Goal: Information Seeking & Learning: Learn about a topic

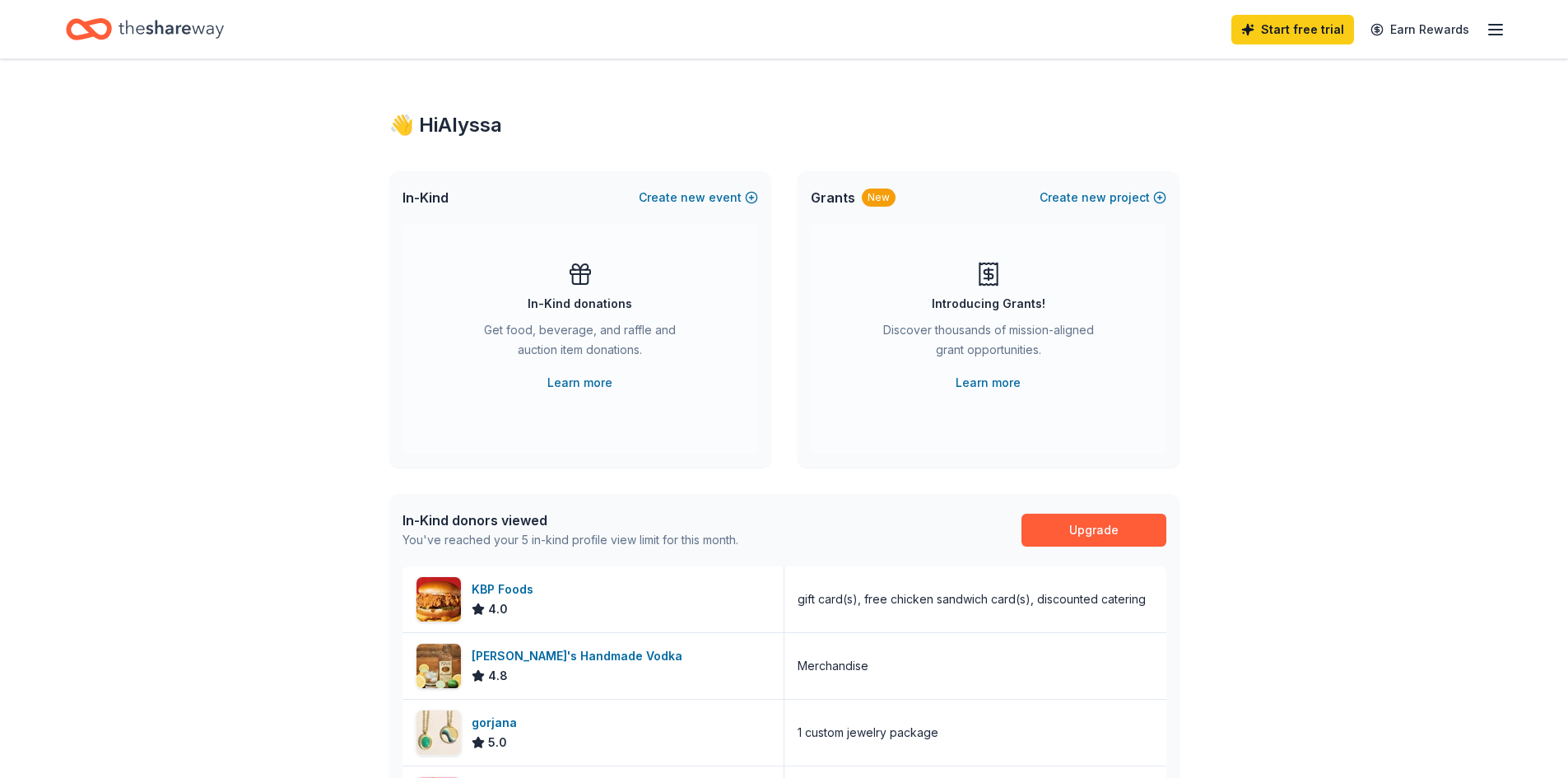
click at [1494, 36] on icon "button" at bounding box center [1496, 29] width 20 height 20
click at [924, 90] on div "👋 Hi Alyssa In-Kind Create new event In-Kind donations Get food, beverage, and …" at bounding box center [785, 638] width 843 height 1156
click at [1479, 30] on div "Start free trial Earn Rewards" at bounding box center [1368, 29] width 274 height 39
click at [1502, 33] on icon "button" at bounding box center [1496, 29] width 20 height 20
click at [899, 165] on div "👋 Hi Alyssa In-Kind Create new event In-Kind donations Get food, beverage, and …" at bounding box center [785, 638] width 843 height 1156
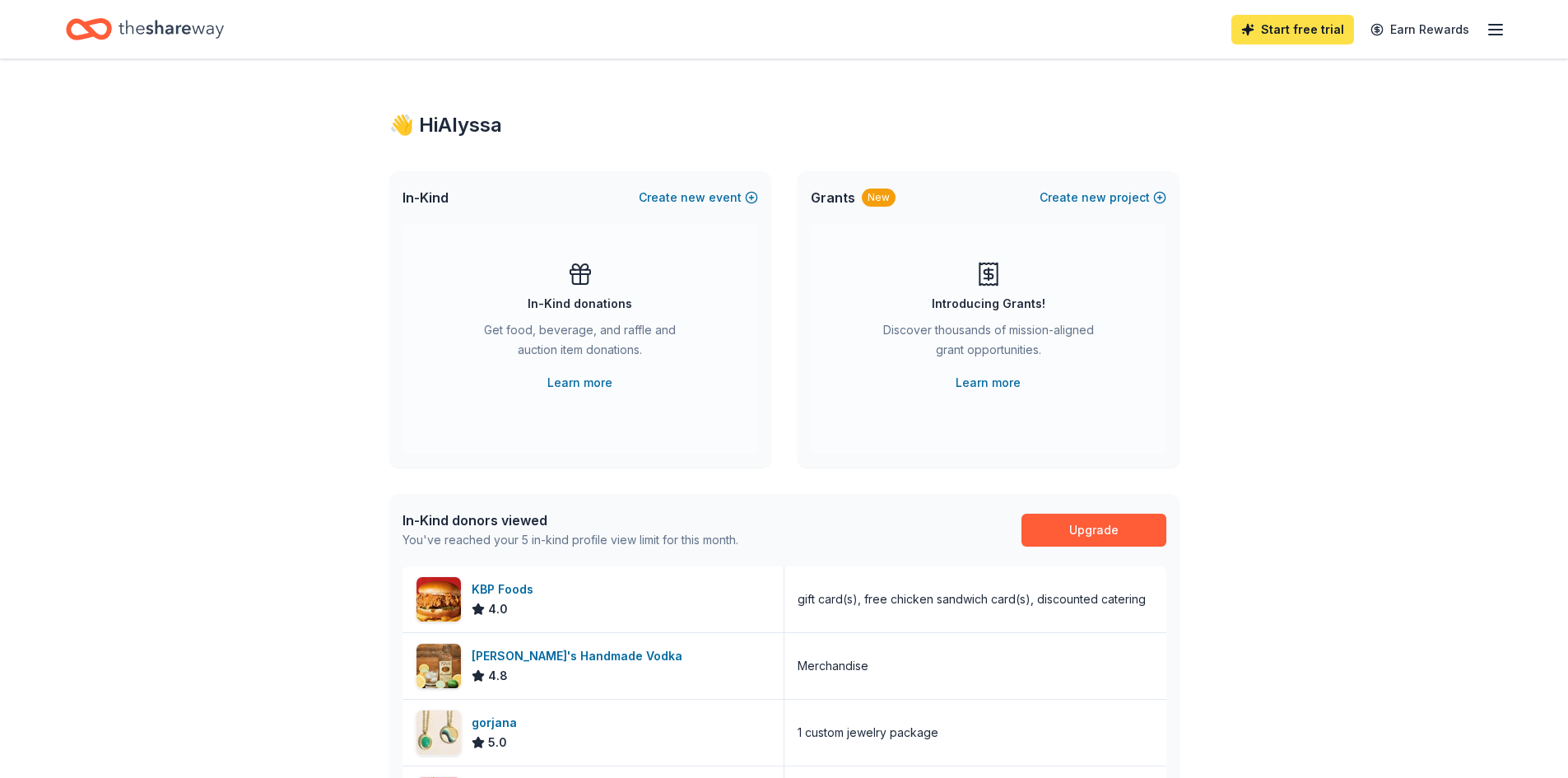
click at [1298, 27] on link "Start free trial" at bounding box center [1293, 29] width 123 height 29
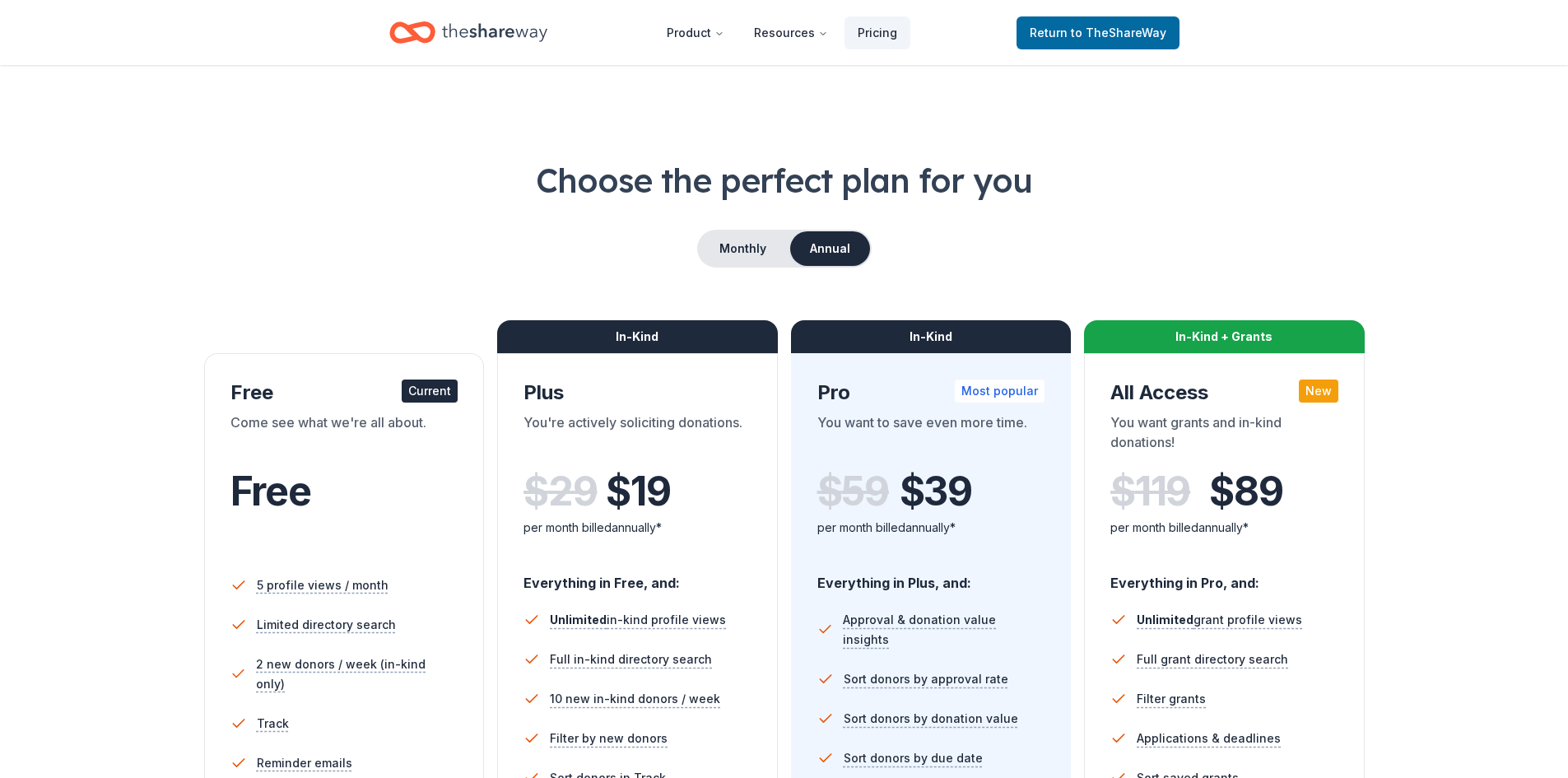
click at [431, 515] on div "Free" at bounding box center [344, 514] width 228 height 91
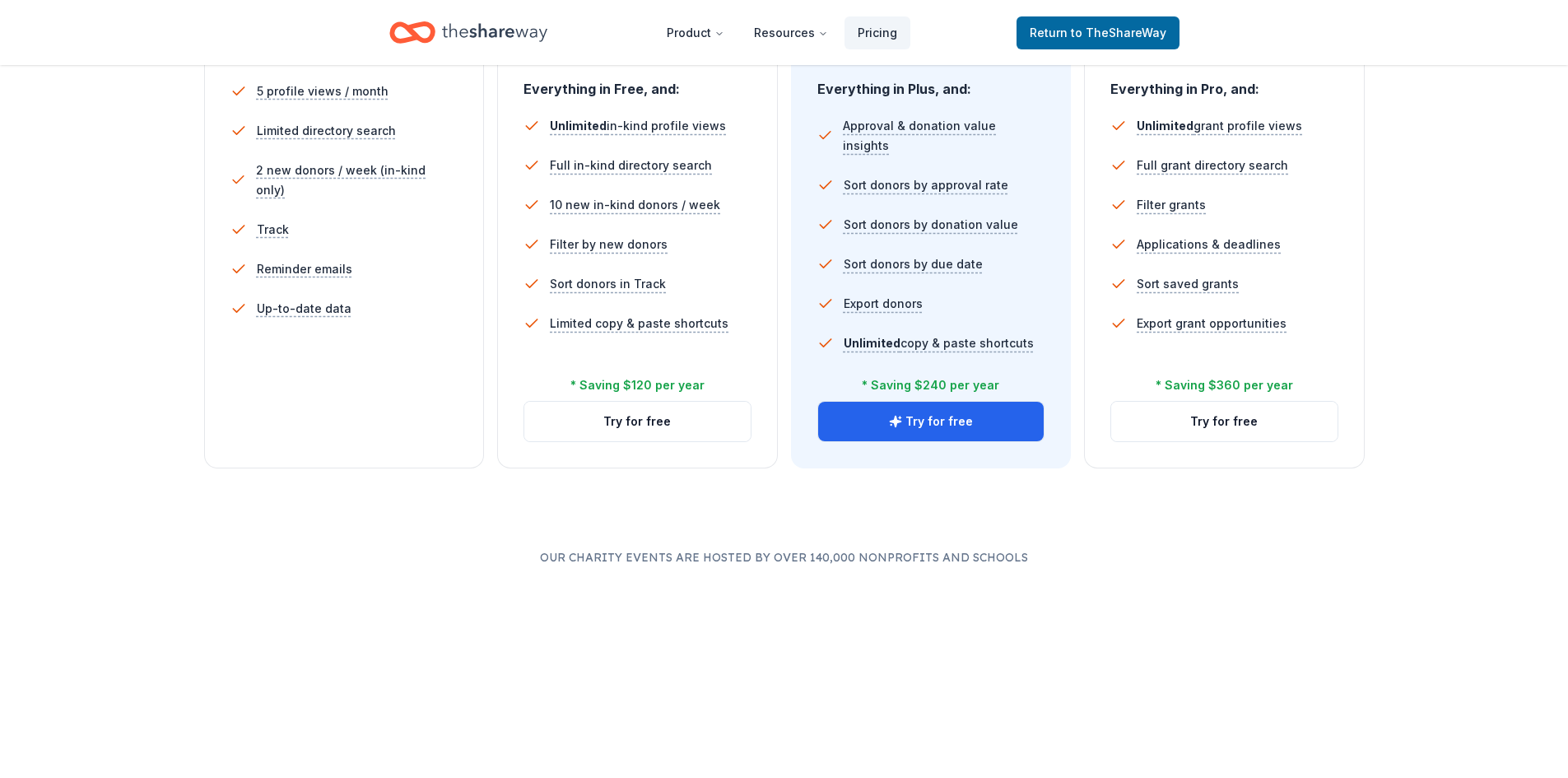
scroll to position [576, 0]
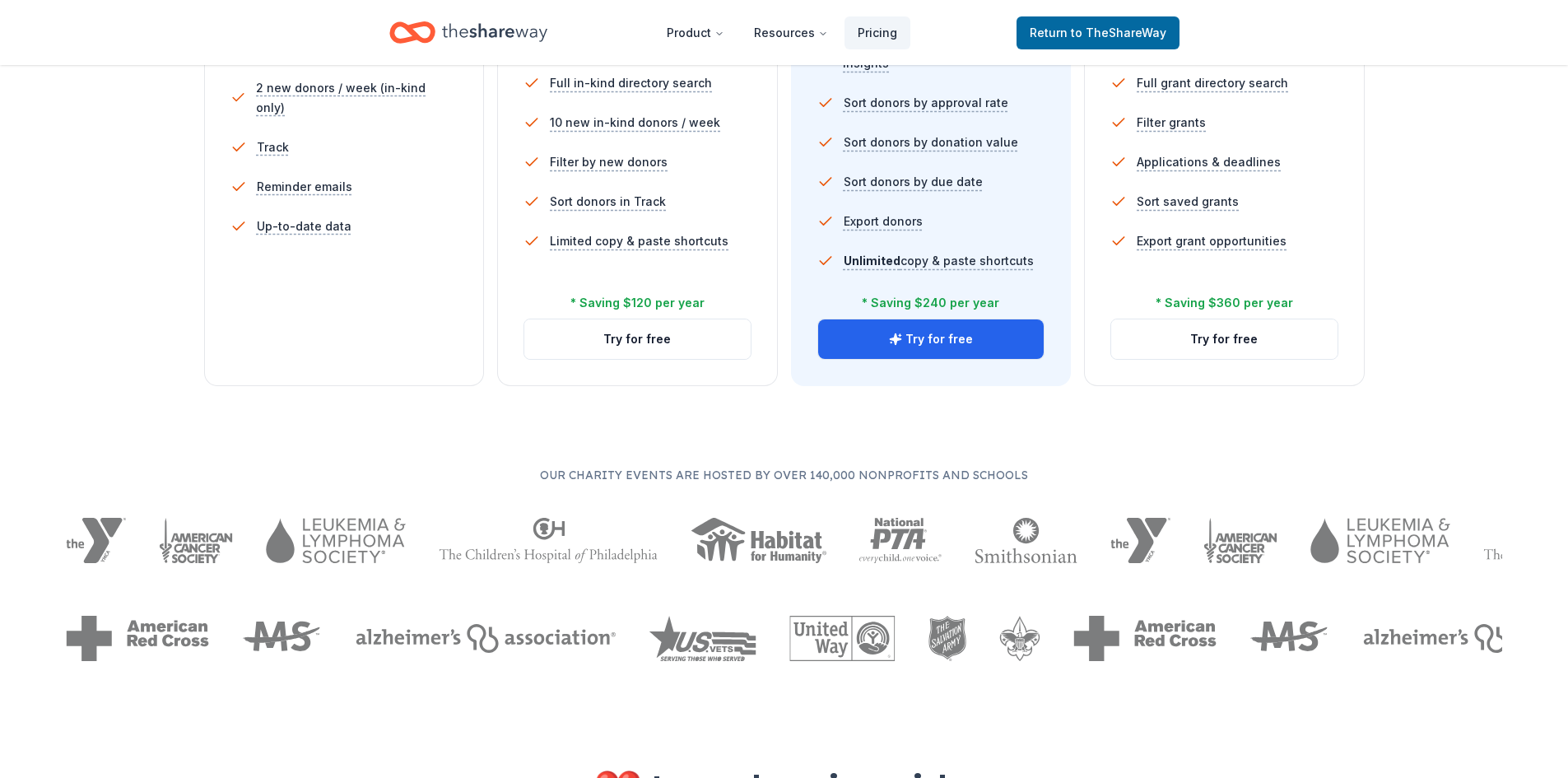
drag, startPoint x: 347, startPoint y: 198, endPoint x: 422, endPoint y: 243, distance: 87.5
click at [422, 243] on div "5 profile views / month Limited directory search 2 new donors / week (in-kind o…" at bounding box center [344, 147] width 228 height 329
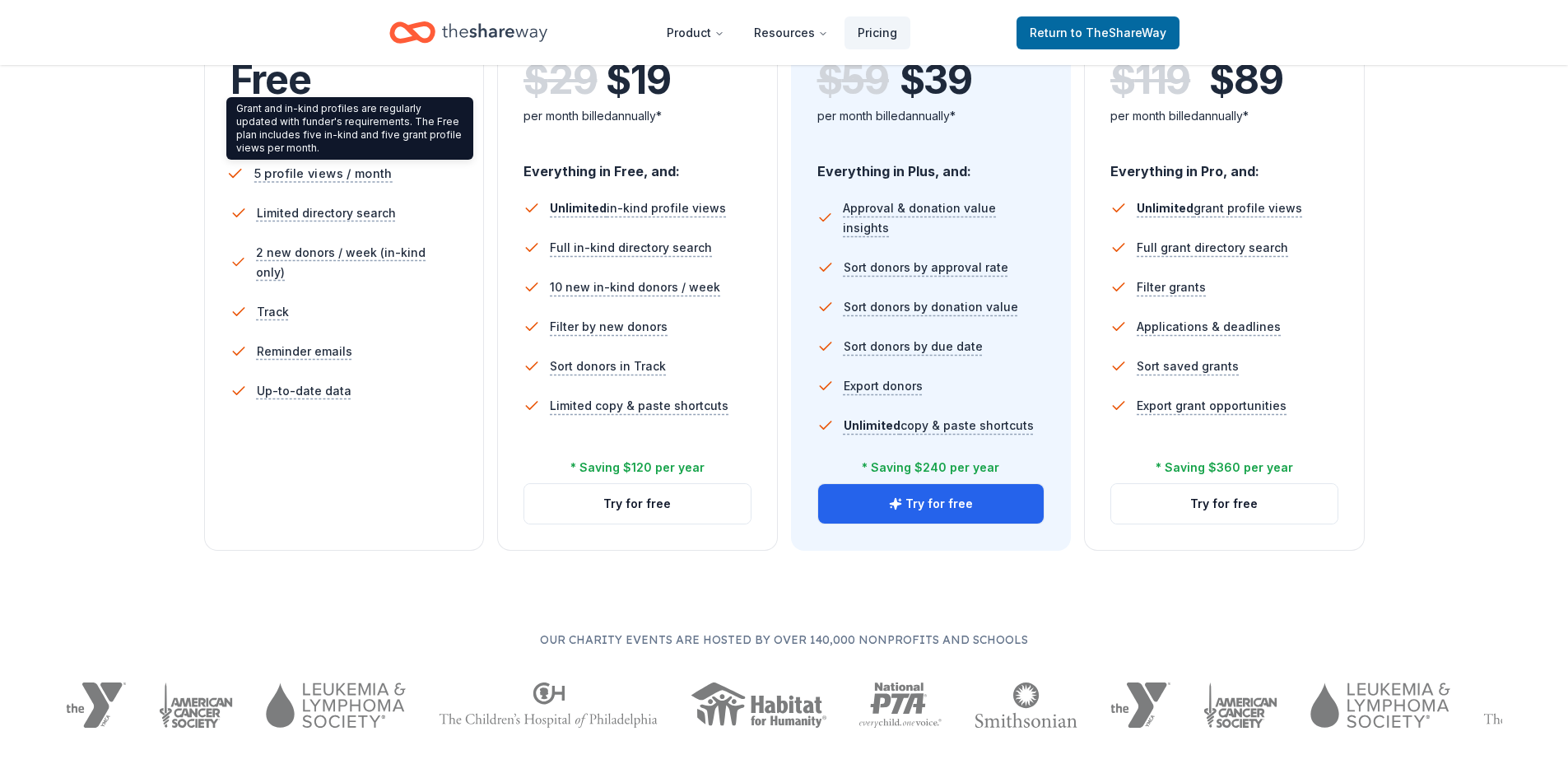
click at [327, 176] on span "5 profile views / month" at bounding box center [323, 173] width 139 height 20
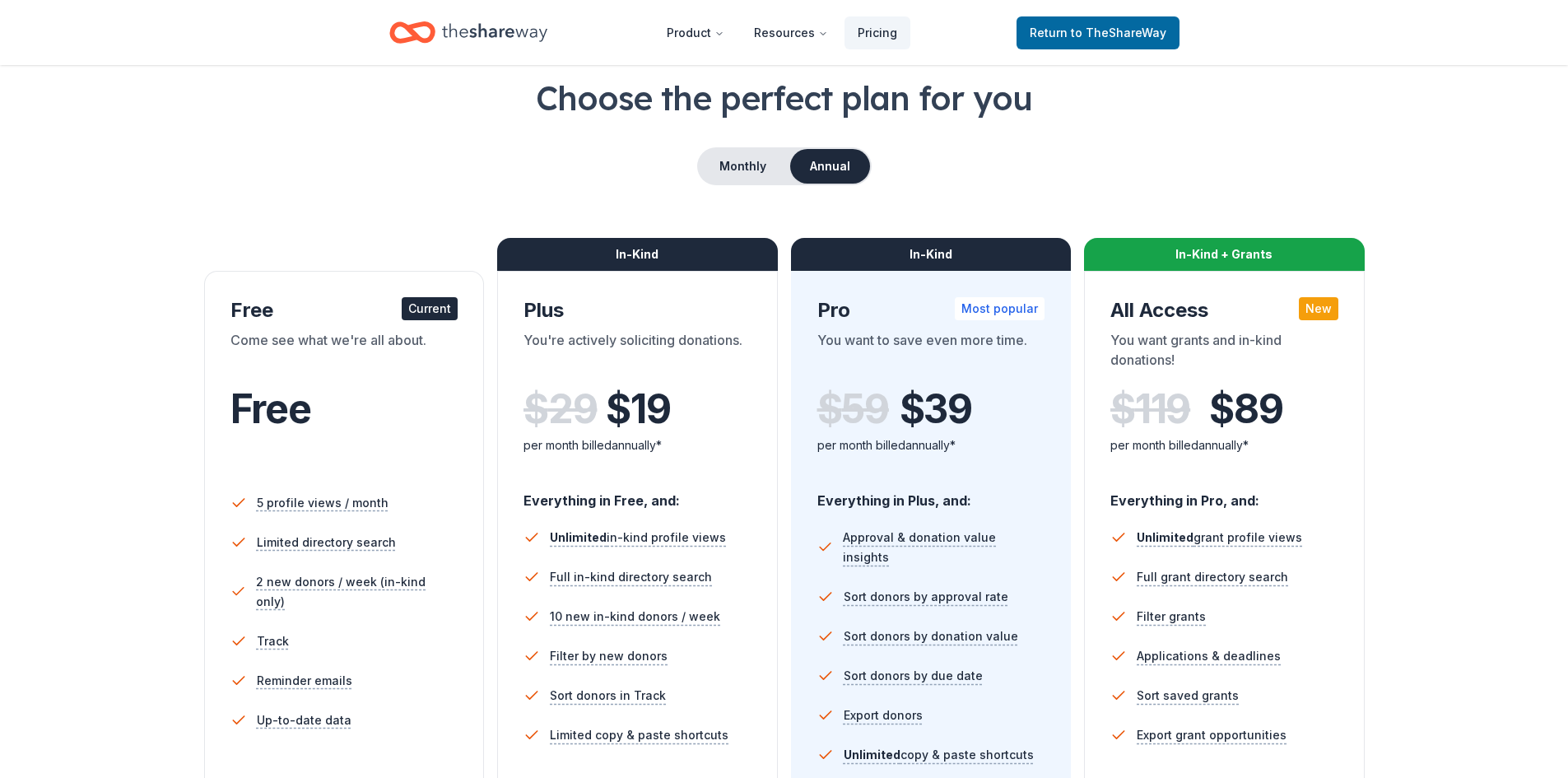
scroll to position [0, 0]
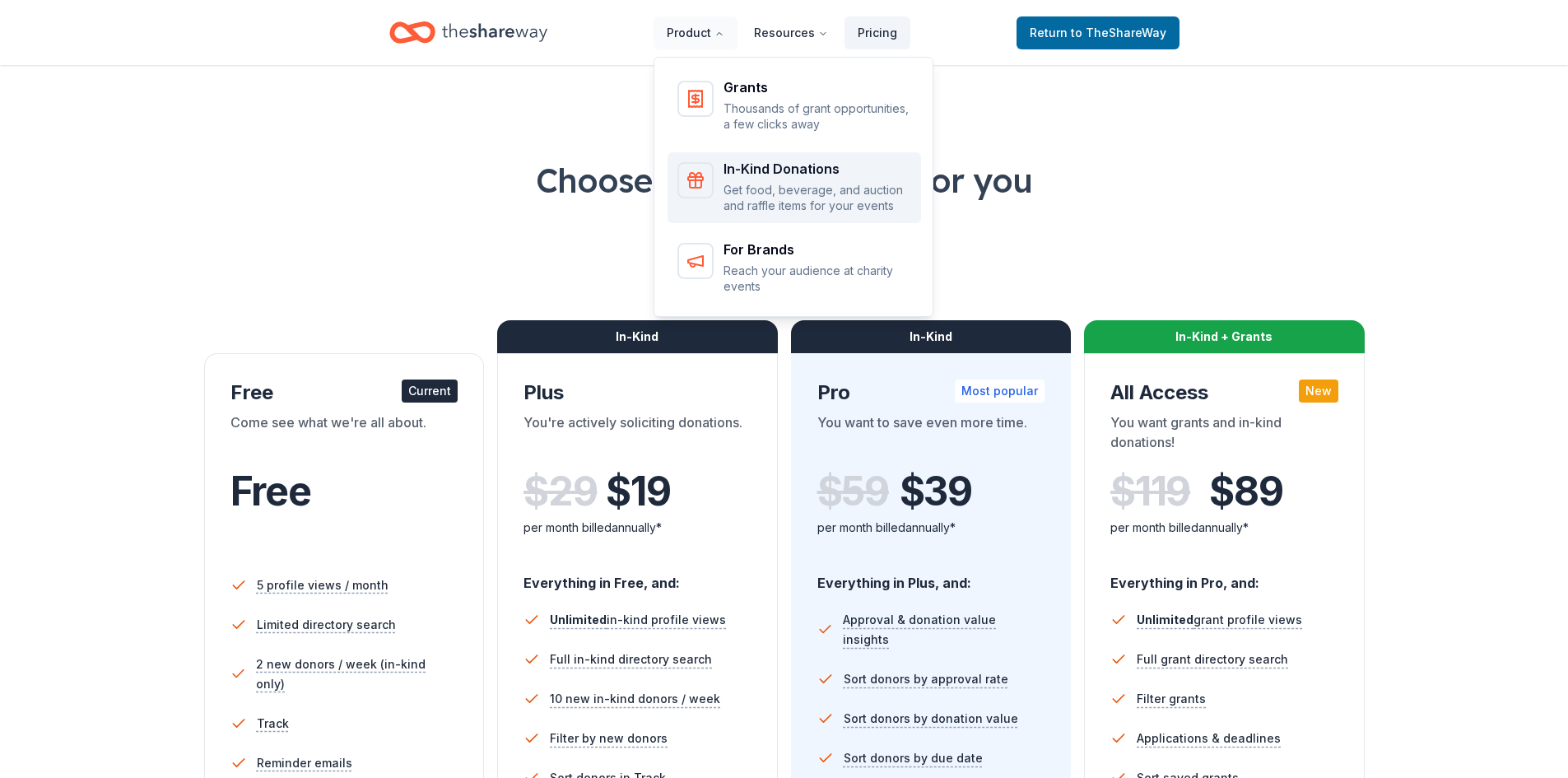
click at [778, 179] on div "In-Kind Donations Get food, beverage, and auction and raffle items for your eve…" at bounding box center [817, 188] width 187 height 52
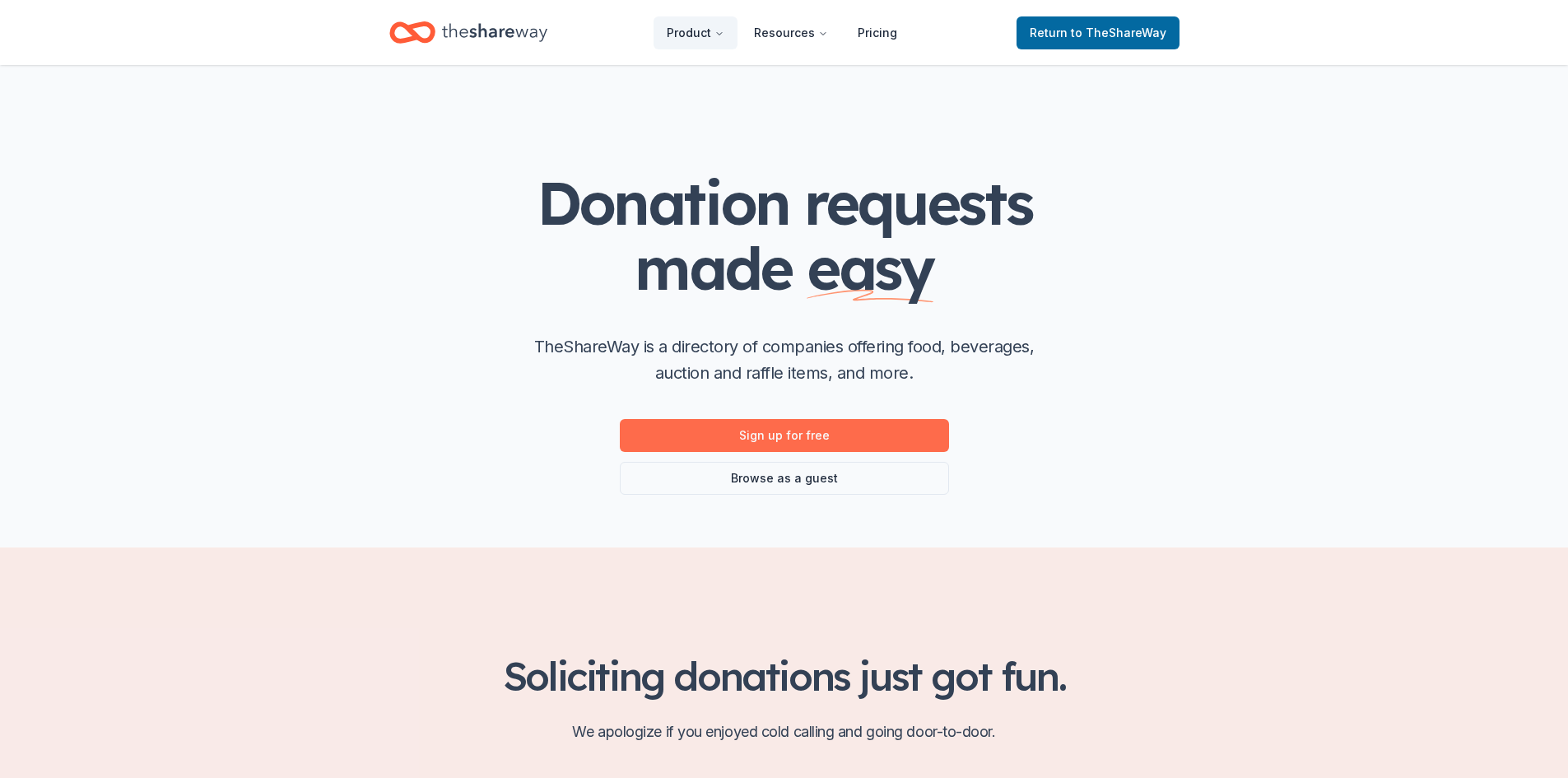
click at [881, 425] on link "Sign up for free" at bounding box center [784, 435] width 329 height 33
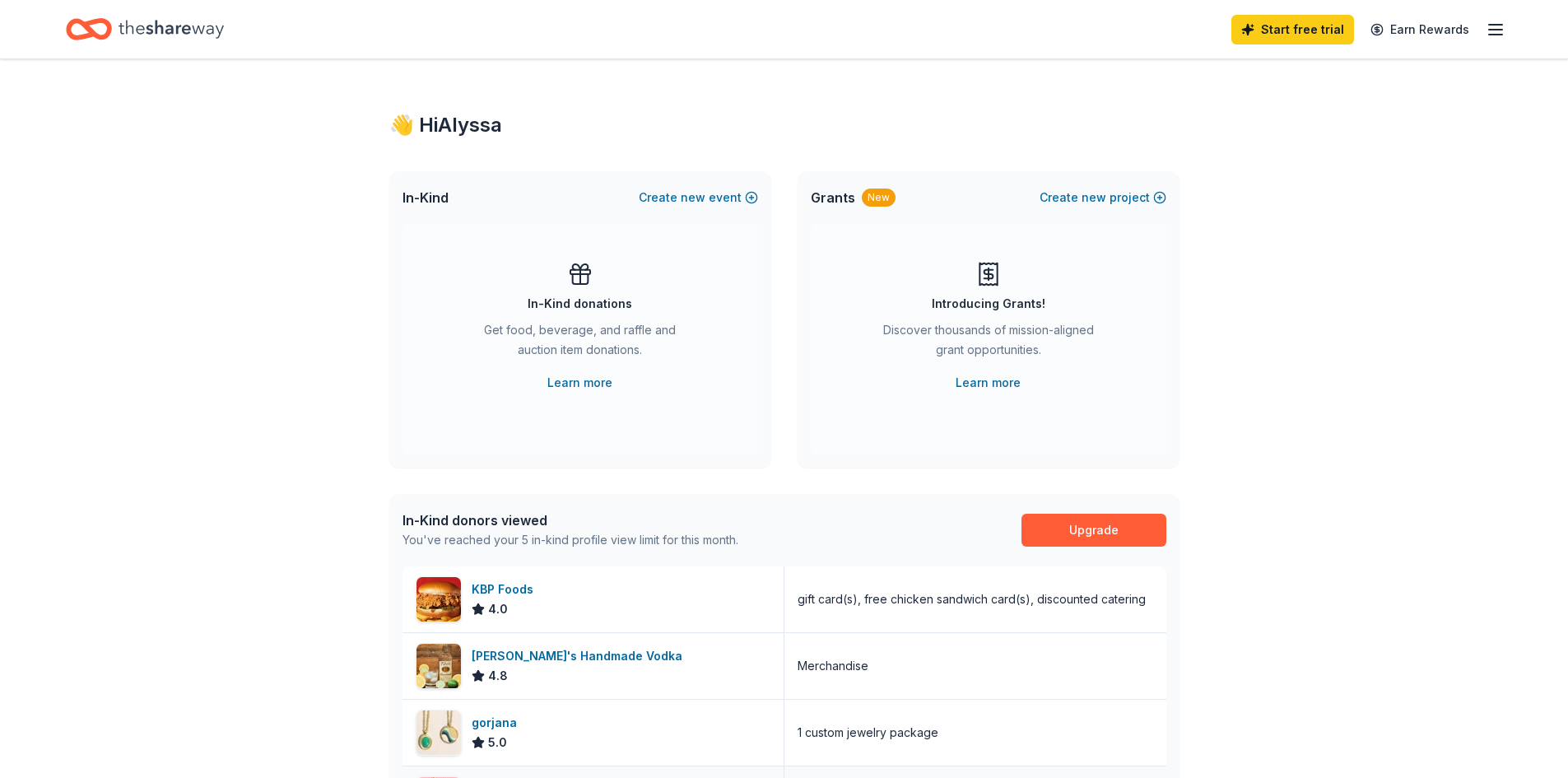
scroll to position [247, 0]
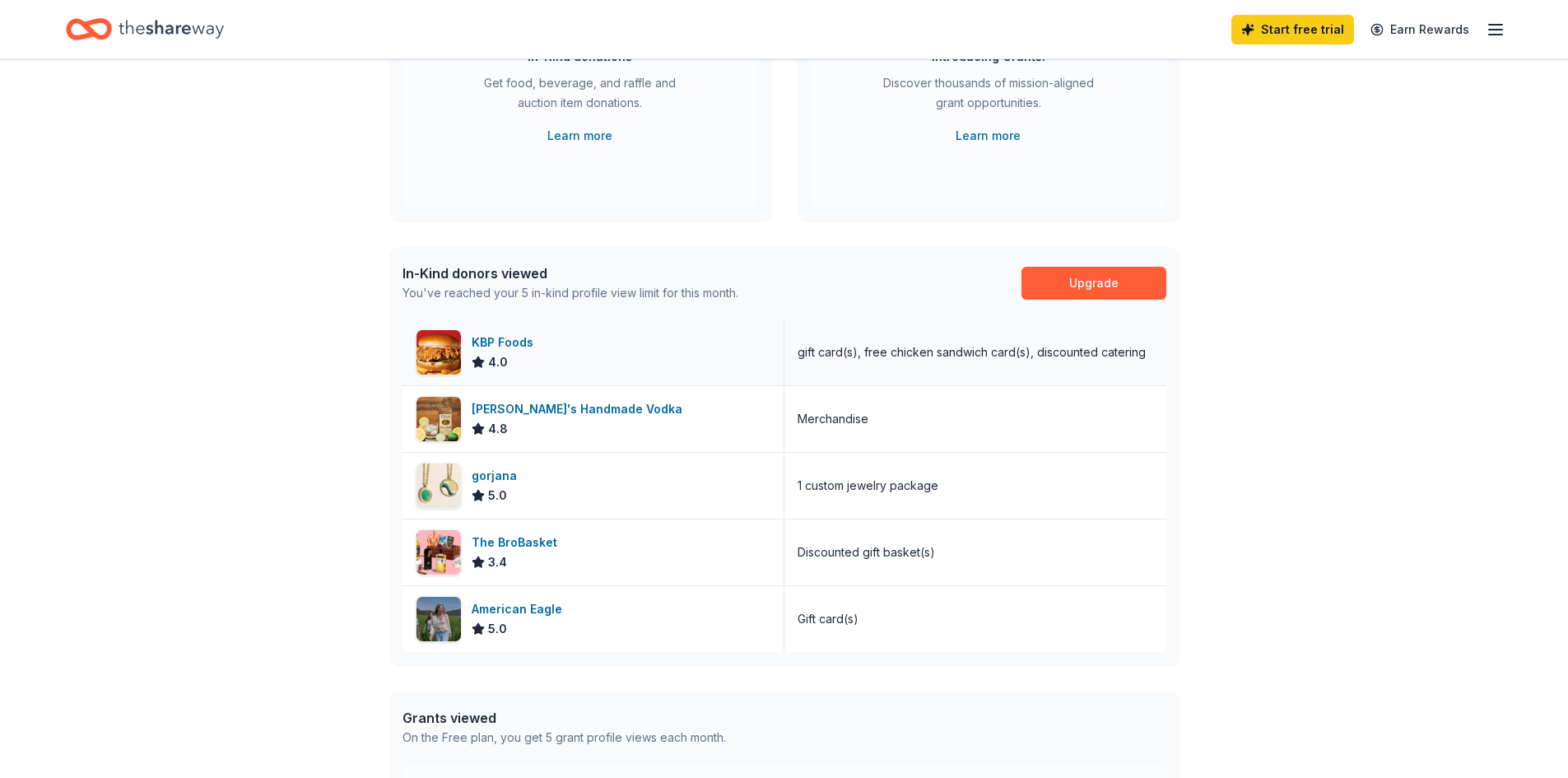
click at [571, 357] on div "KBP Foods 4.0" at bounding box center [593, 353] width 382 height 66
click at [589, 406] on div "[PERSON_NAME]'s Handmade Vodka" at bounding box center [580, 409] width 218 height 20
click at [548, 477] on div "gorjana 5.0" at bounding box center [593, 486] width 382 height 66
click at [532, 544] on div "The BroBasket" at bounding box center [518, 543] width 92 height 20
click at [534, 602] on div "American Eagle" at bounding box center [519, 609] width 97 height 20
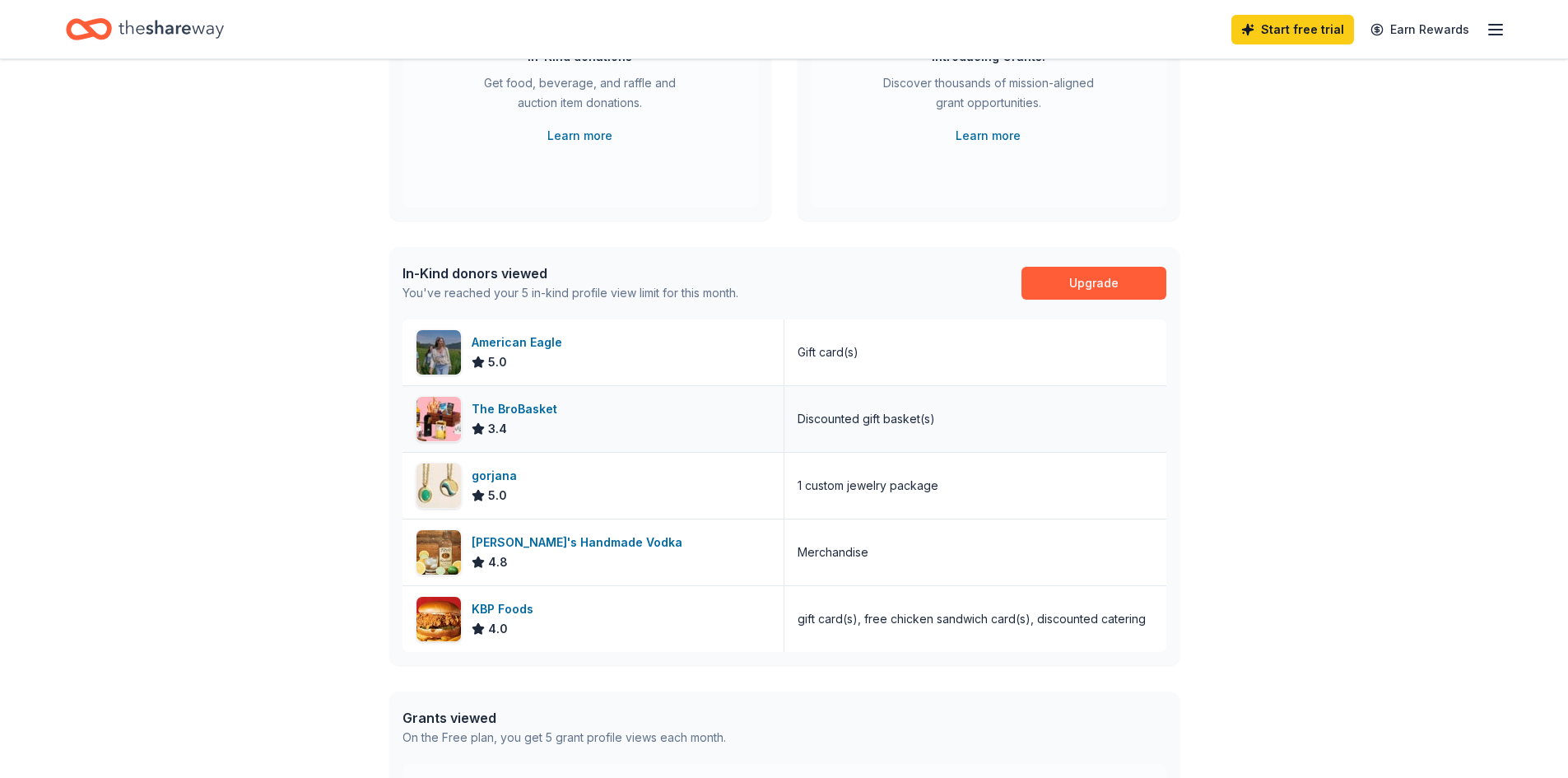
scroll to position [0, 0]
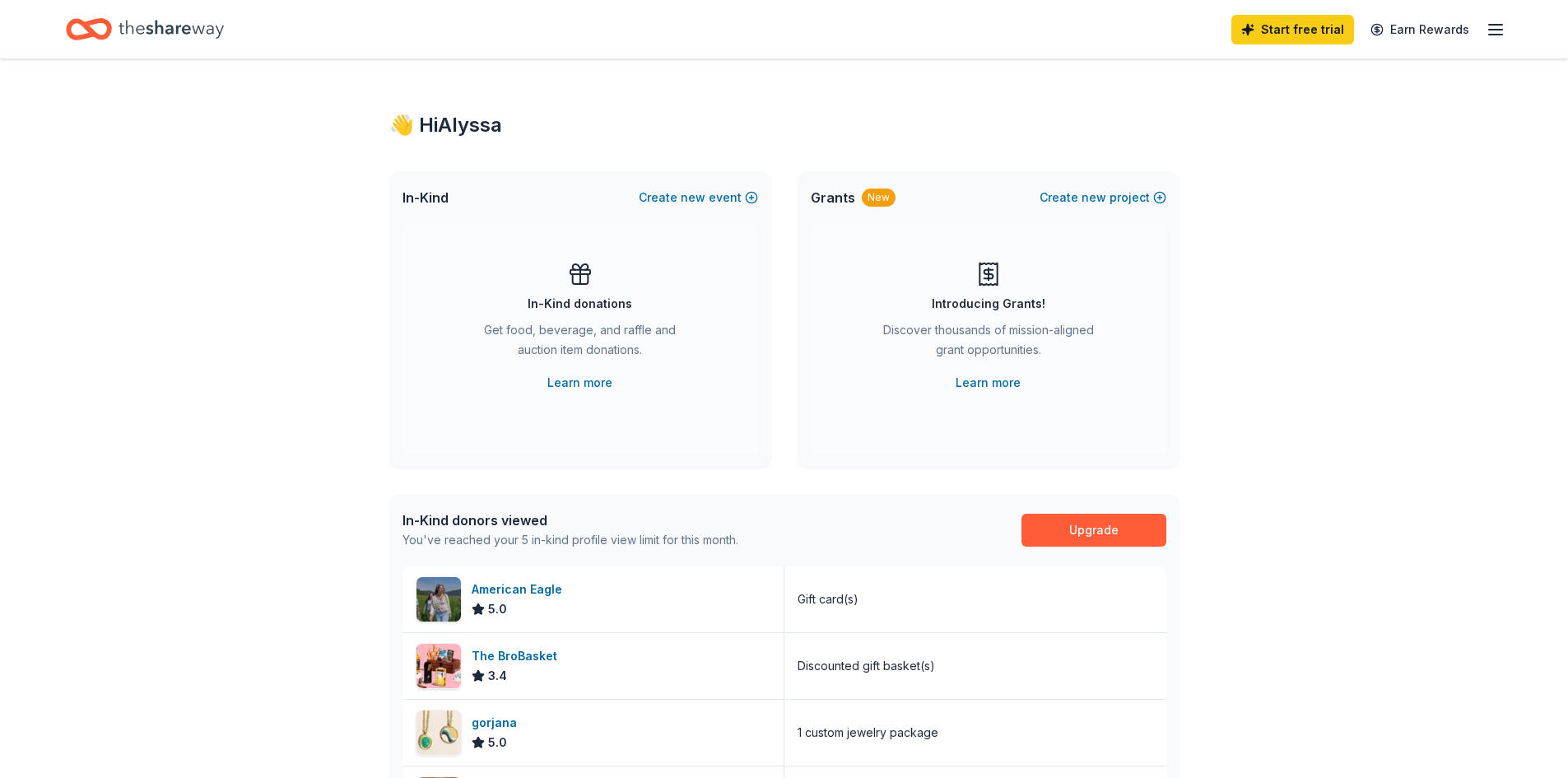
click at [1488, 28] on icon "button" at bounding box center [1496, 29] width 20 height 20
drag, startPoint x: 974, startPoint y: 122, endPoint x: 962, endPoint y: 119, distance: 12.4
click at [974, 121] on div "👋 Hi Alyssa" at bounding box center [785, 125] width 790 height 27
drag, startPoint x: 74, startPoint y: 51, endPoint x: 131, endPoint y: 23, distance: 63.5
click at [1499, 25] on line "button" at bounding box center [1495, 25] width 13 height 0
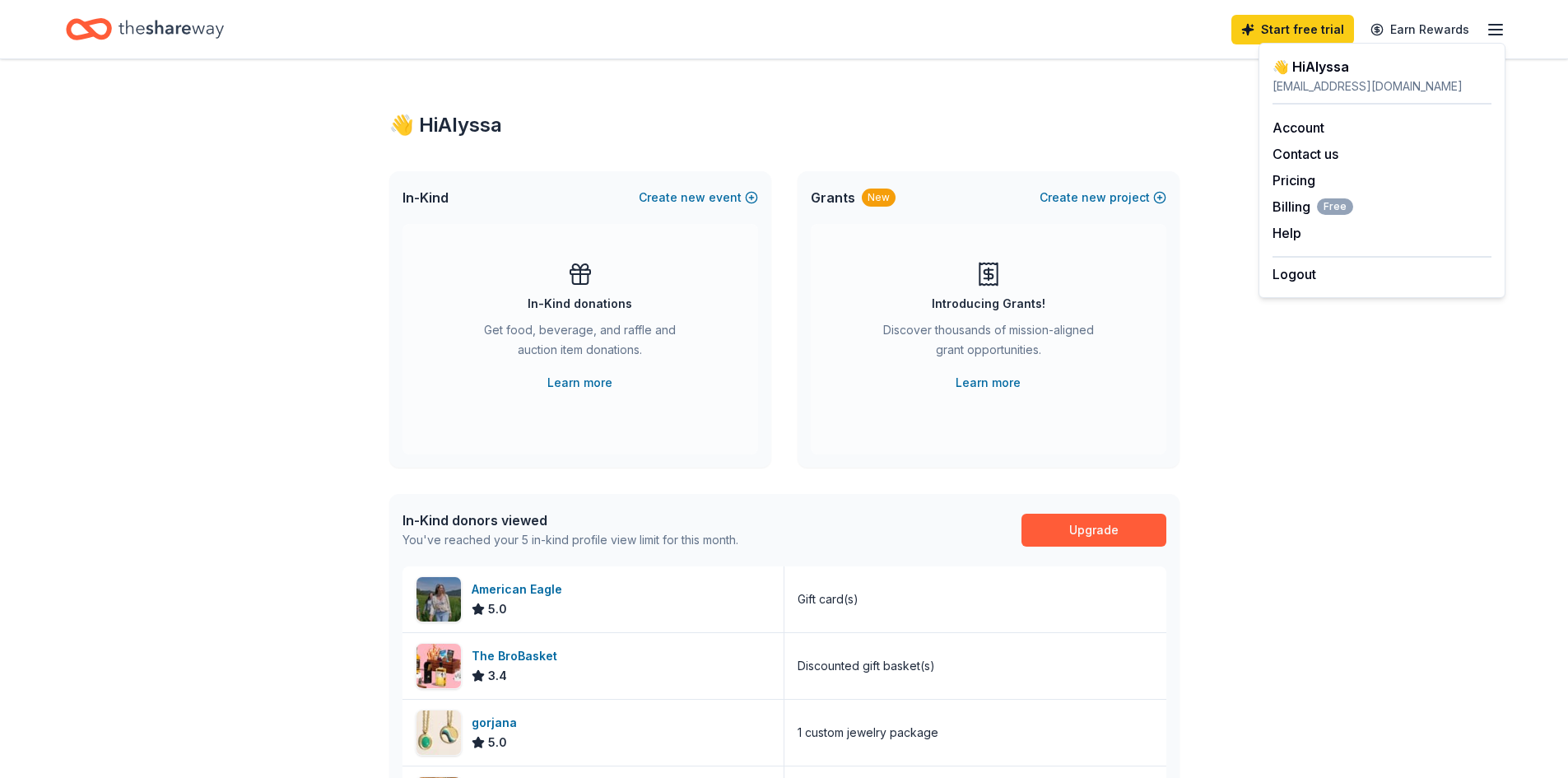
click at [1308, 80] on div "[EMAIL_ADDRESS][DOMAIN_NAME]" at bounding box center [1382, 86] width 219 height 20
drag, startPoint x: 1308, startPoint y: 80, endPoint x: 1142, endPoint y: 95, distance: 166.7
click at [1304, 84] on div "[EMAIL_ADDRESS][DOMAIN_NAME]" at bounding box center [1382, 86] width 219 height 20
click at [1426, 361] on div "👋 Hi Alyssa In-Kind Create new event In-Kind donations Get food, beverage, and …" at bounding box center [784, 638] width 1568 height 1156
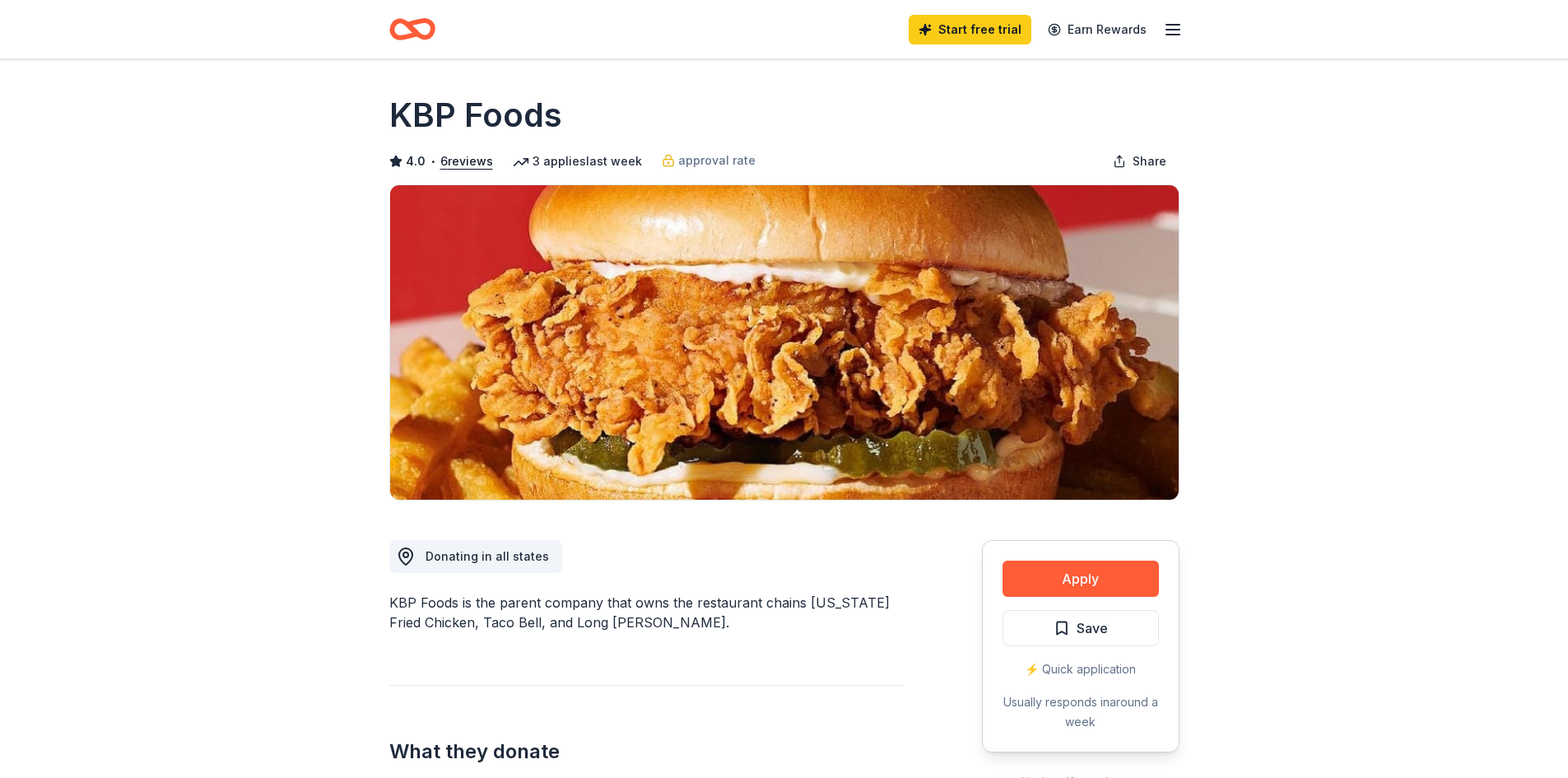
click at [1169, 29] on icon "button" at bounding box center [1173, 29] width 20 height 20
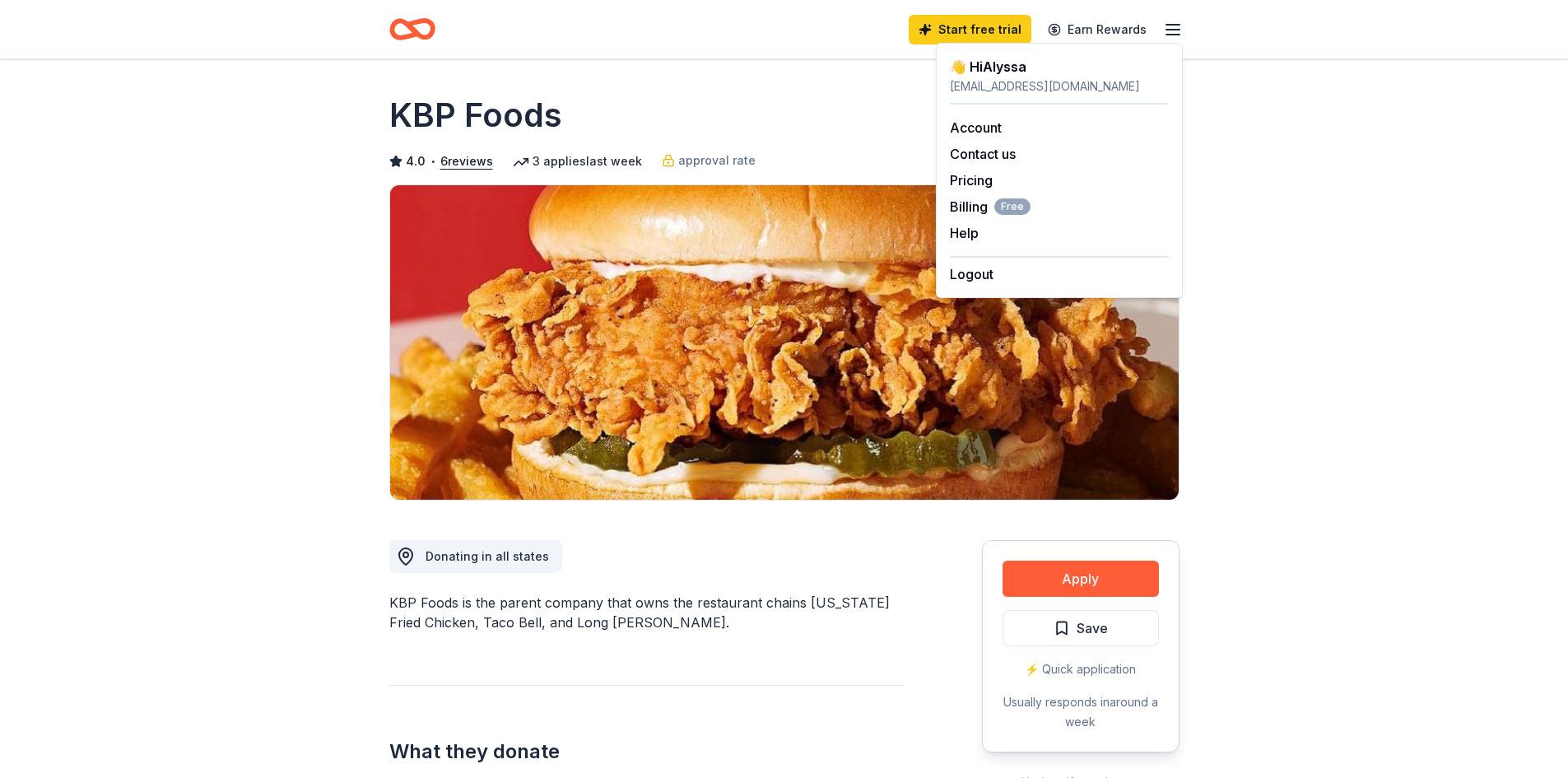
click at [843, 274] on img at bounding box center [785, 343] width 788 height 314
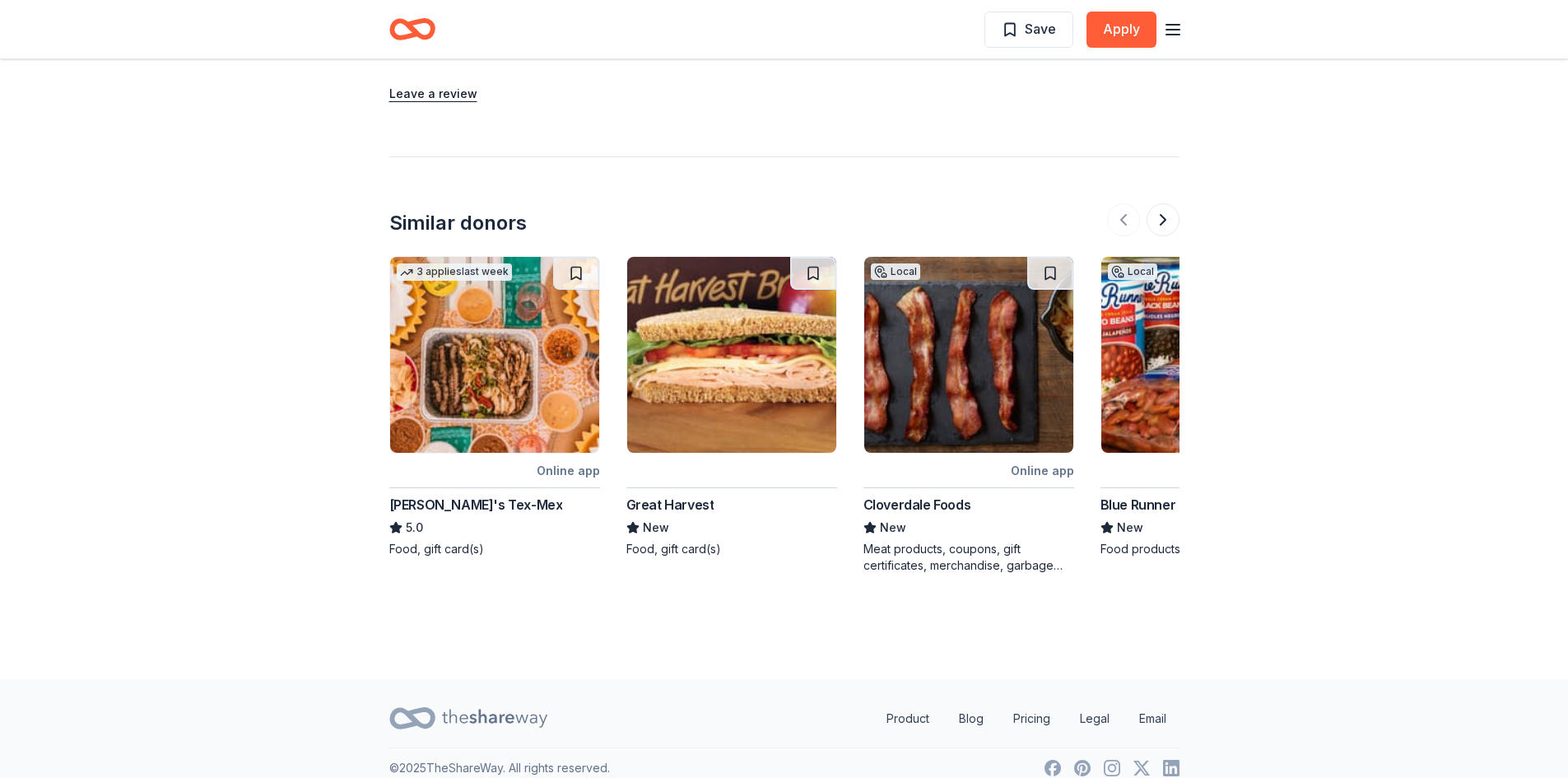
scroll to position [2078, 0]
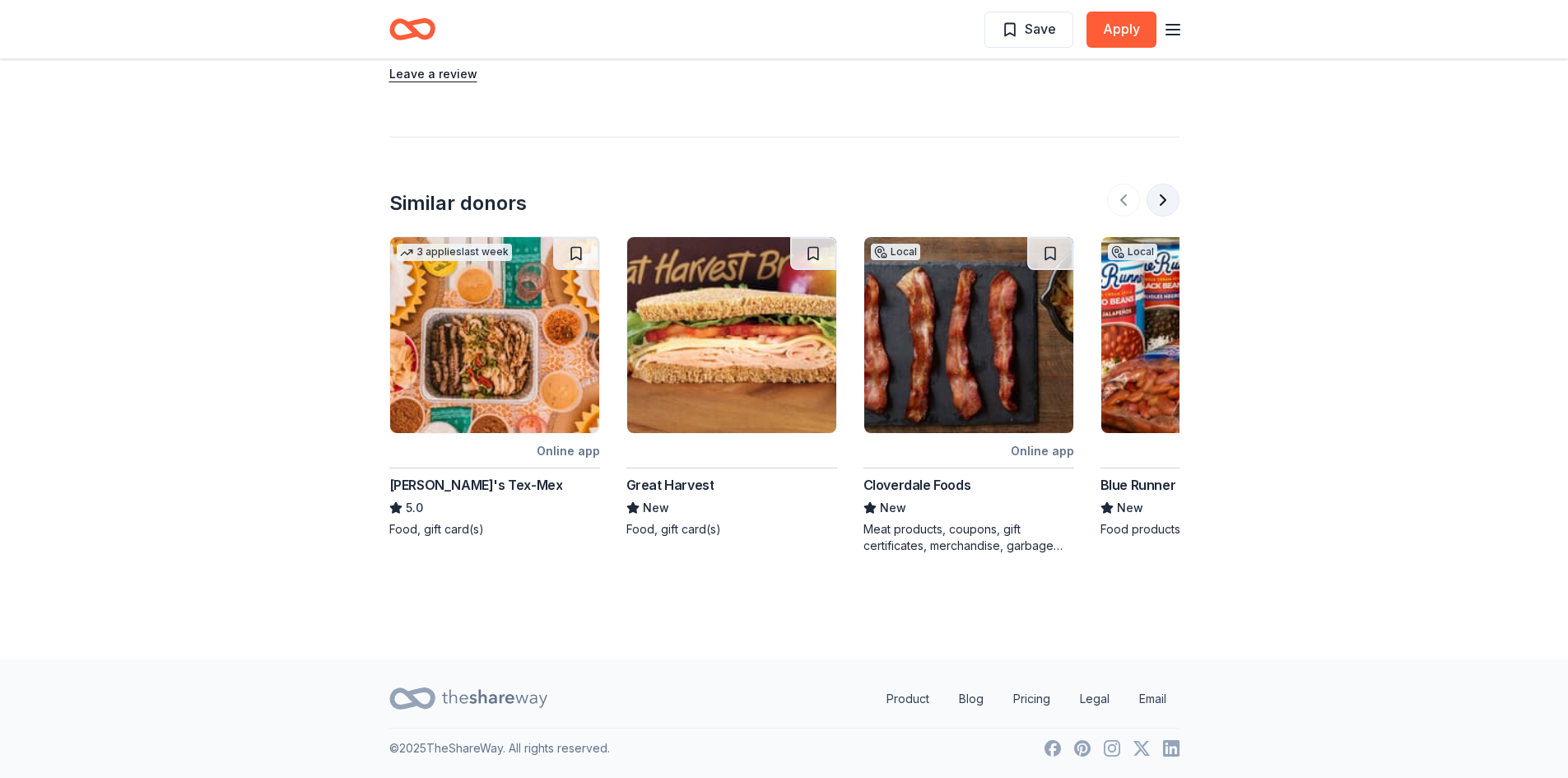
click at [1168, 205] on button at bounding box center [1163, 200] width 33 height 33
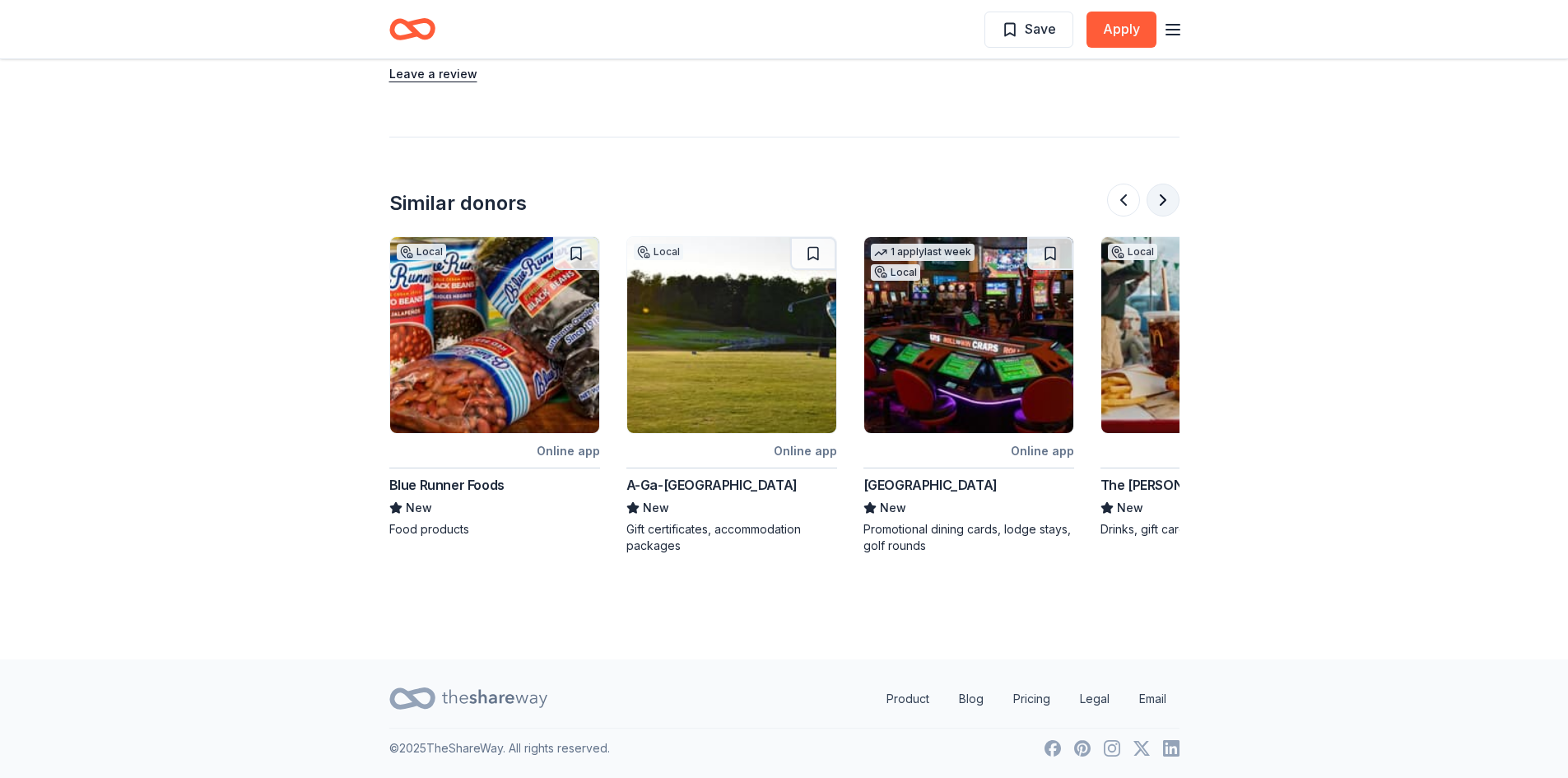
click at [1159, 199] on button at bounding box center [1163, 200] width 33 height 33
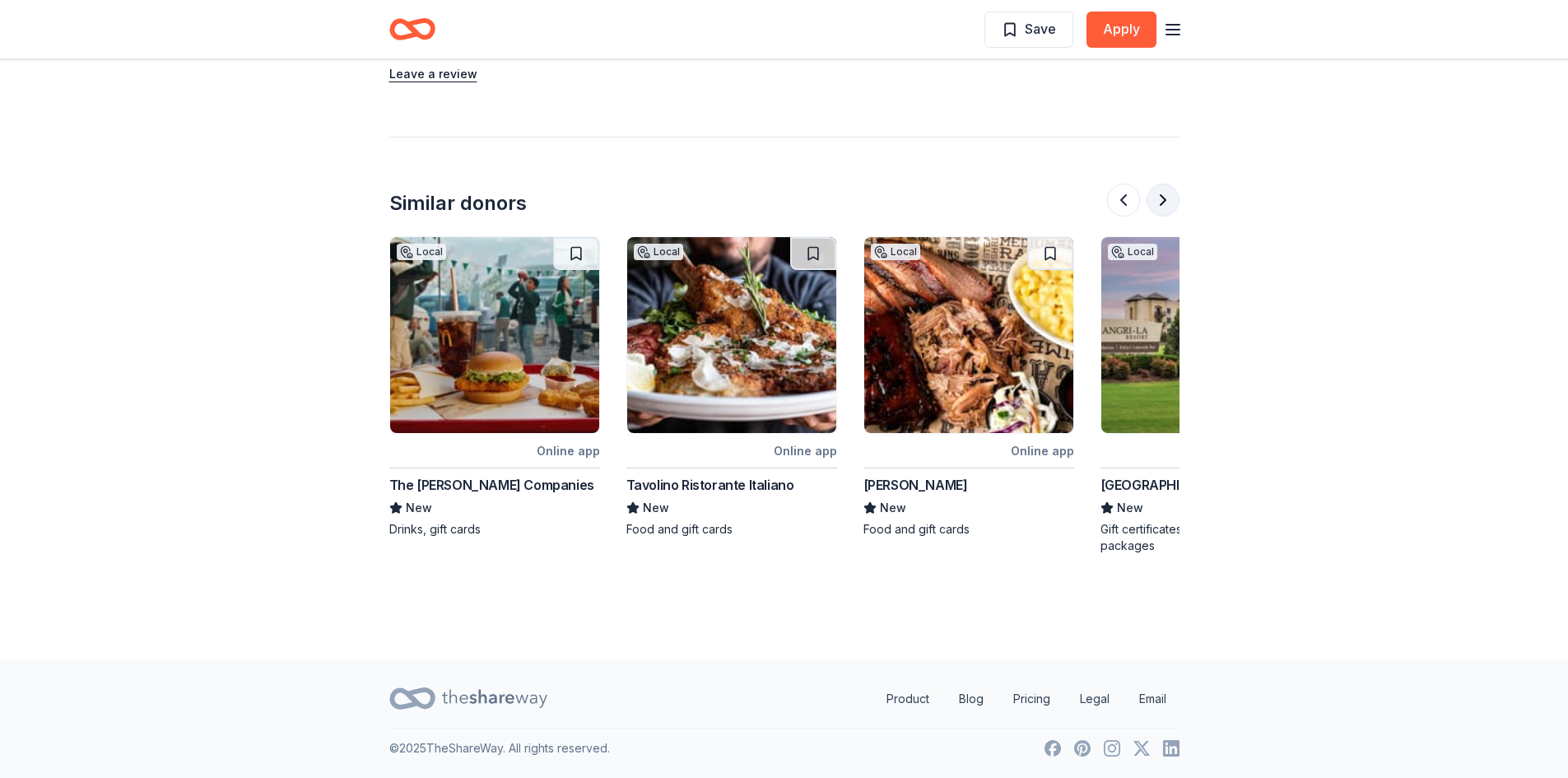
click at [1161, 205] on button at bounding box center [1163, 200] width 33 height 33
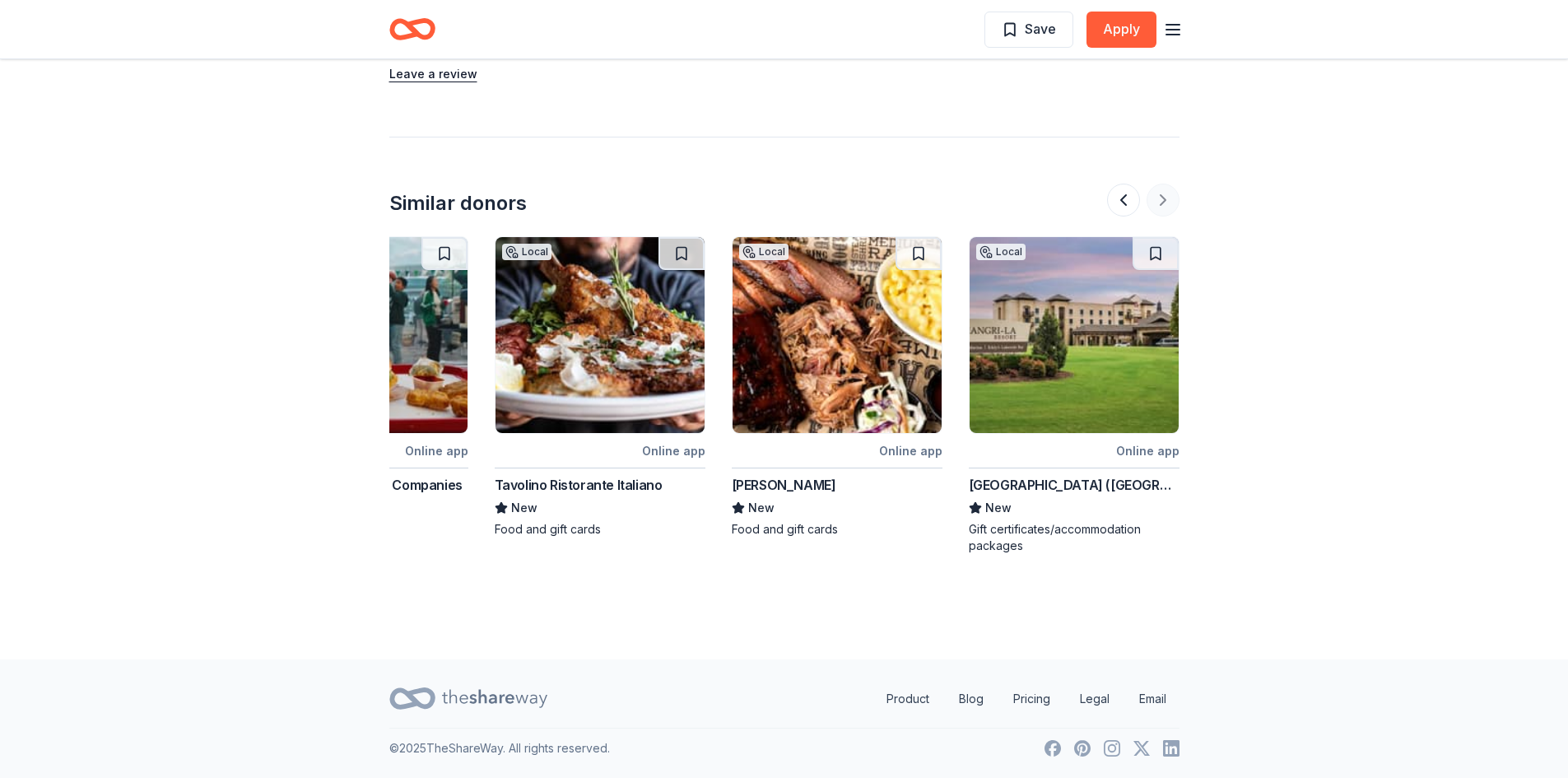
click at [1161, 205] on div at bounding box center [1144, 200] width 73 height 33
click at [1133, 207] on button at bounding box center [1123, 200] width 33 height 33
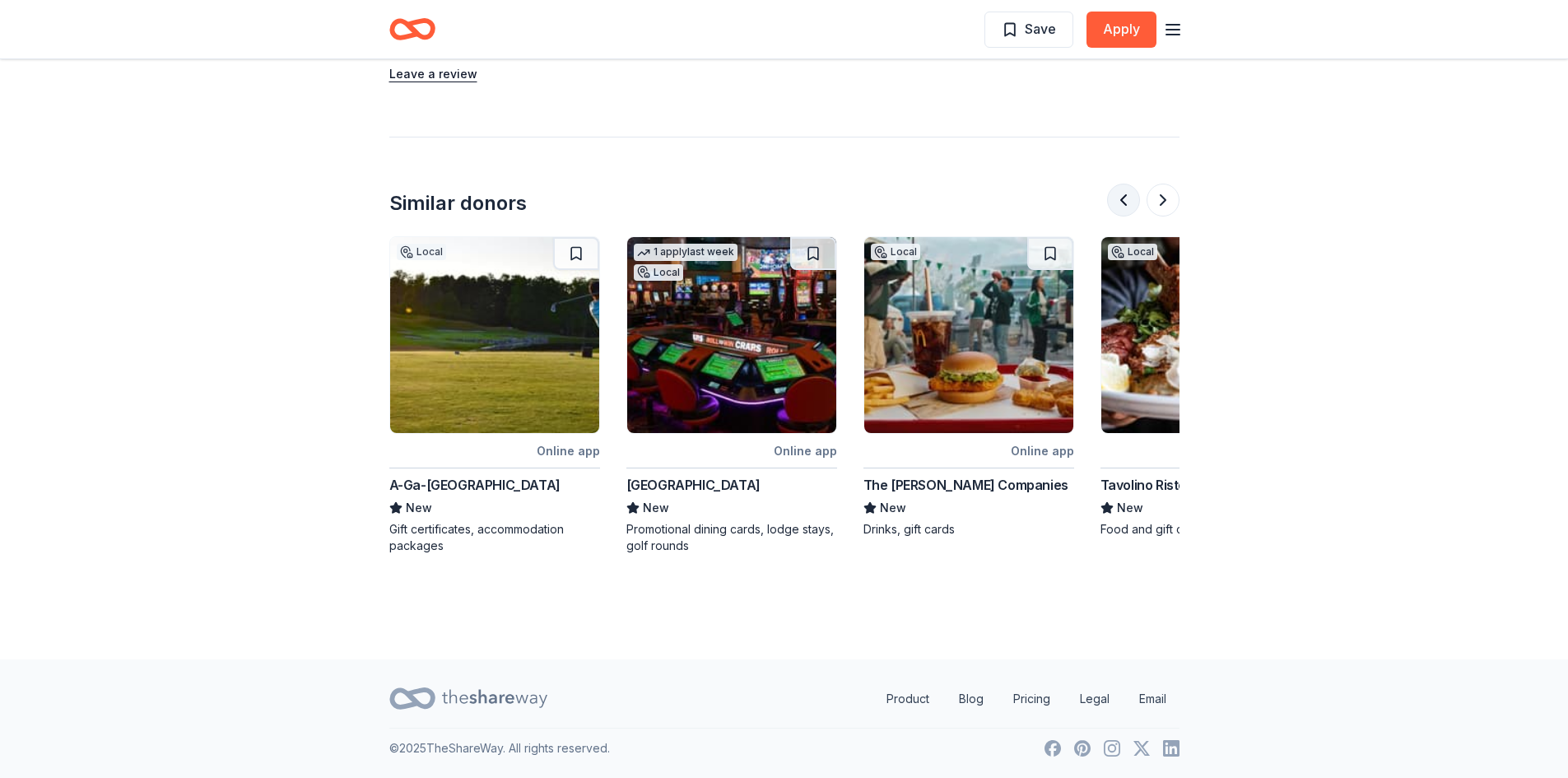
click at [1133, 207] on button at bounding box center [1123, 200] width 33 height 33
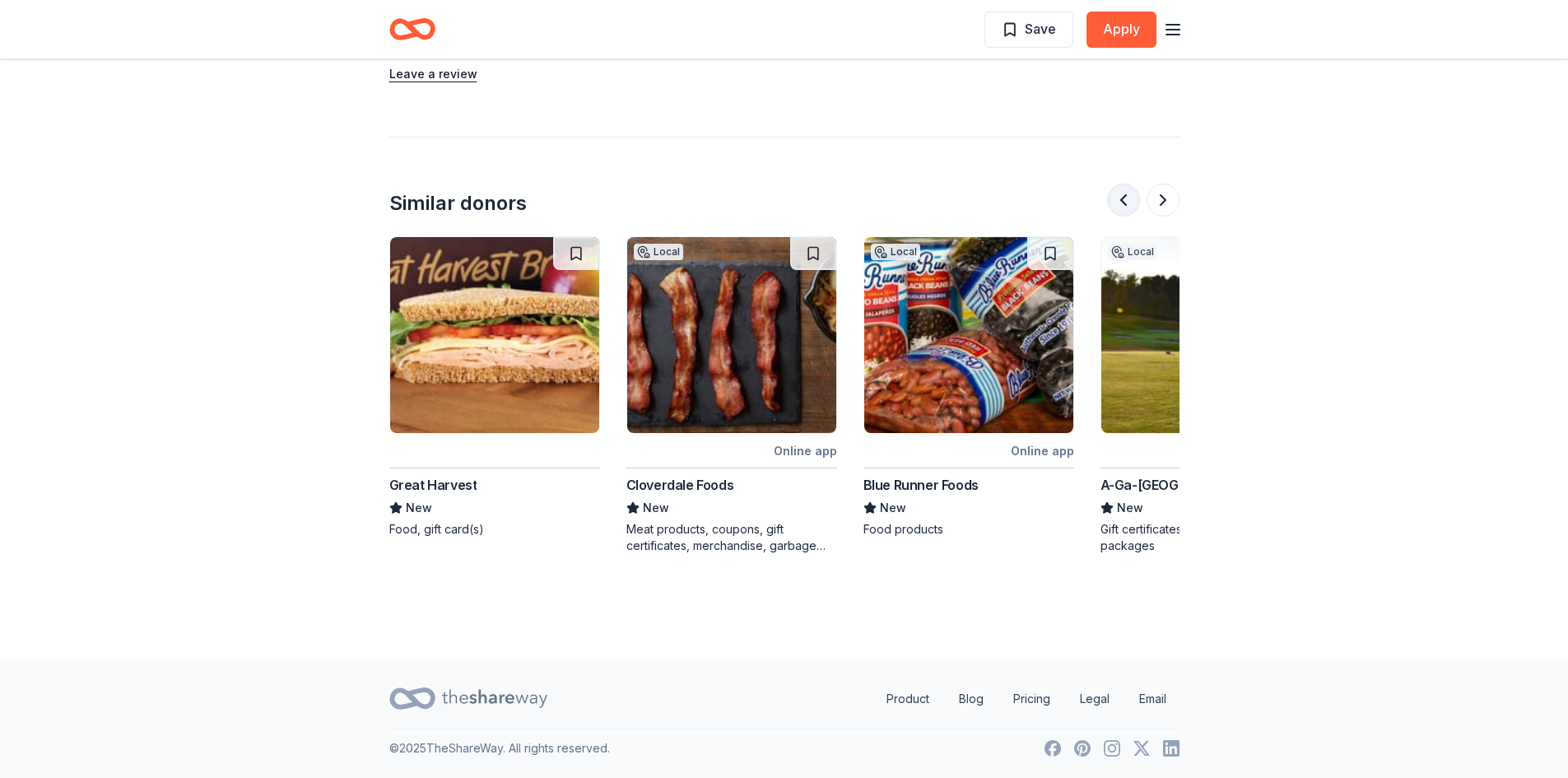
click at [1132, 207] on button at bounding box center [1123, 200] width 33 height 33
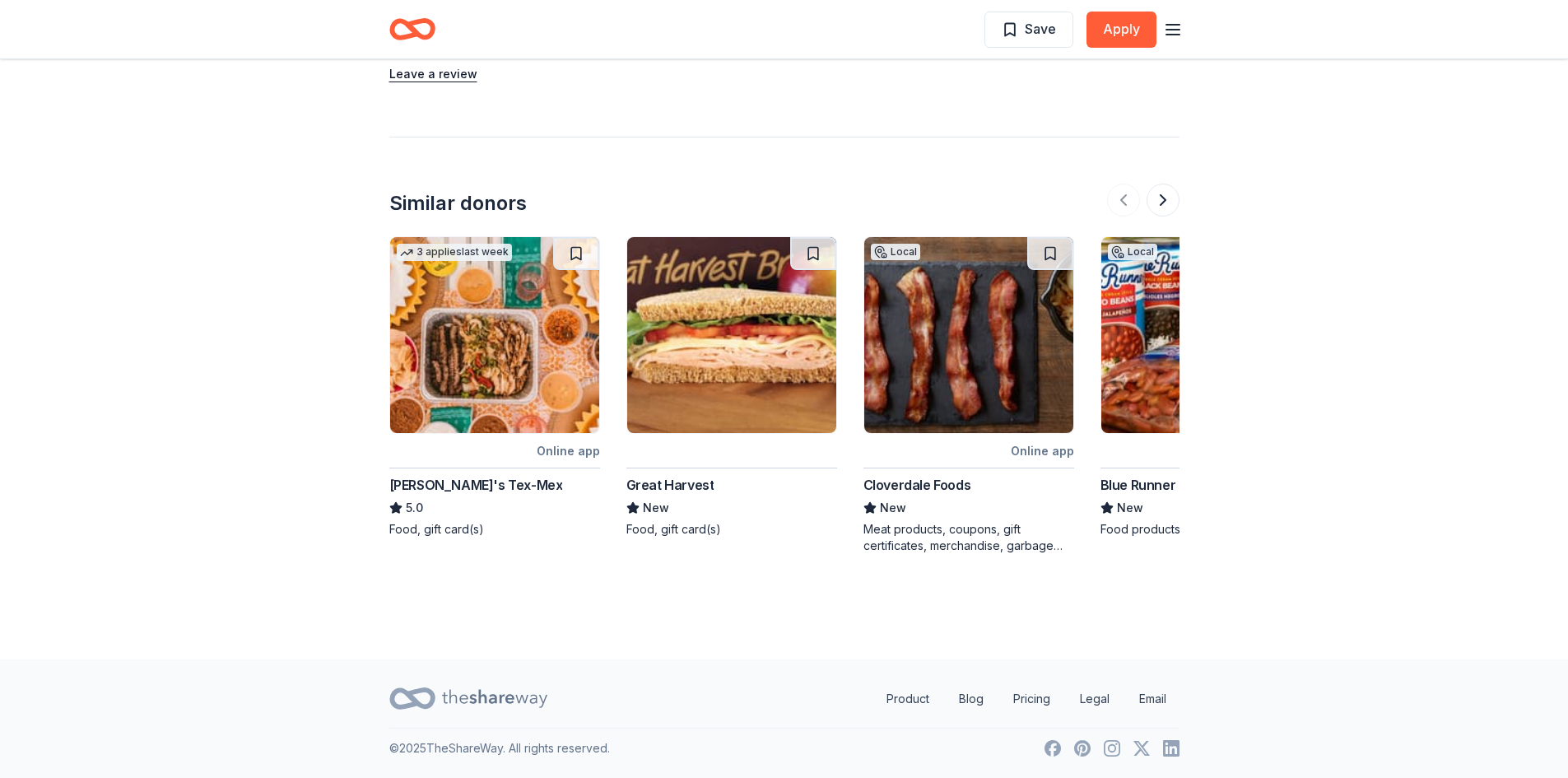
click at [1132, 207] on div at bounding box center [1144, 200] width 73 height 33
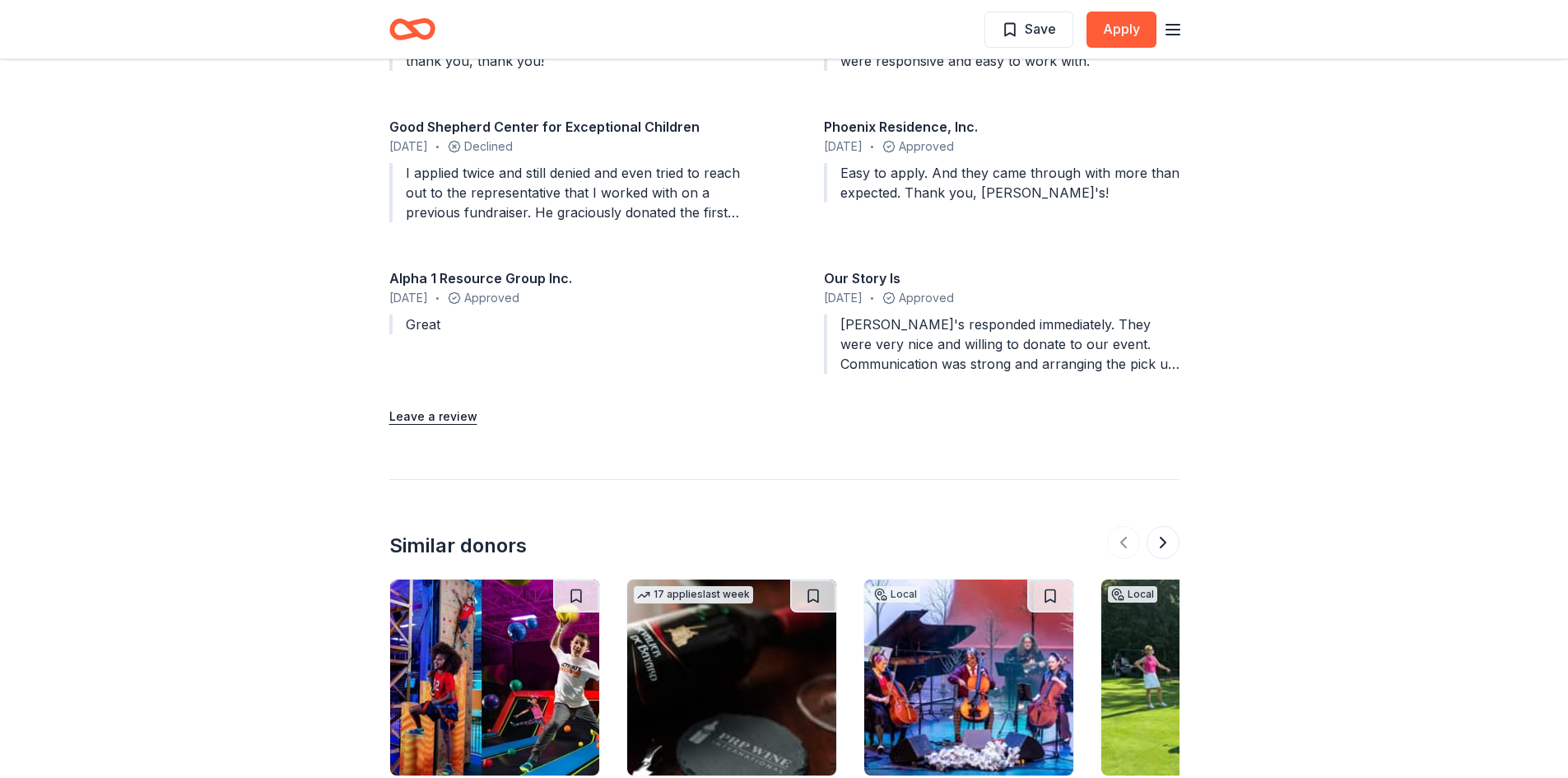
scroll to position [2052, 0]
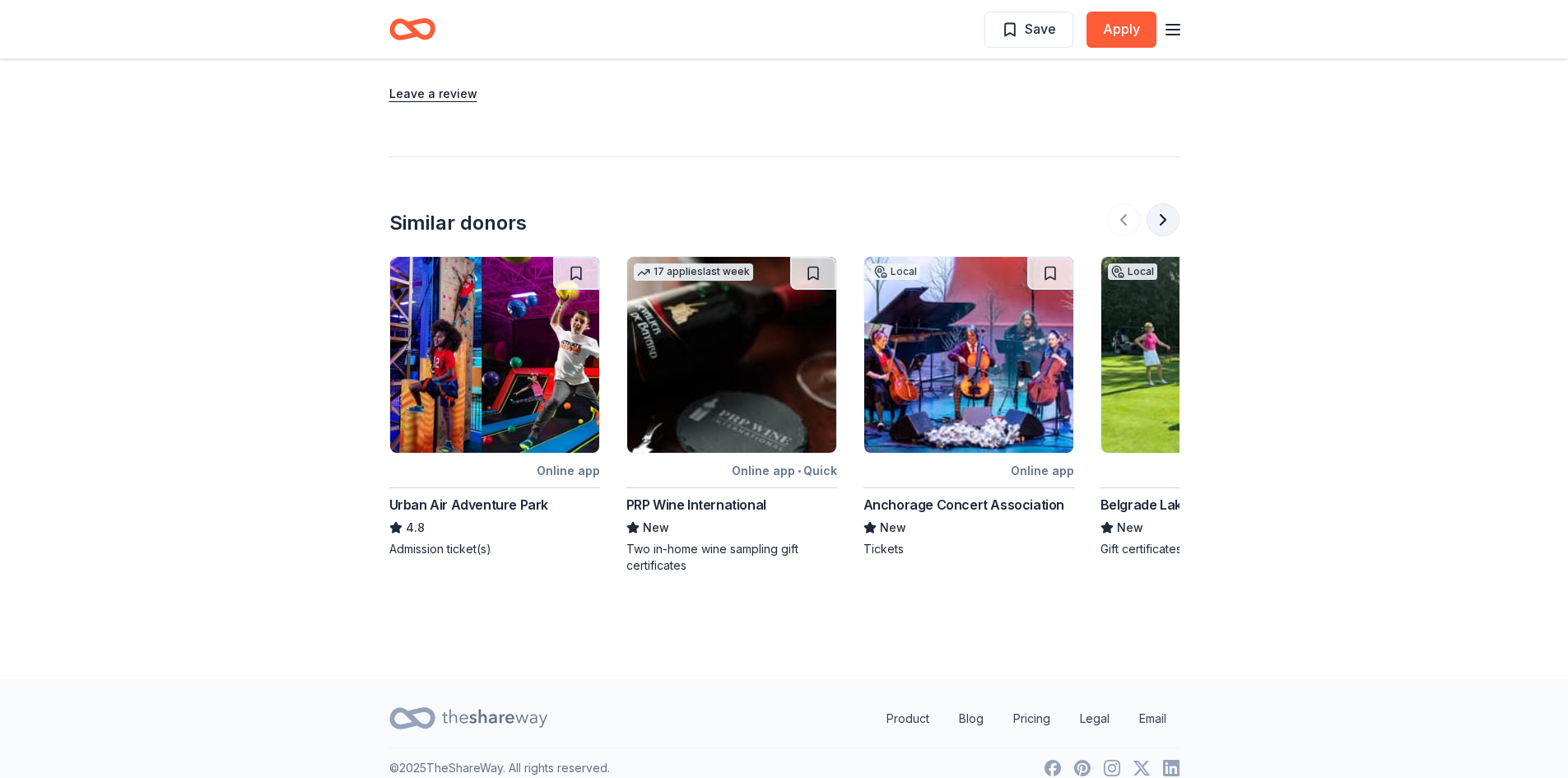
click at [1160, 215] on button at bounding box center [1163, 219] width 33 height 33
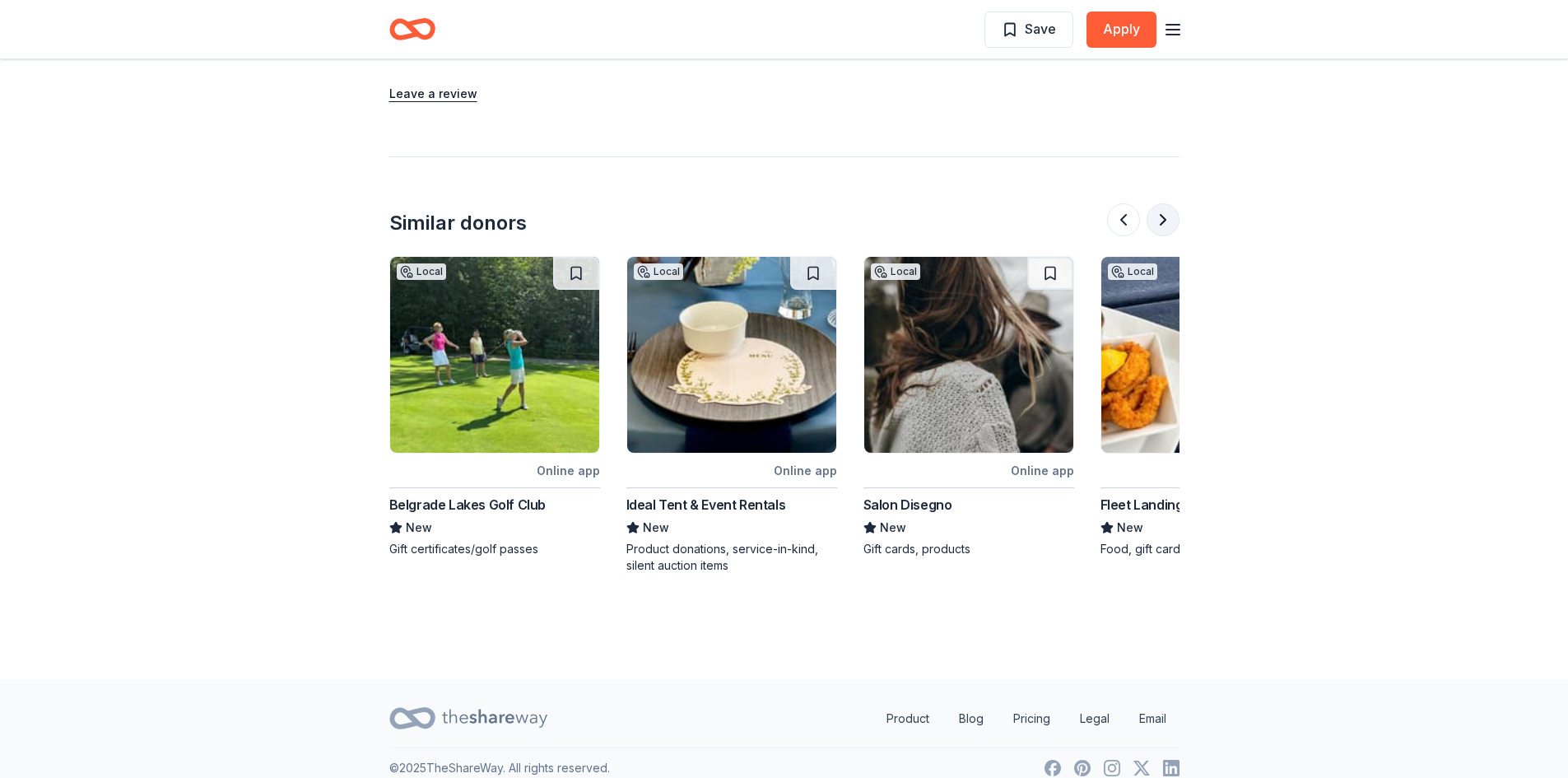
click at [1151, 203] on button at bounding box center [1163, 219] width 33 height 33
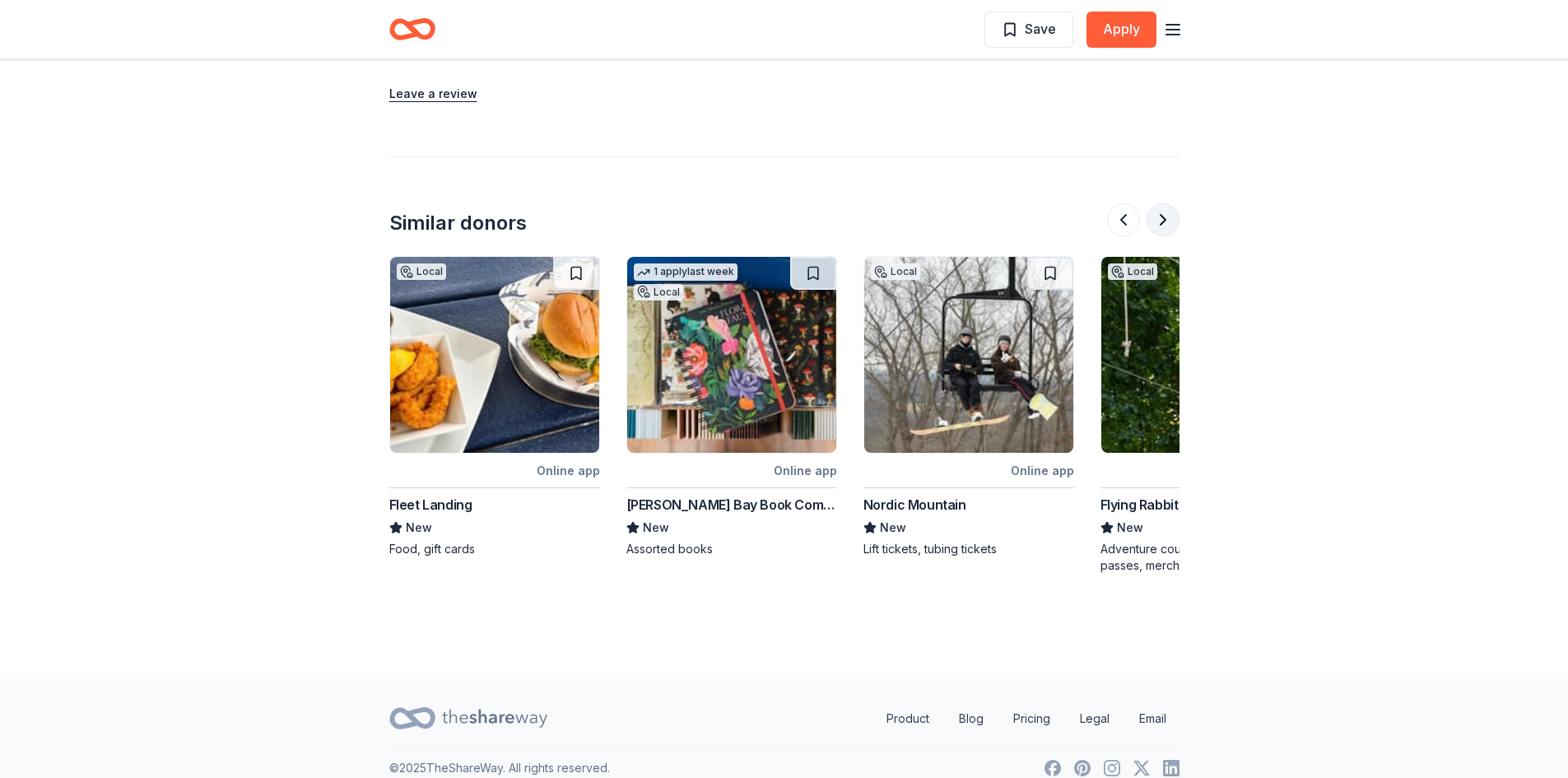
click at [1151, 203] on button at bounding box center [1163, 219] width 33 height 33
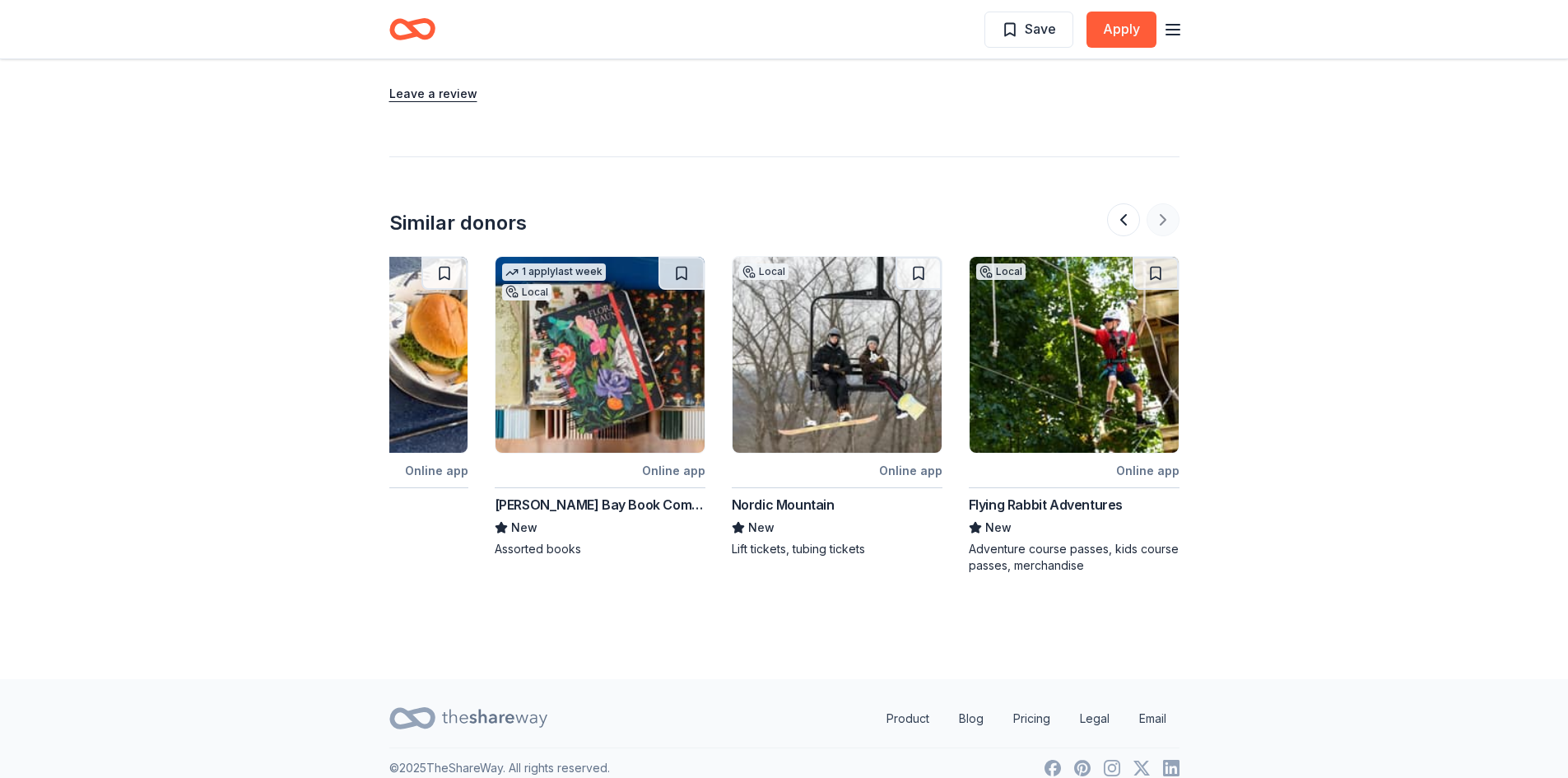
click at [1151, 203] on div at bounding box center [1144, 219] width 73 height 33
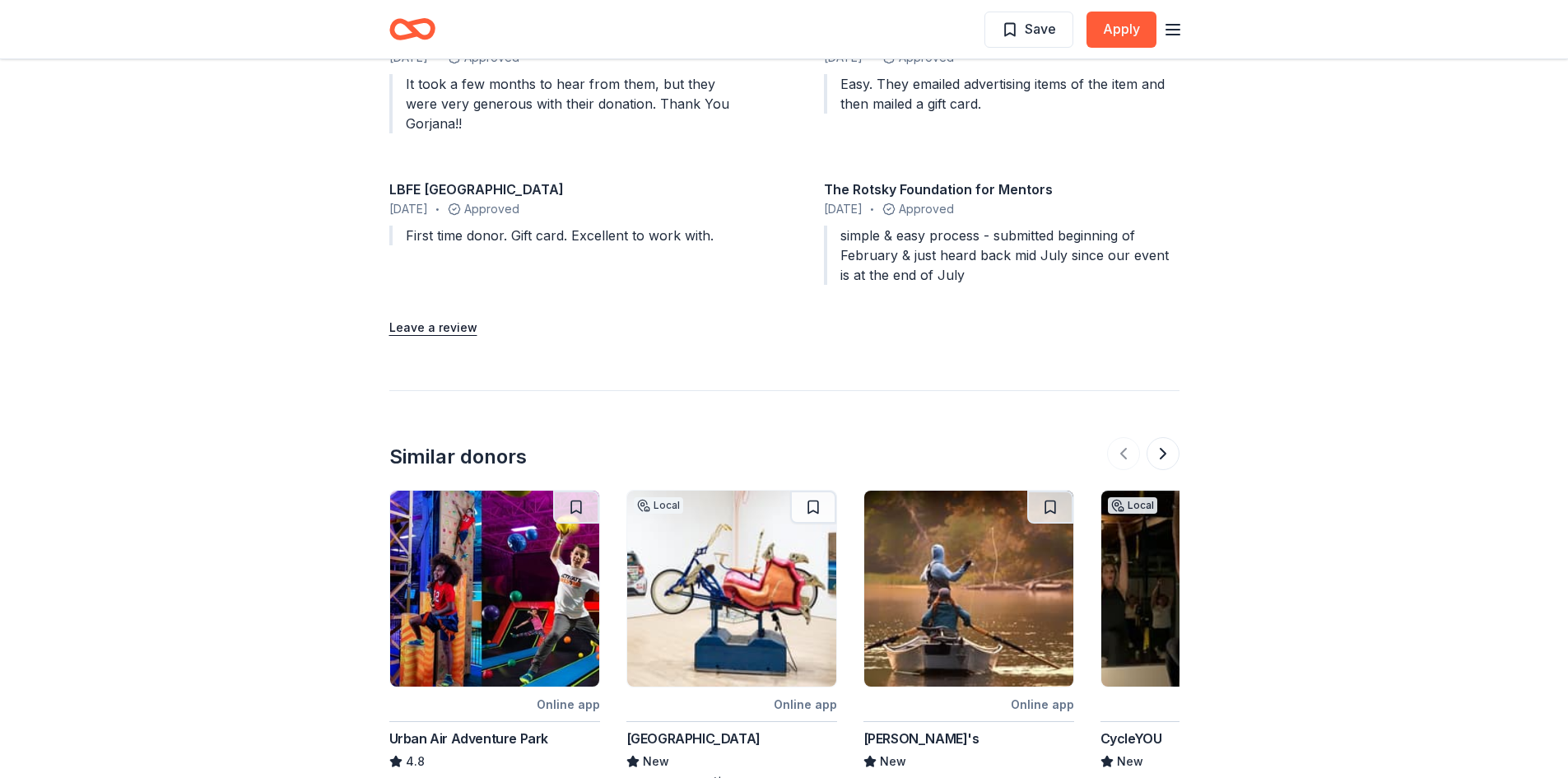
scroll to position [1976, 0]
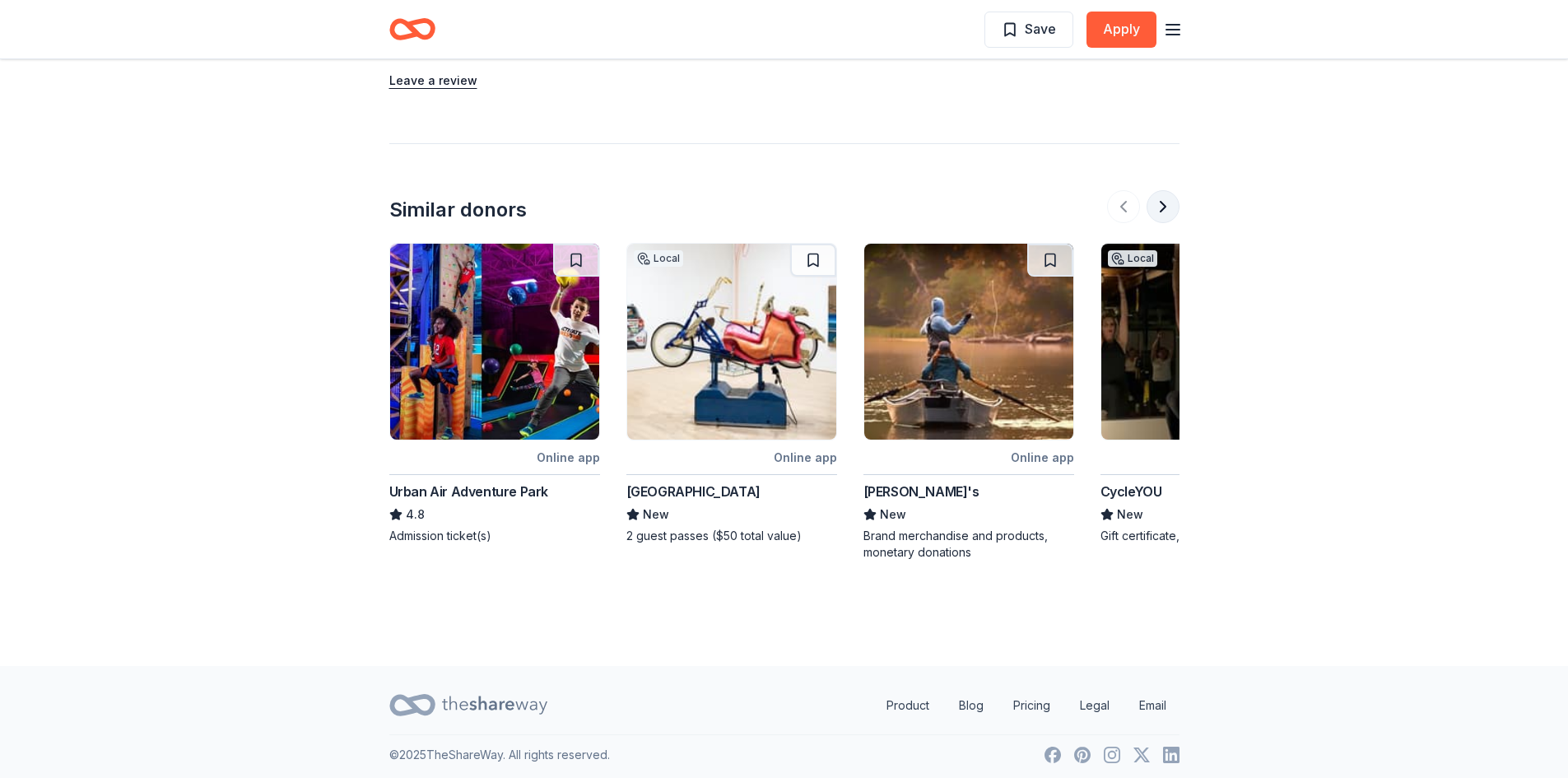
click at [1166, 190] on button at bounding box center [1163, 206] width 33 height 33
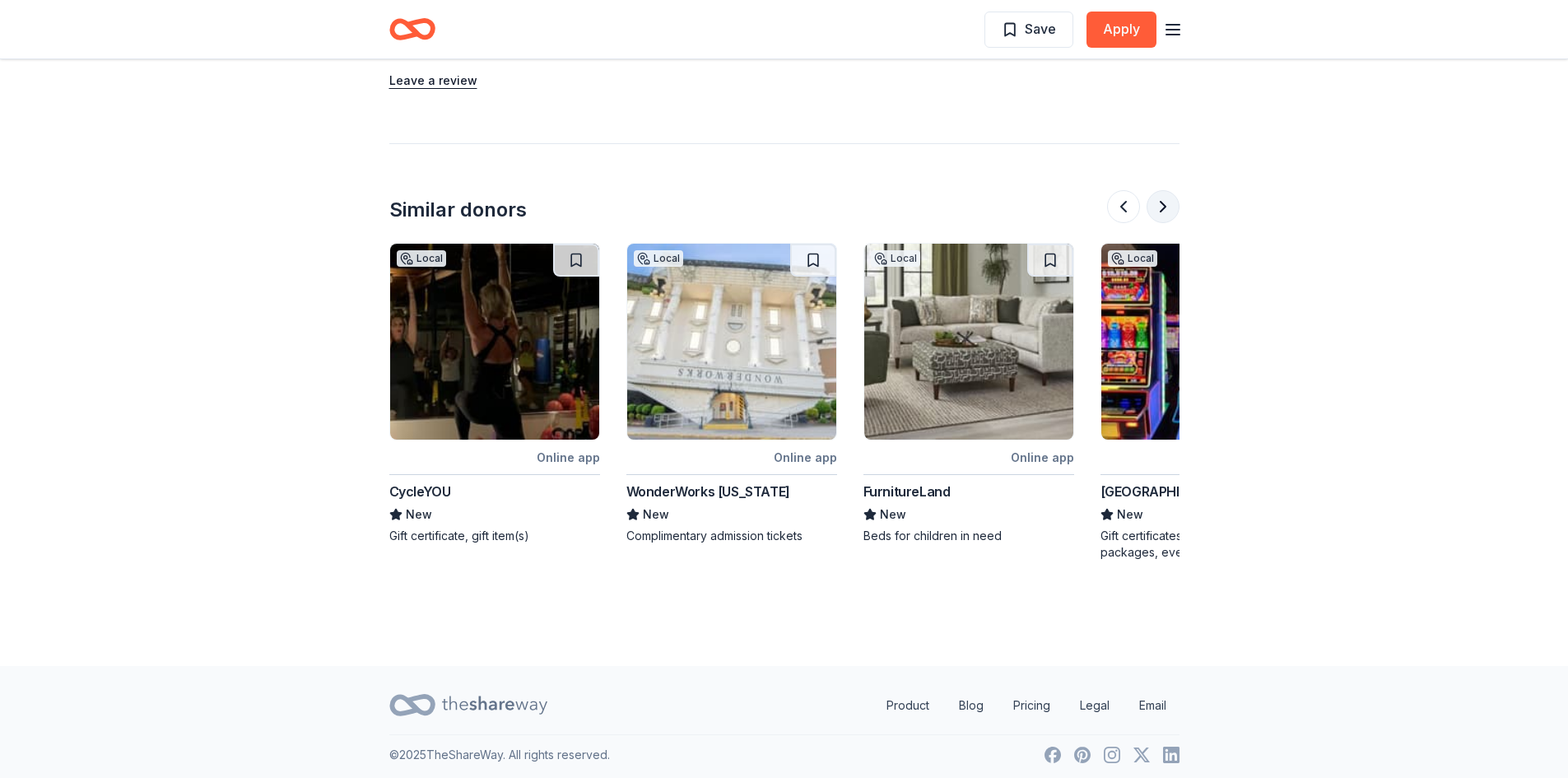
click at [1166, 190] on button at bounding box center [1163, 206] width 33 height 33
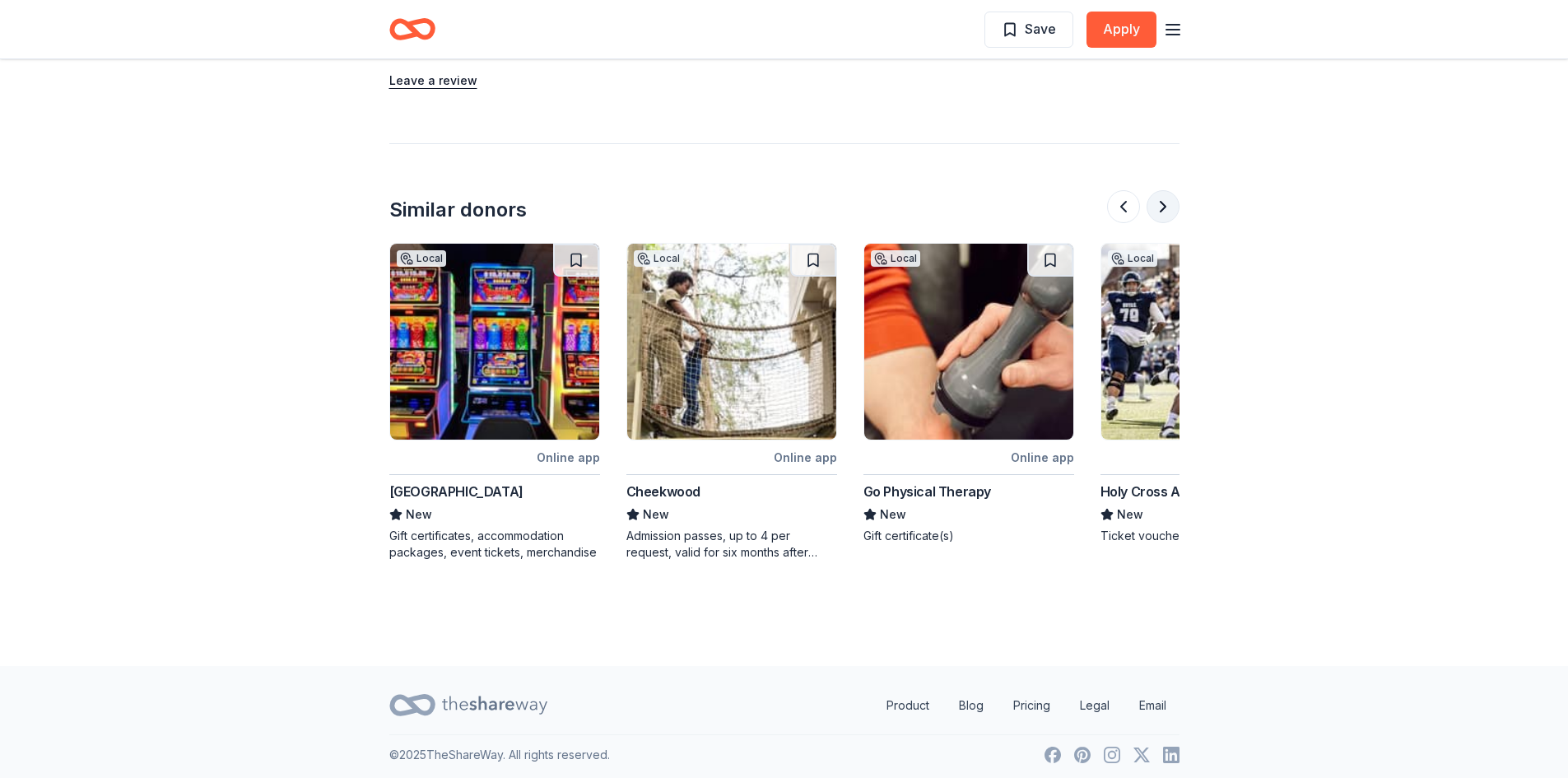
click at [1166, 190] on button at bounding box center [1163, 206] width 33 height 33
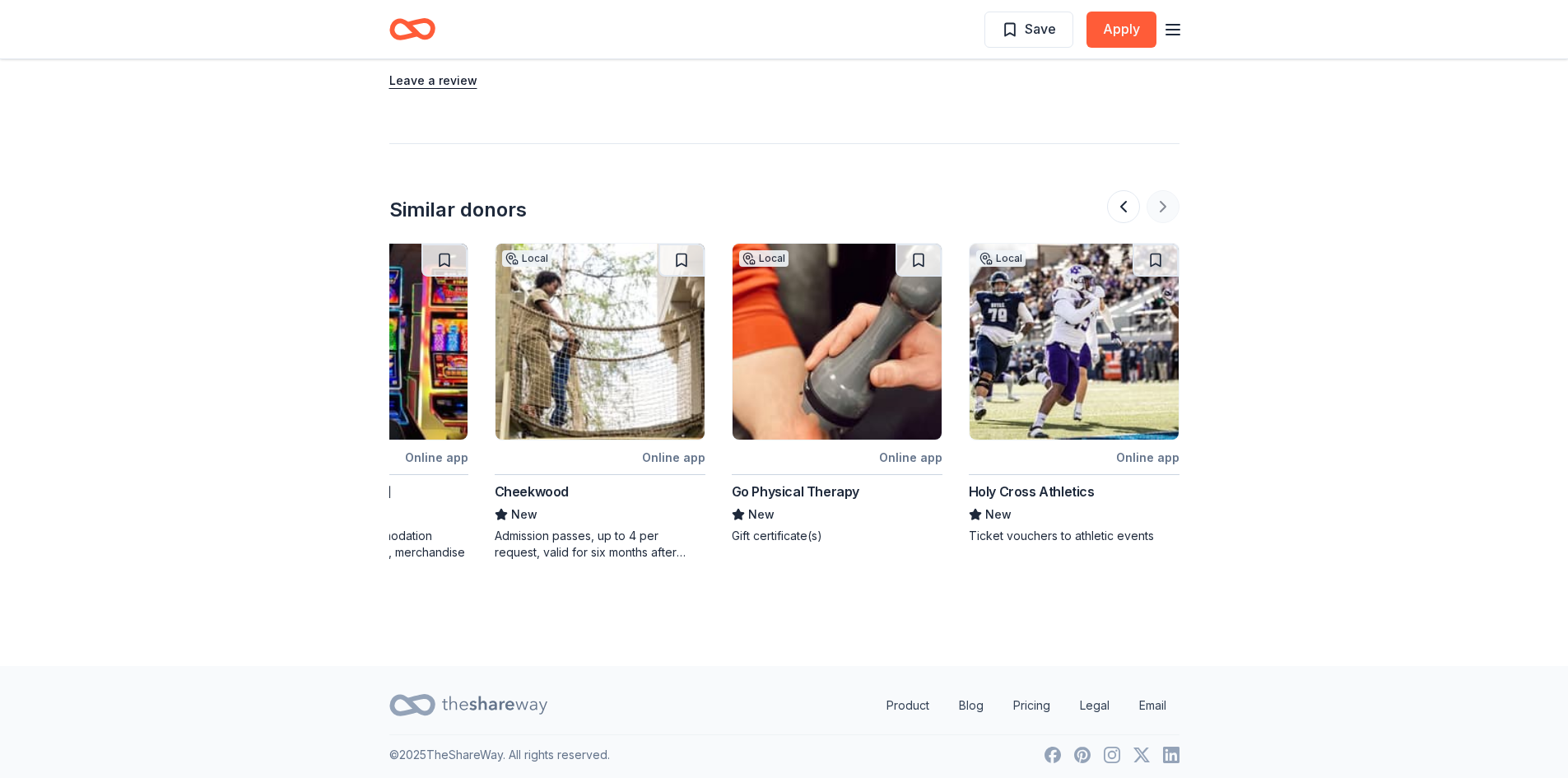
click at [1166, 190] on div at bounding box center [1144, 206] width 73 height 33
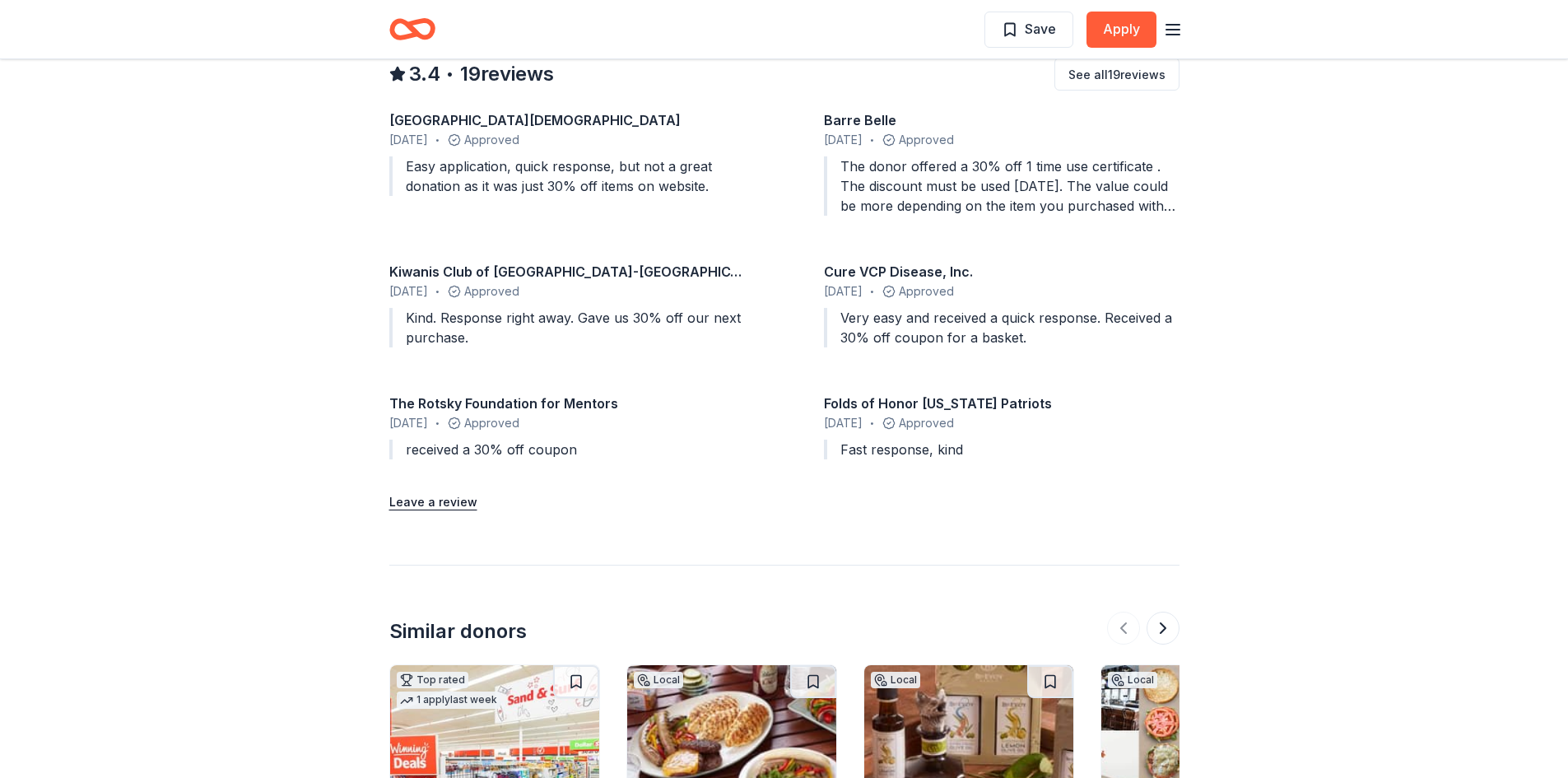
scroll to position [1976, 0]
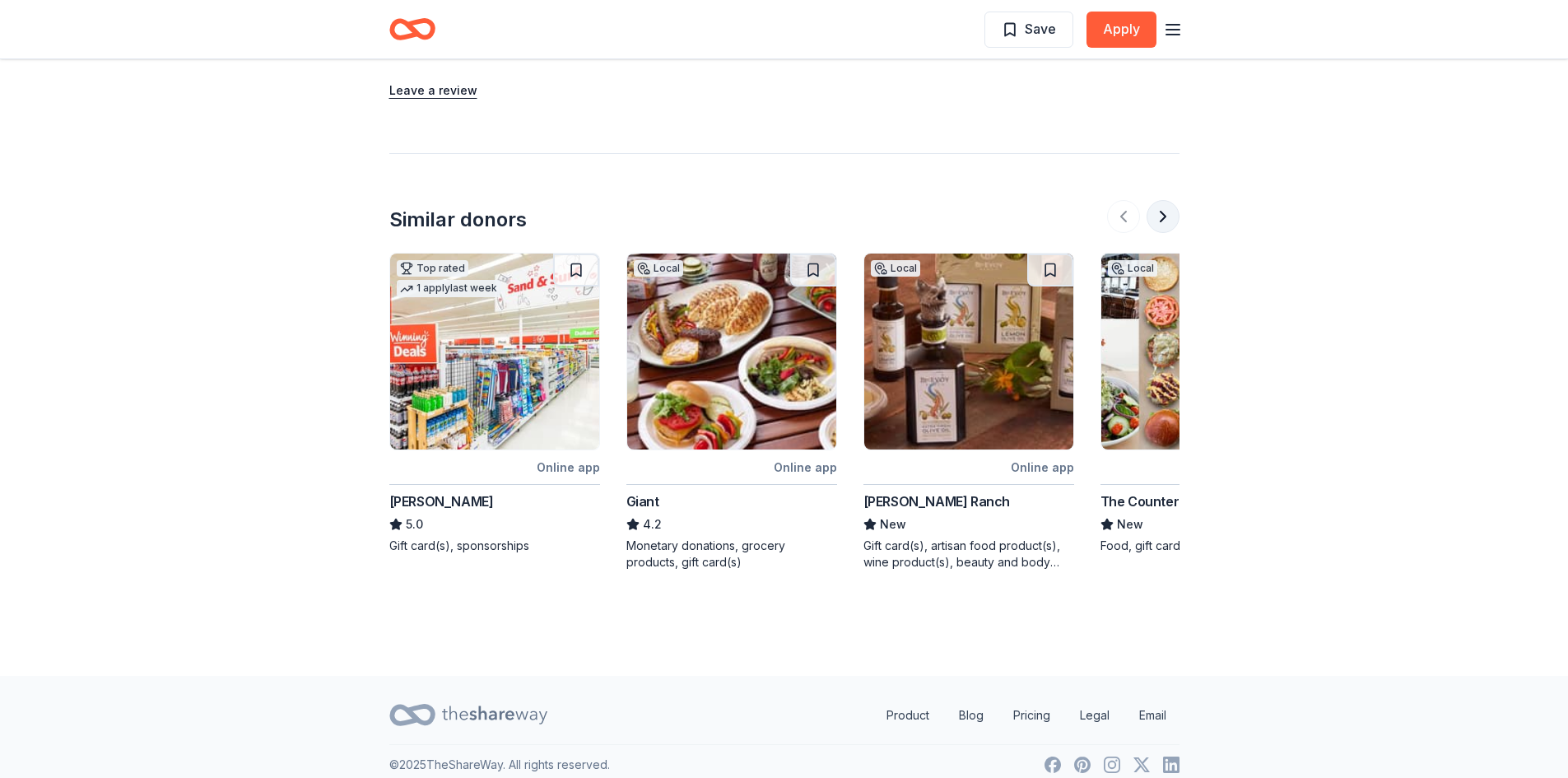
click at [1152, 213] on button at bounding box center [1163, 216] width 33 height 33
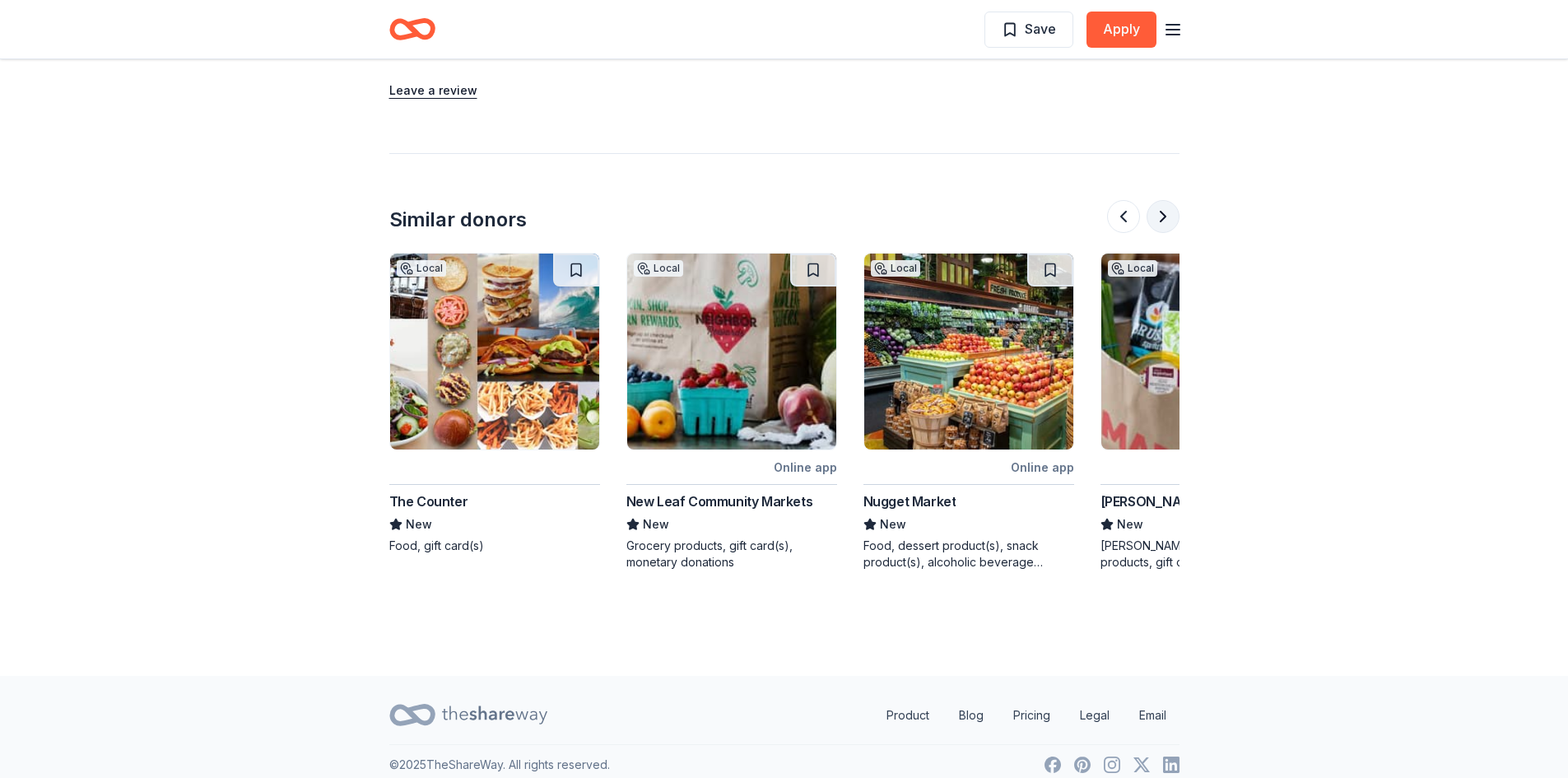
click at [1152, 213] on button at bounding box center [1163, 216] width 33 height 33
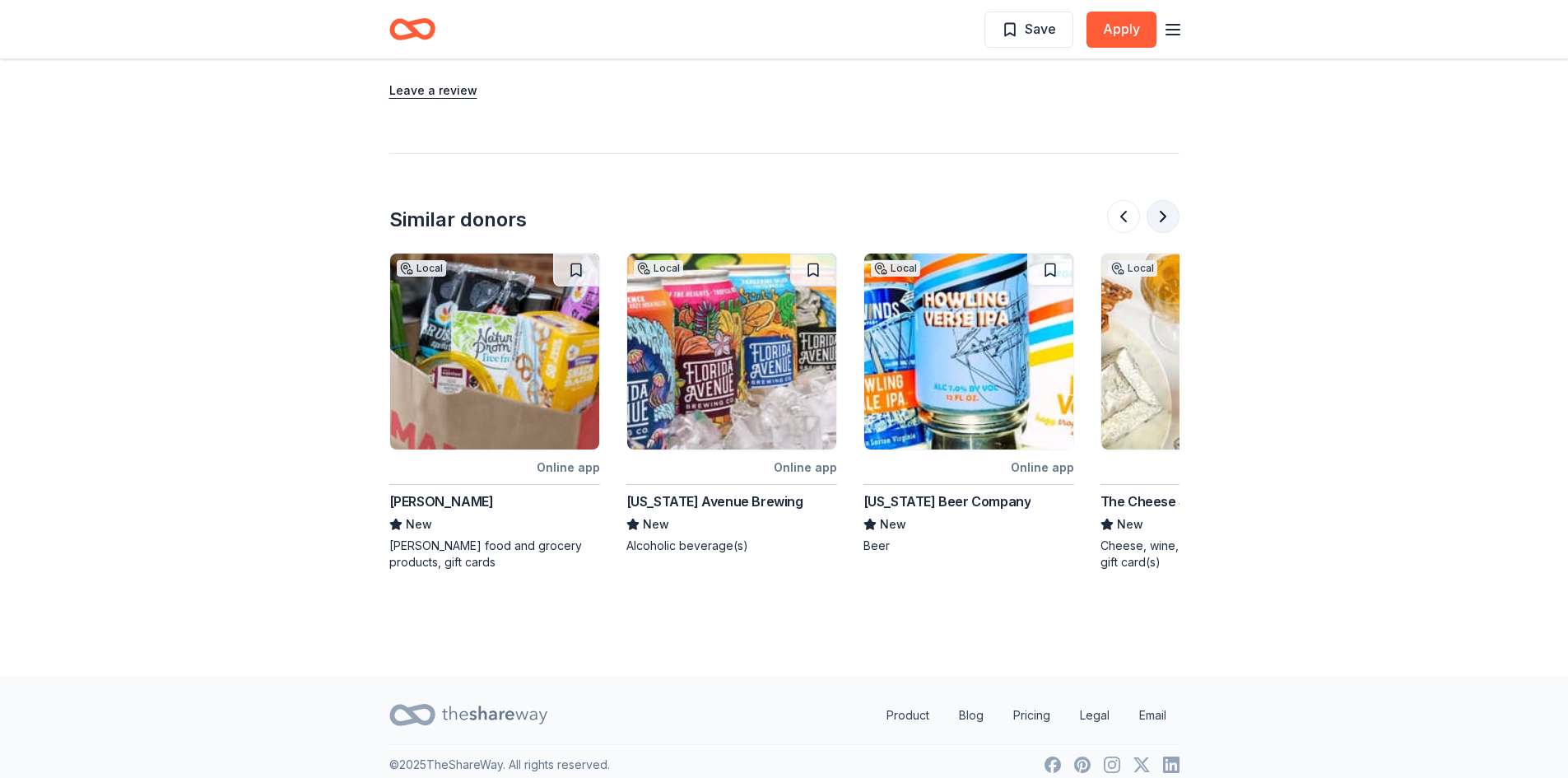
click at [1152, 213] on button at bounding box center [1163, 216] width 33 height 33
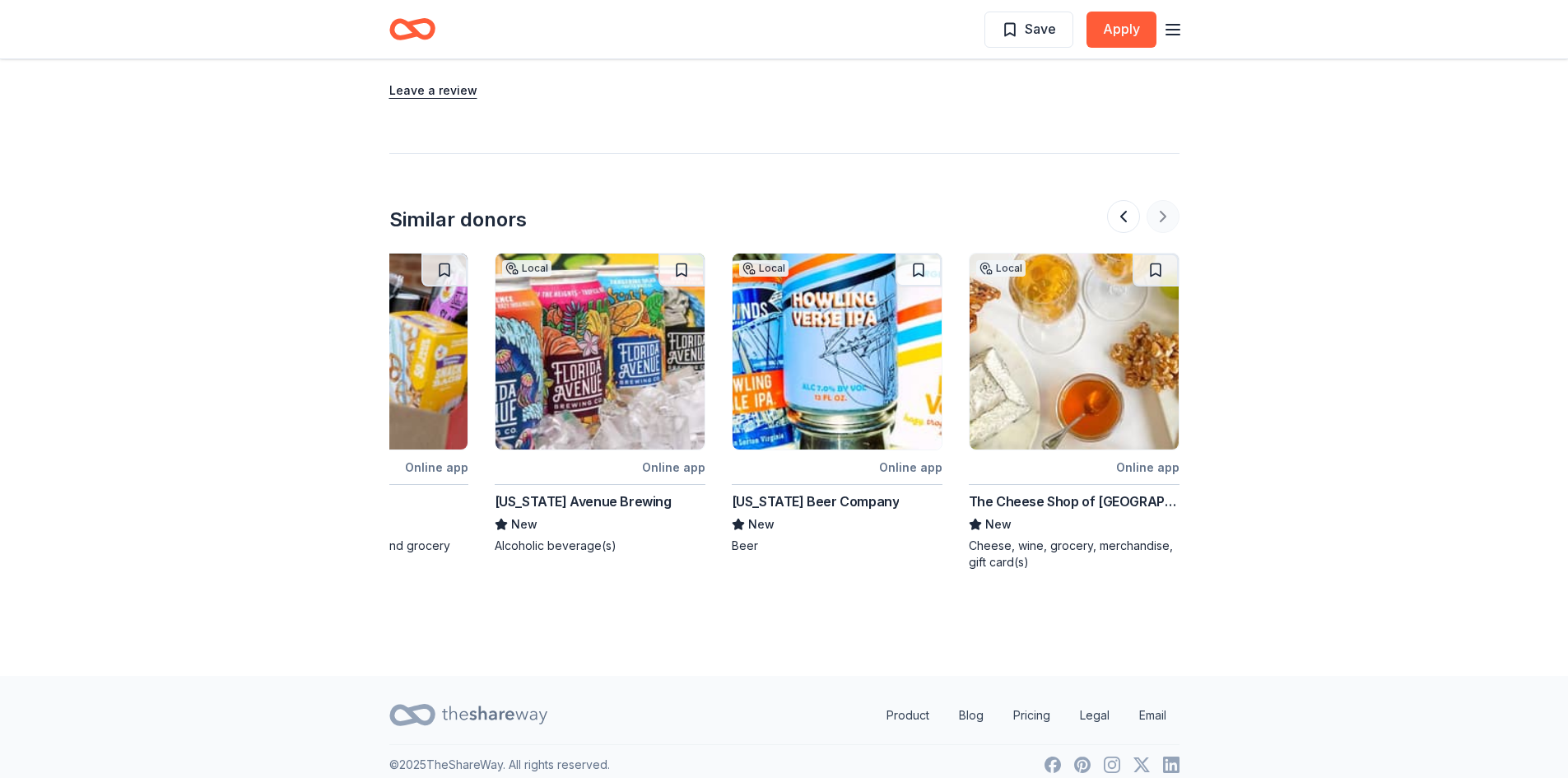
click at [1152, 213] on div at bounding box center [1144, 216] width 73 height 33
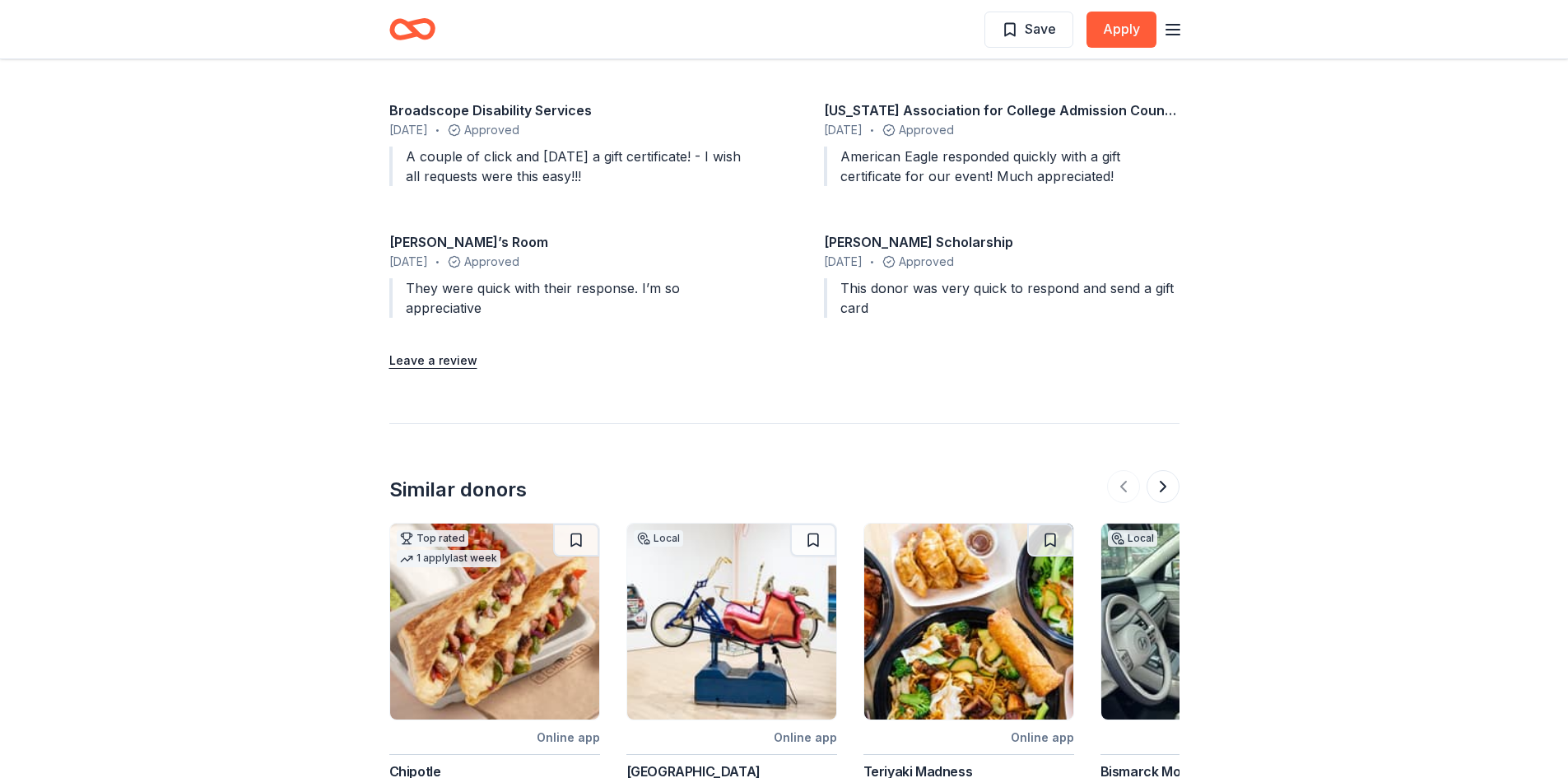
scroll to position [1976, 0]
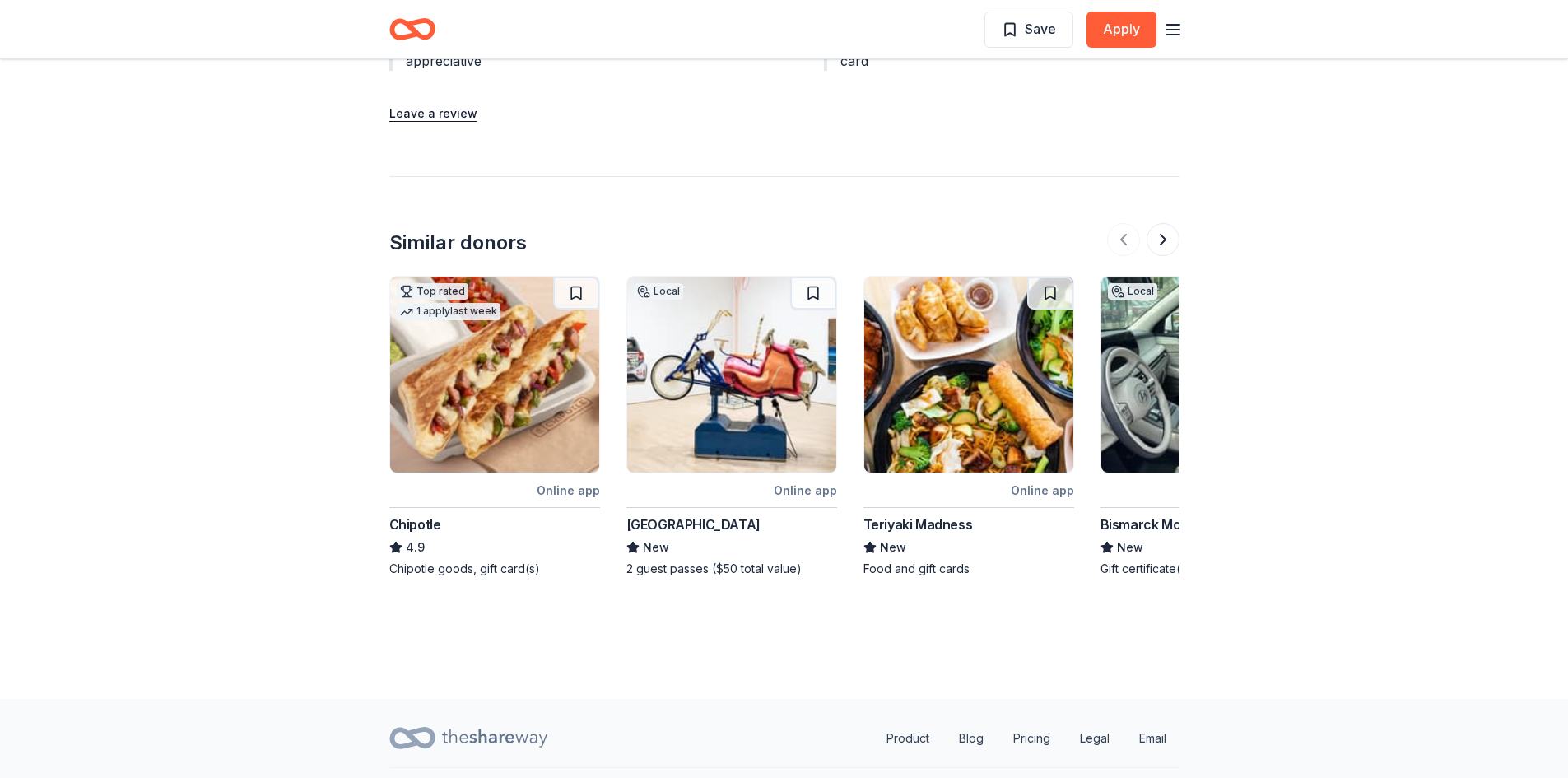
click at [424, 523] on div "Chipotle" at bounding box center [416, 525] width 51 height 20
click at [1156, 232] on button at bounding box center [1163, 239] width 33 height 33
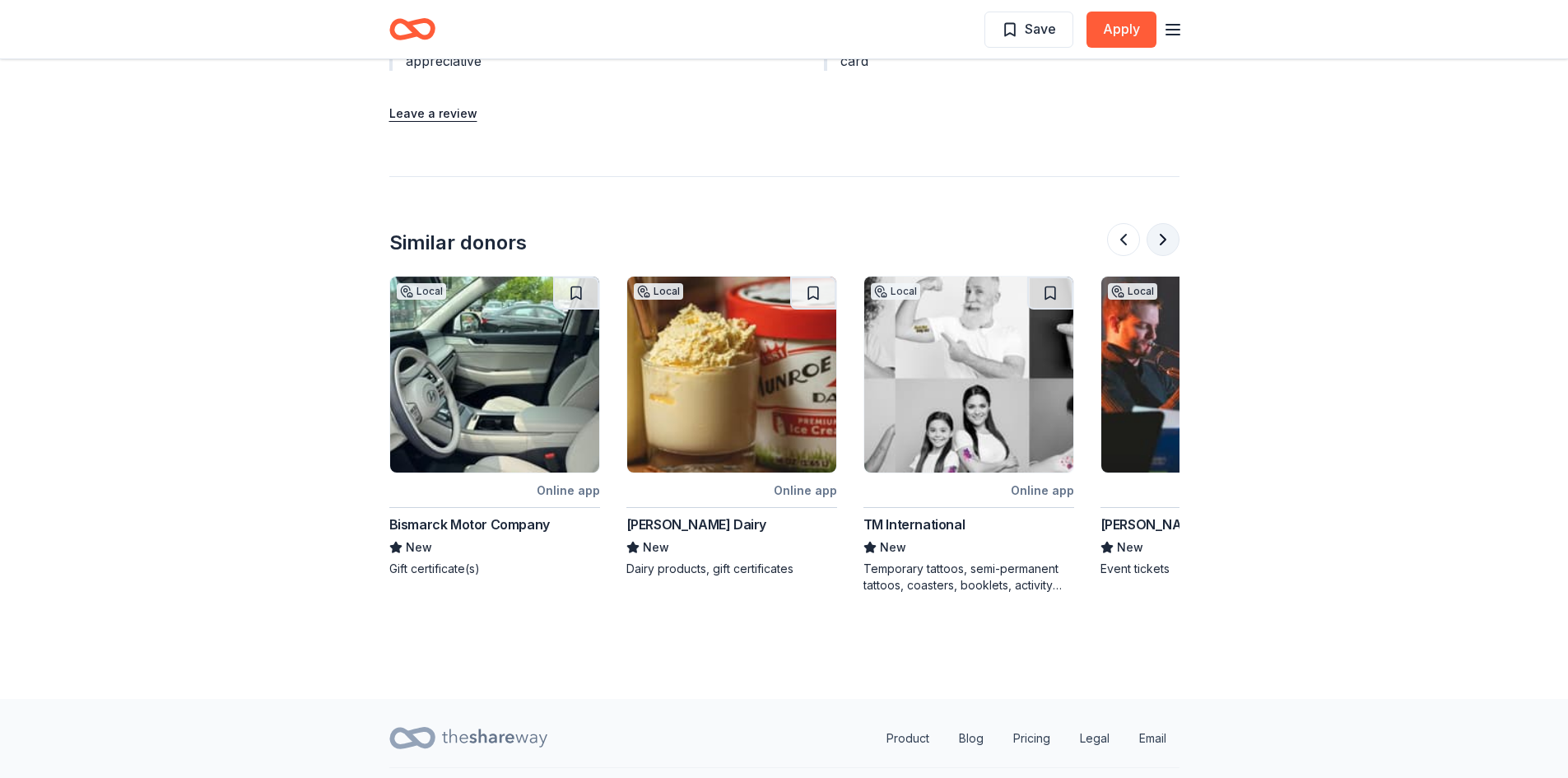
click at [1156, 232] on button at bounding box center [1163, 239] width 33 height 33
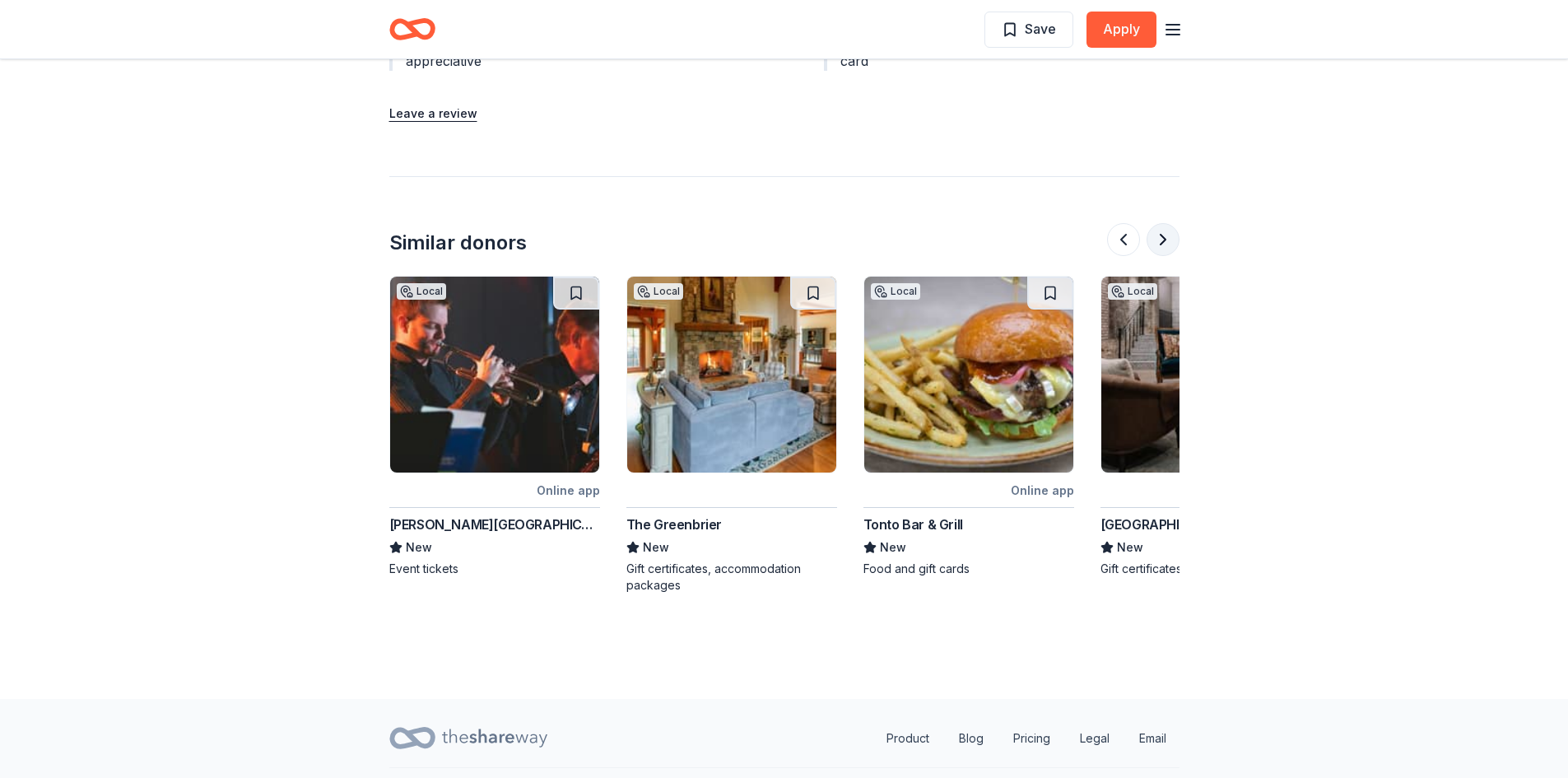
click at [1156, 232] on button at bounding box center [1163, 239] width 33 height 33
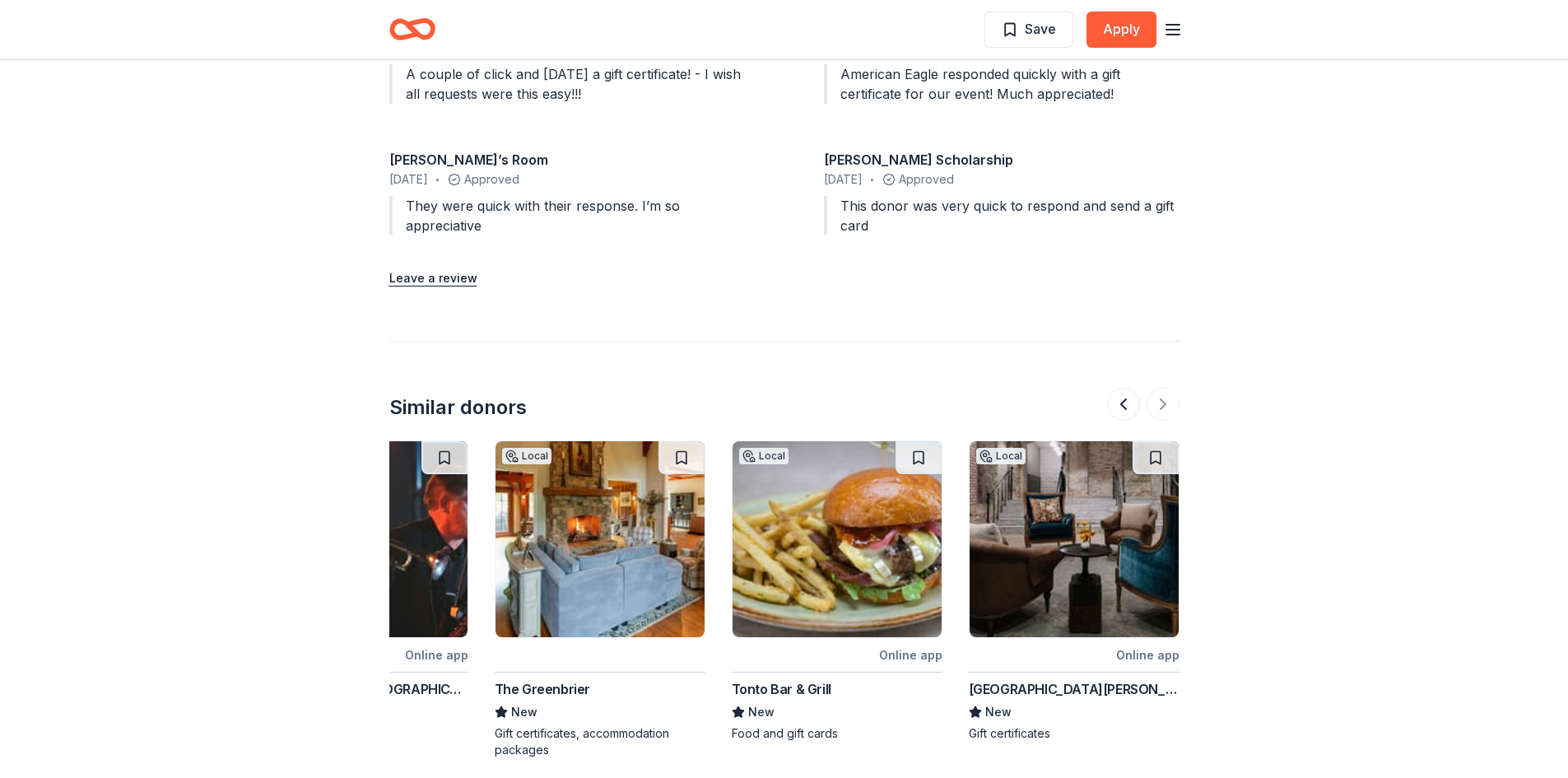
scroll to position [1894, 0]
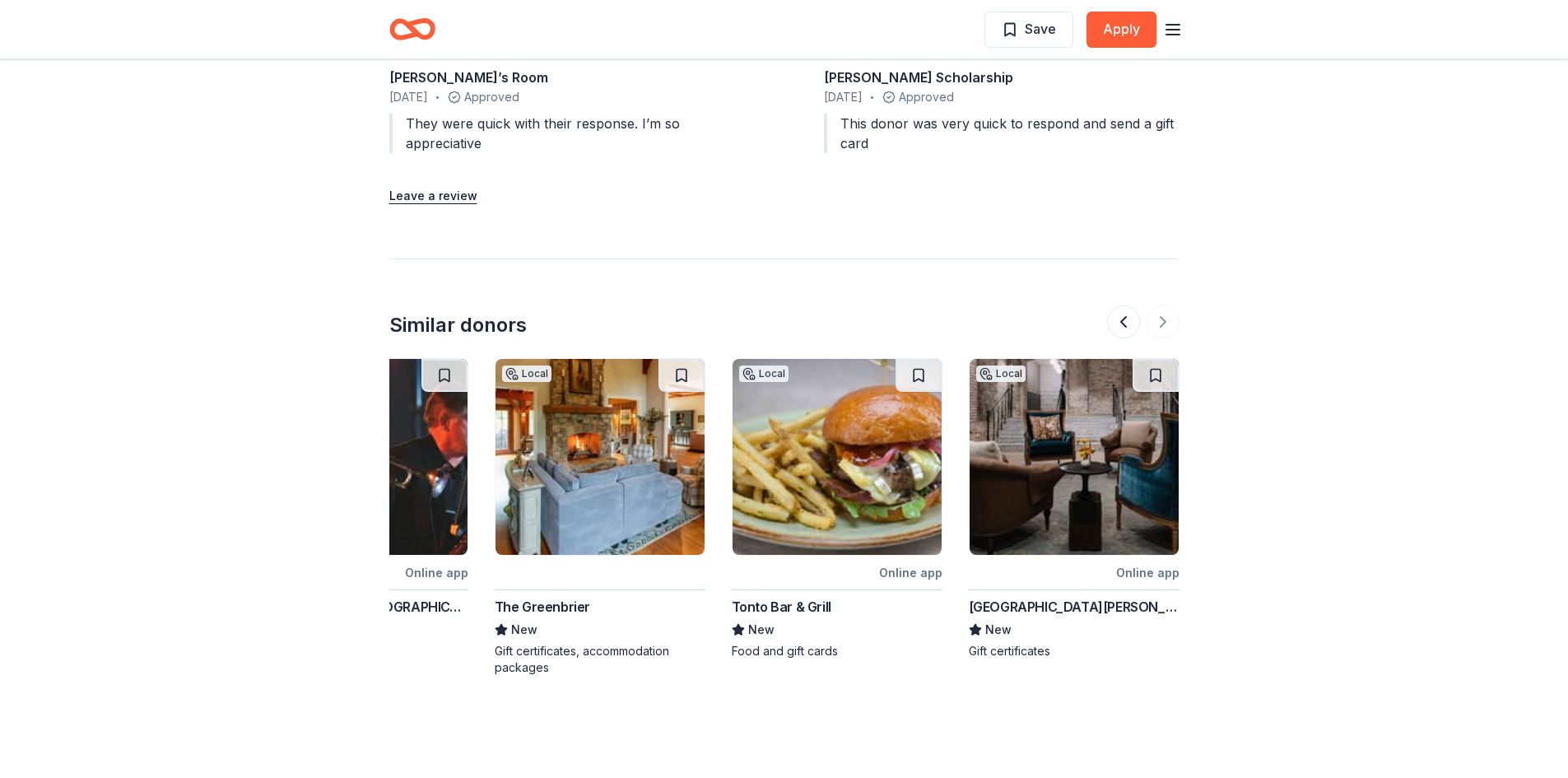
click at [1155, 327] on div at bounding box center [1144, 322] width 73 height 33
click at [1126, 329] on button at bounding box center [1123, 322] width 33 height 33
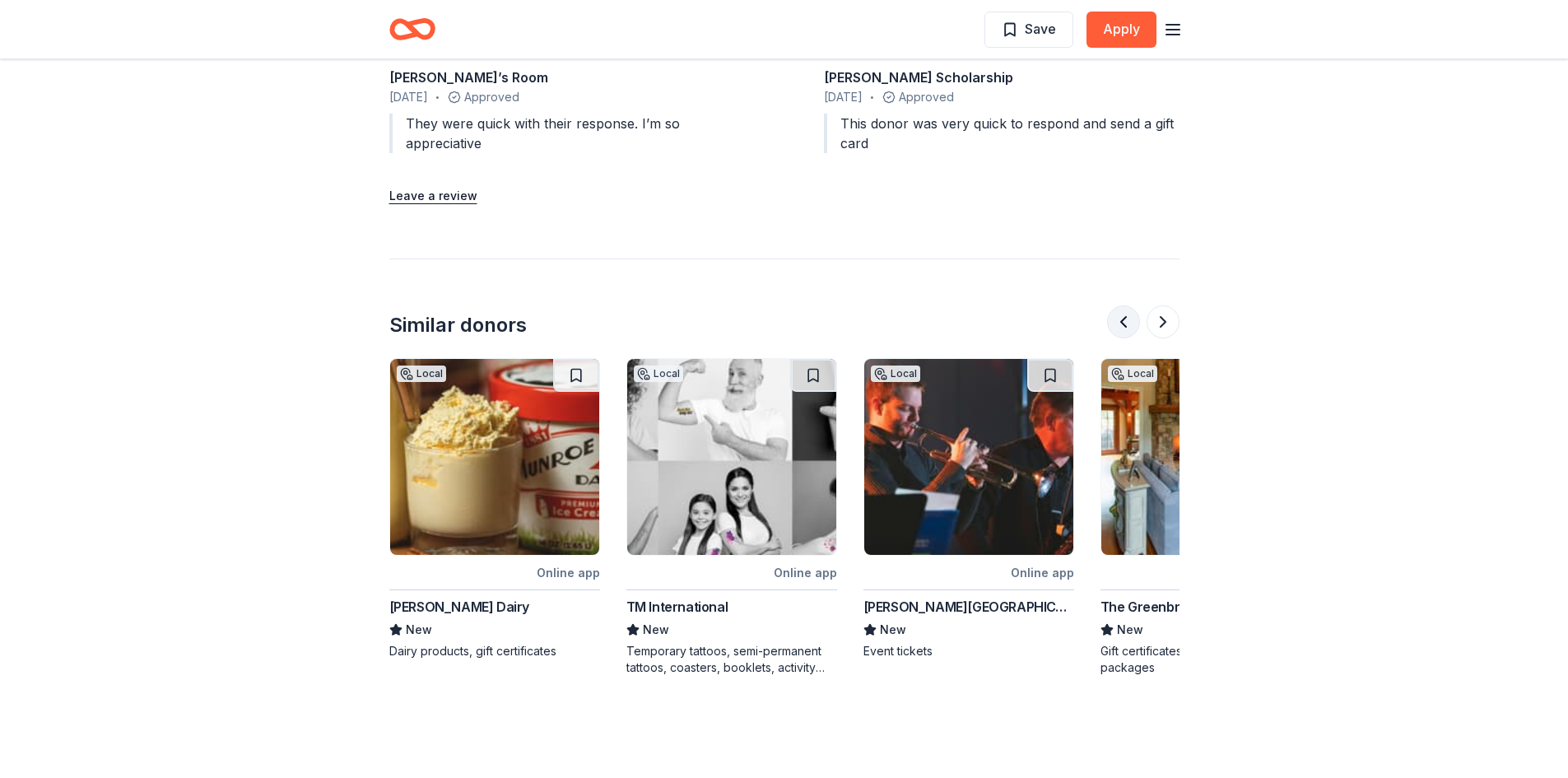
click at [1126, 329] on button at bounding box center [1123, 322] width 33 height 33
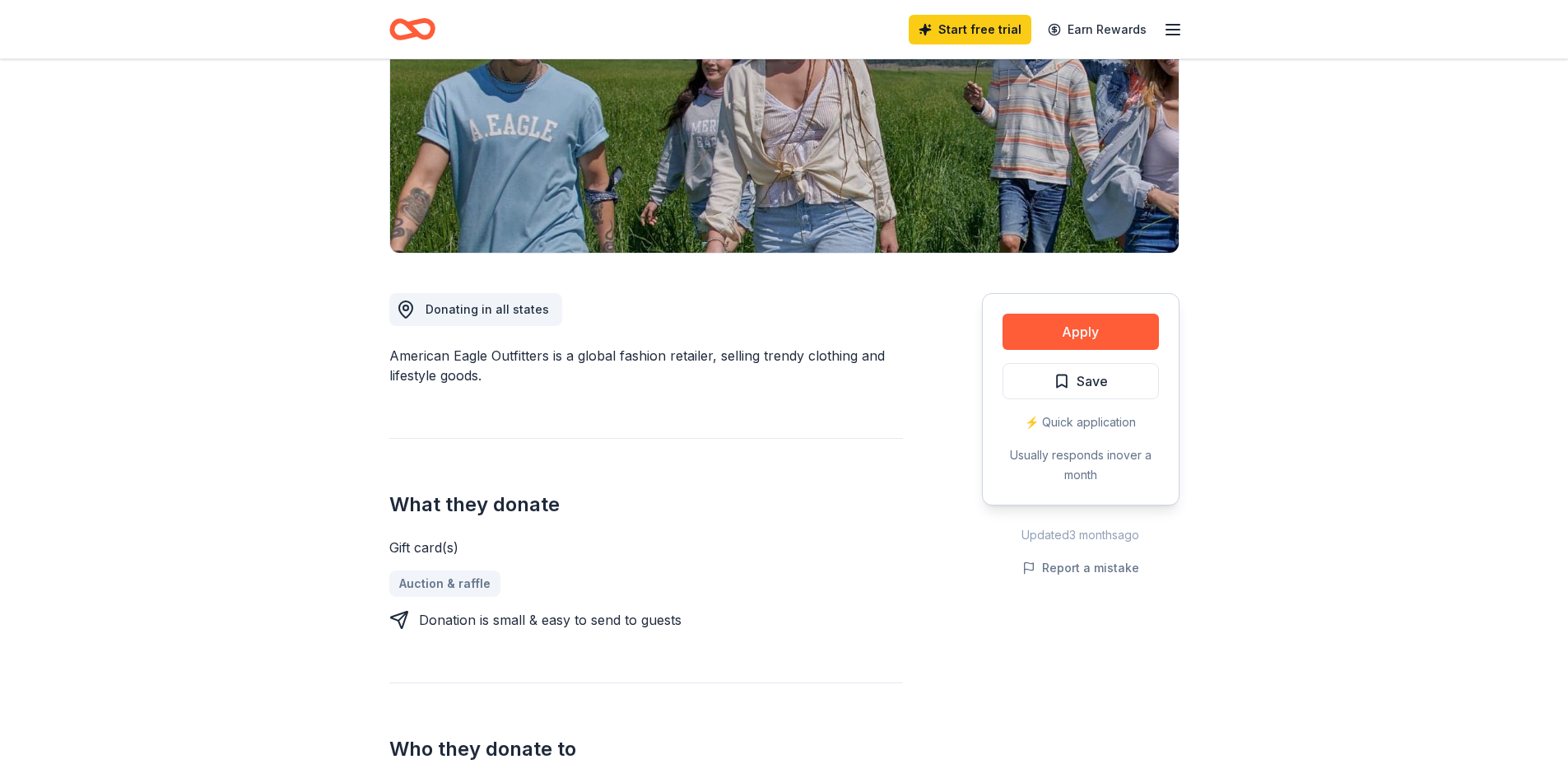
scroll to position [0, 0]
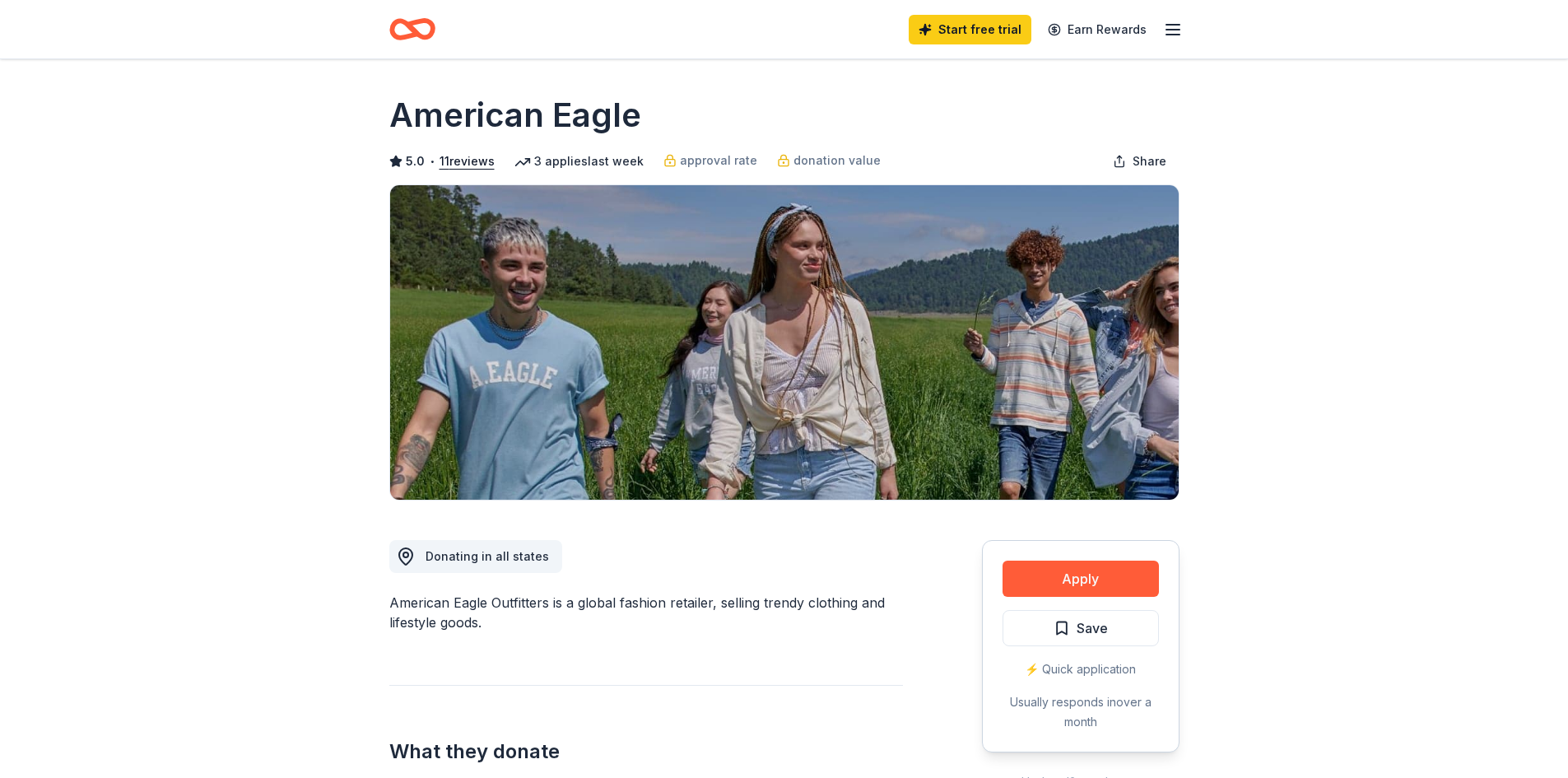
click at [1179, 39] on icon "button" at bounding box center [1173, 29] width 20 height 20
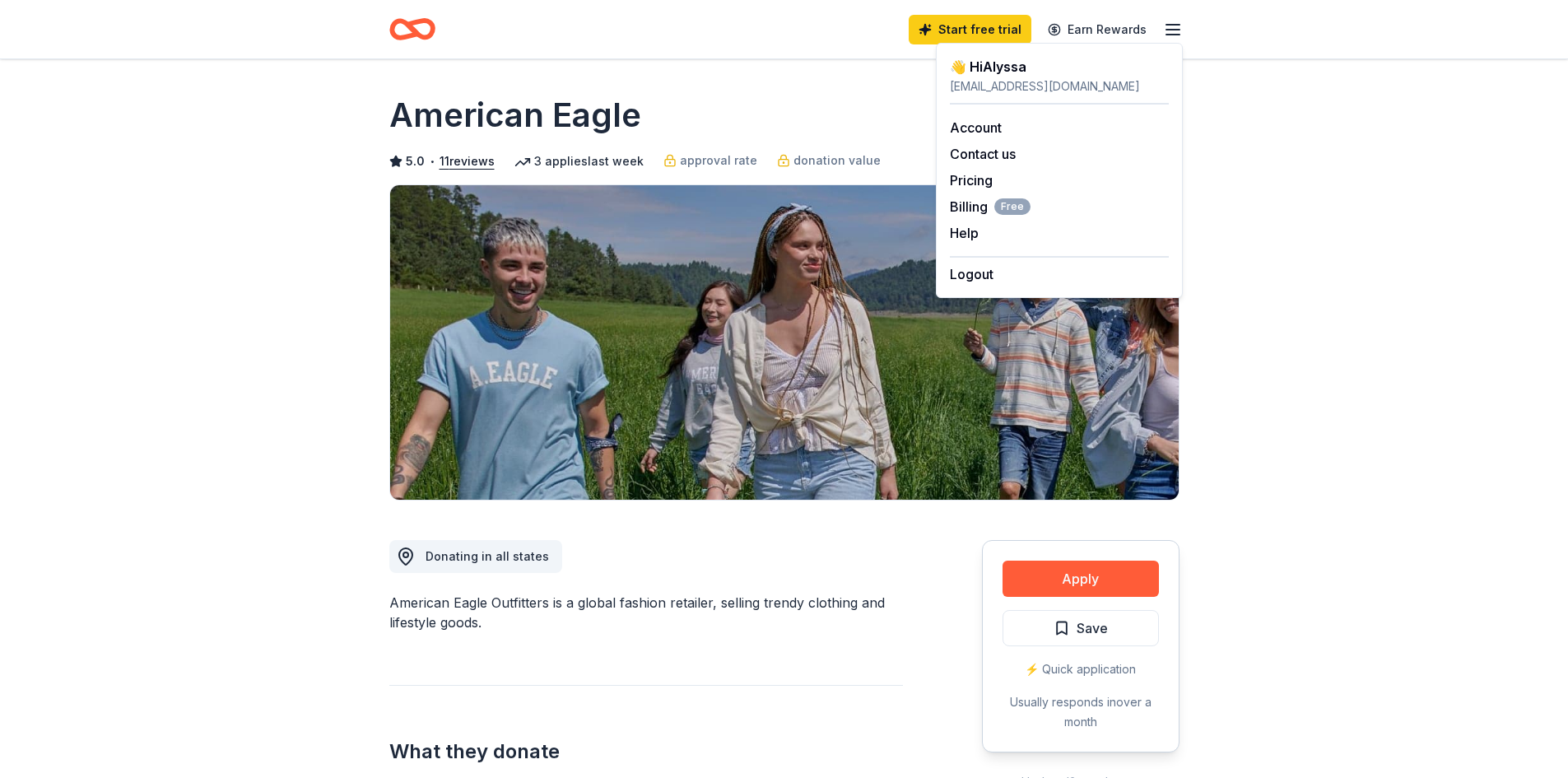
click at [764, 107] on div "American Eagle" at bounding box center [785, 115] width 790 height 46
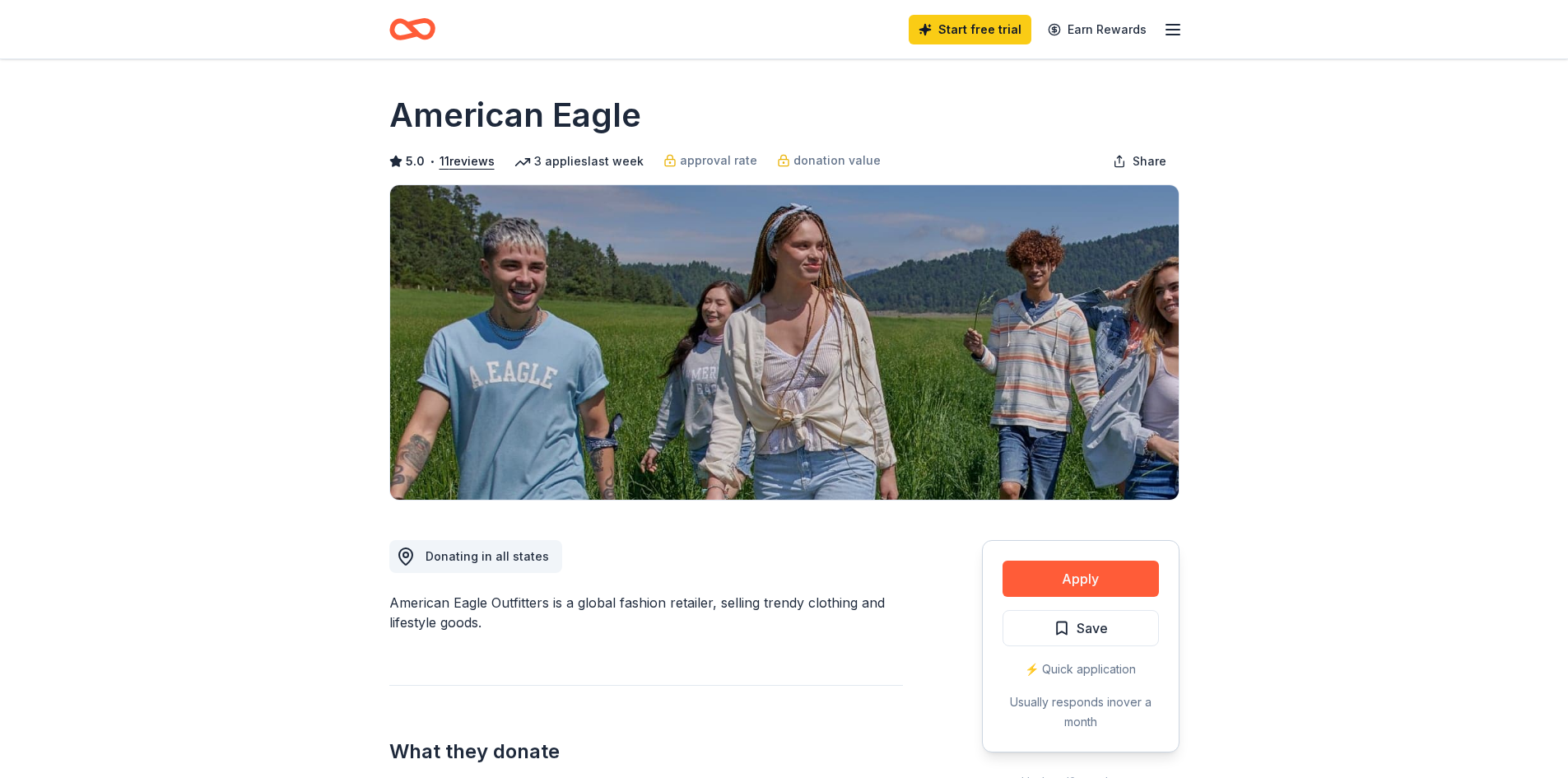
click at [1168, 28] on icon "button" at bounding box center [1173, 29] width 20 height 20
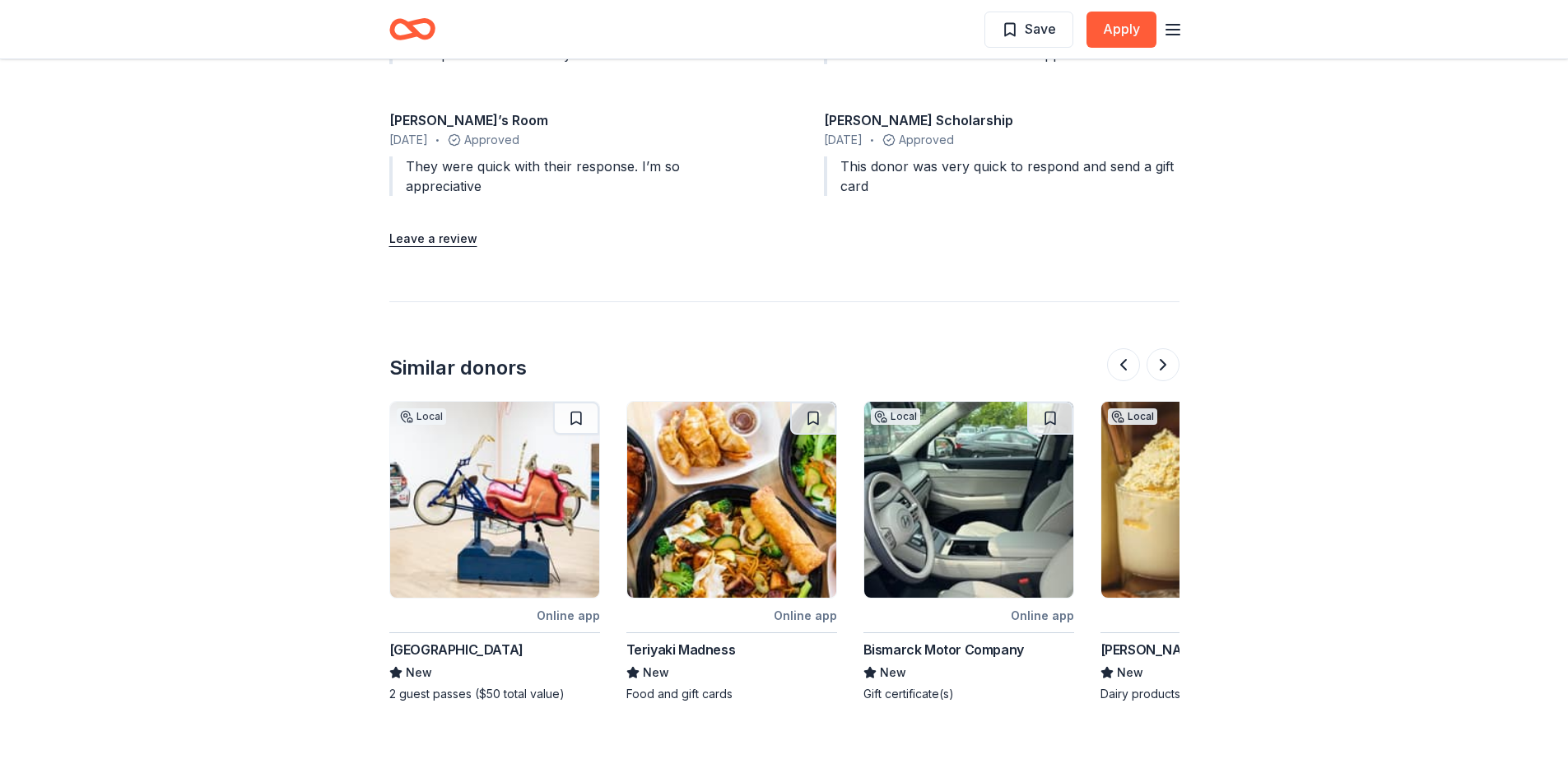
scroll to position [1769, 0]
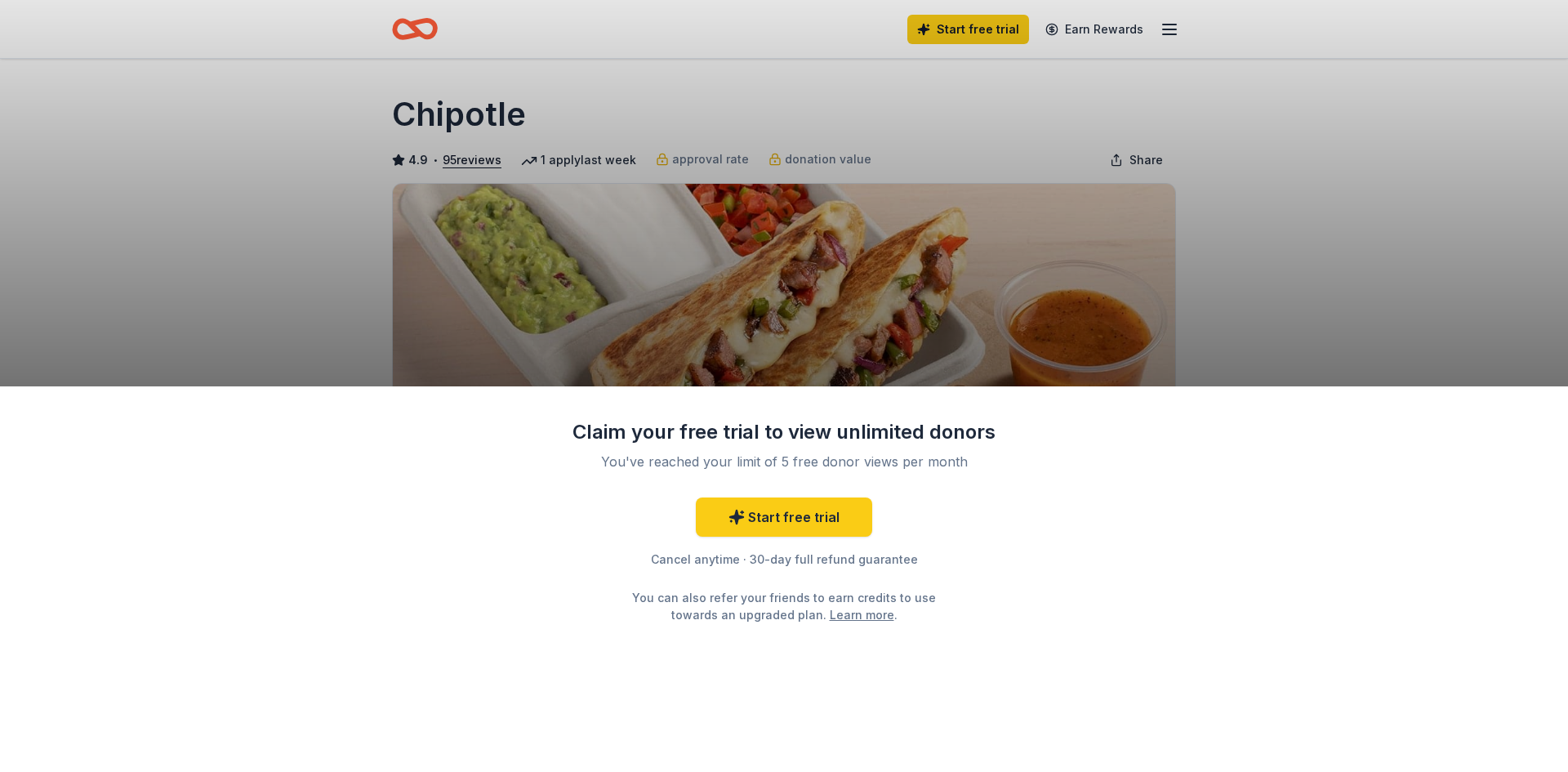
click at [563, 226] on div "Claim your free trial to view unlimited donors You've reached your limit of 5 f…" at bounding box center [784, 386] width 1568 height 772
click at [838, 513] on link "Start free trial" at bounding box center [784, 517] width 176 height 40
click at [832, 516] on link "Start free trial" at bounding box center [784, 517] width 176 height 40
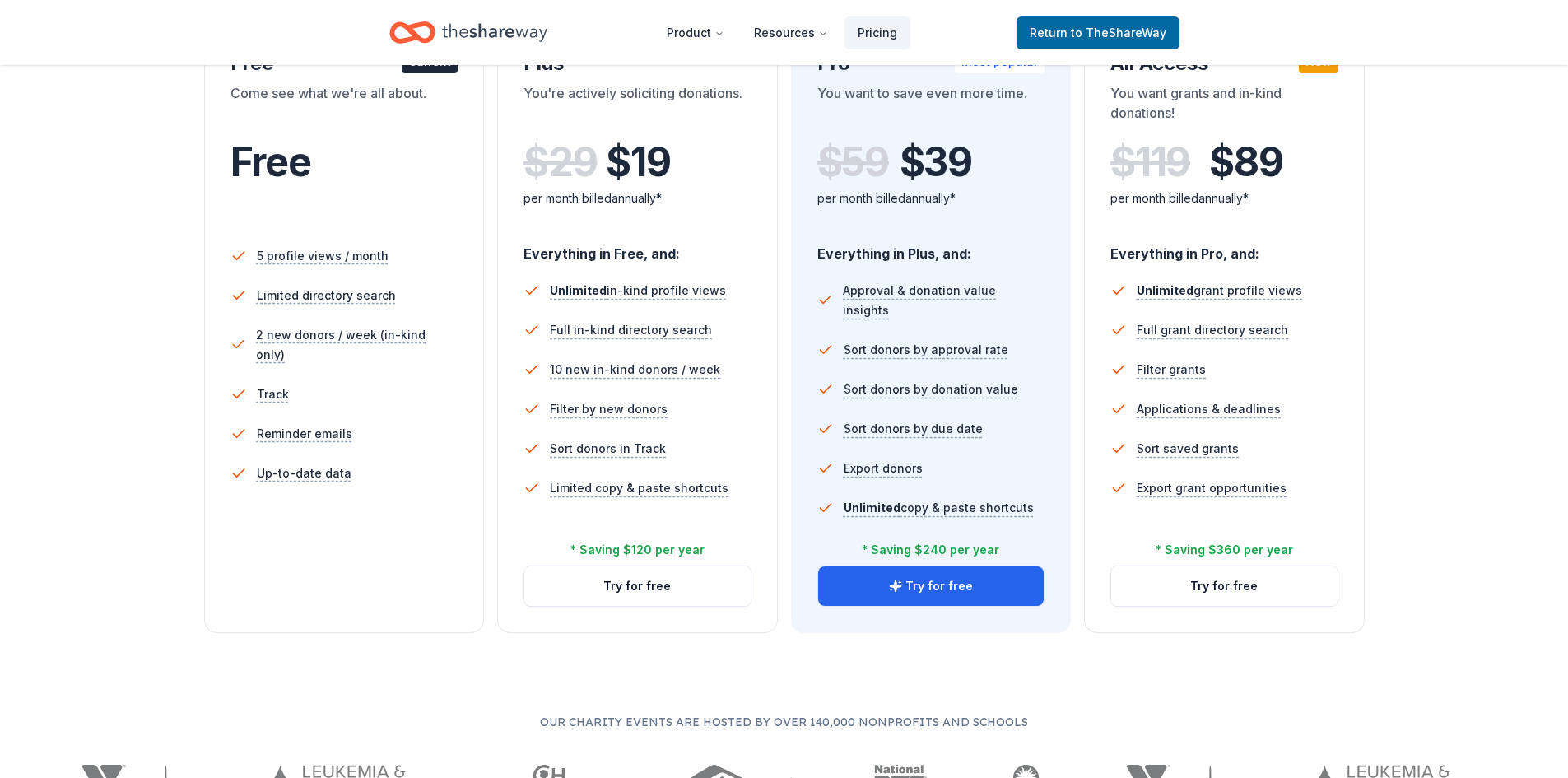
scroll to position [247, 0]
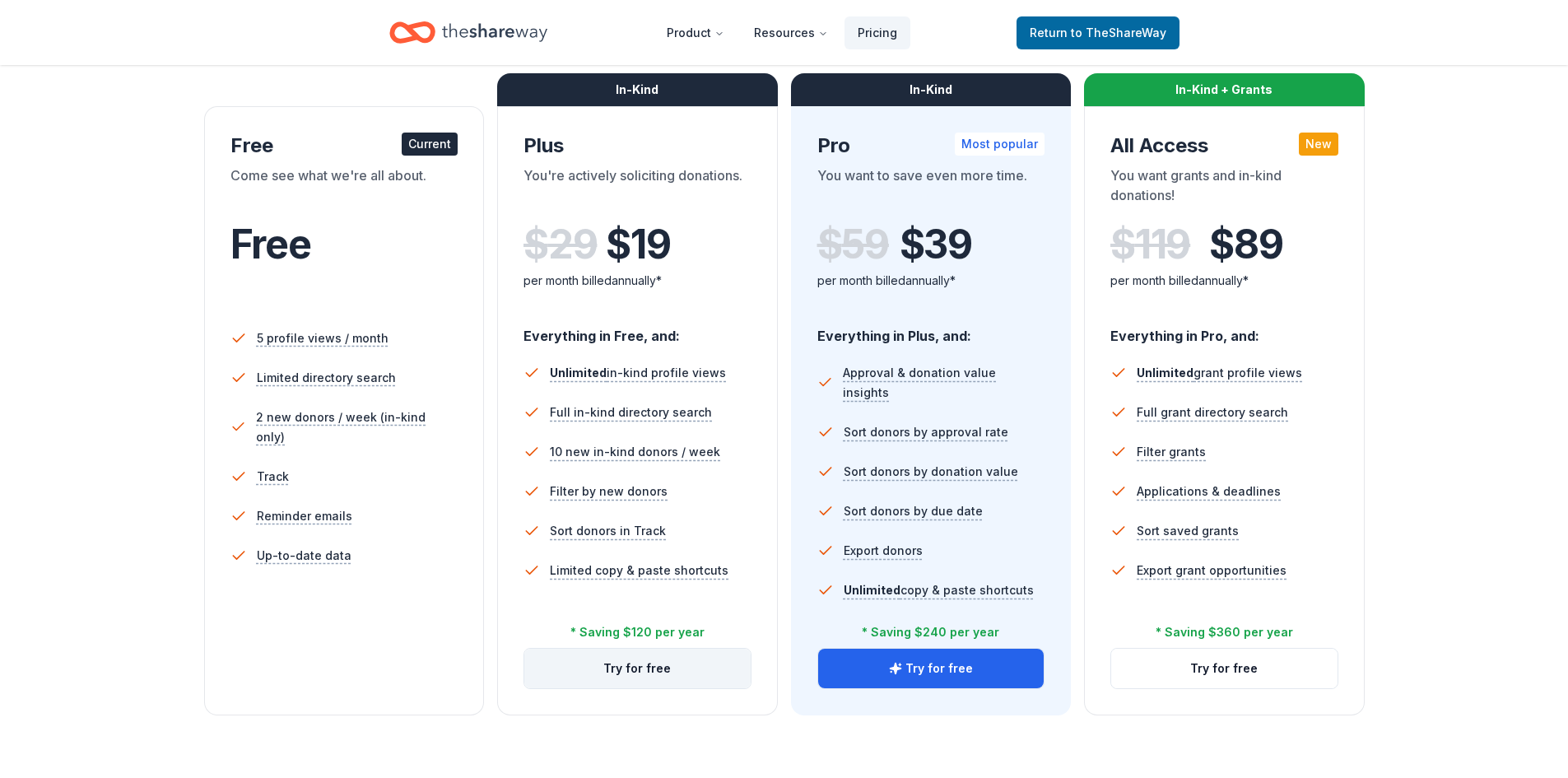
click at [660, 670] on button "Try for free" at bounding box center [637, 669] width 226 height 40
click at [700, 672] on button "Try for free" at bounding box center [637, 669] width 226 height 40
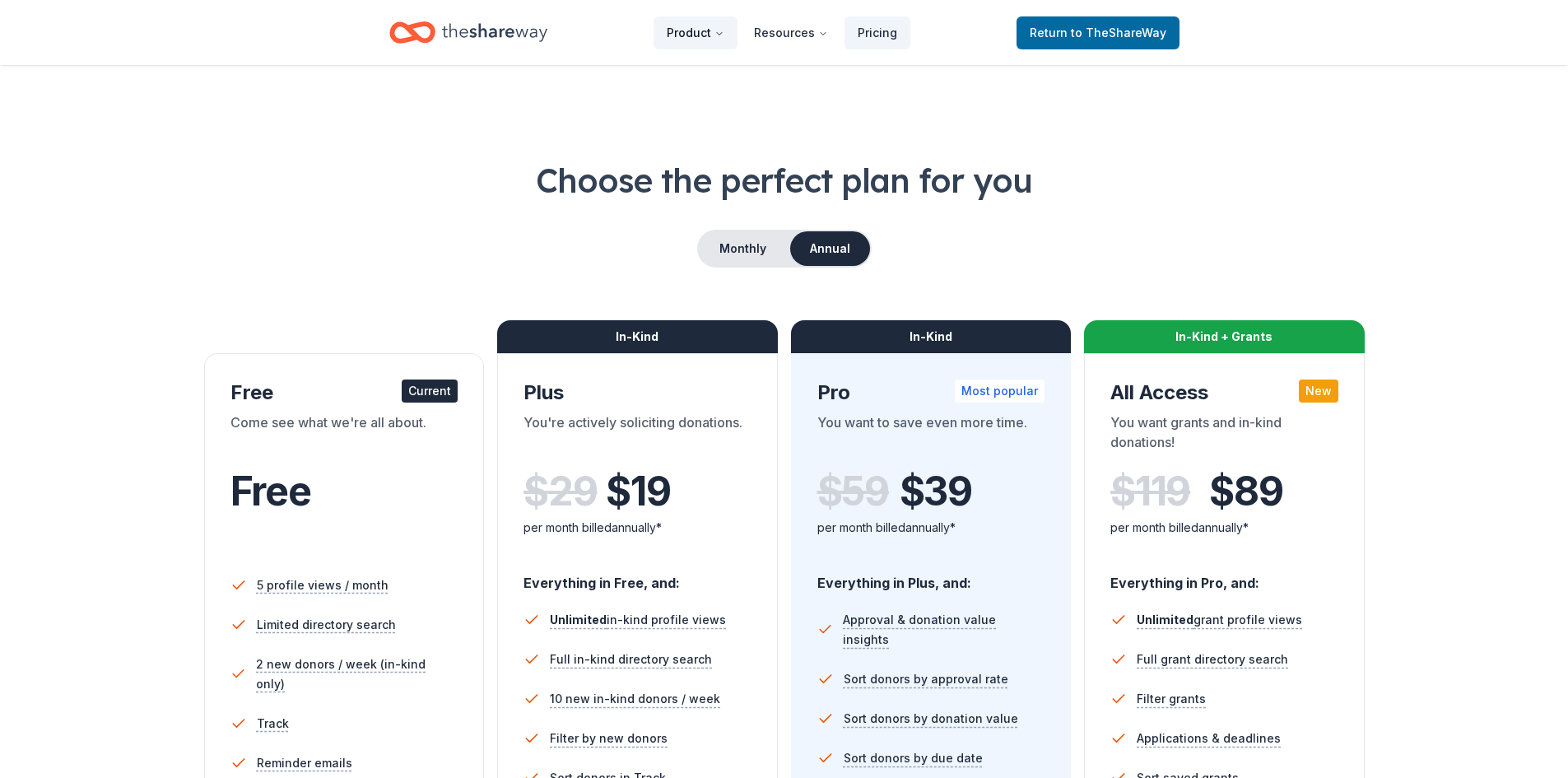
click at [709, 28] on button "Product" at bounding box center [695, 33] width 84 height 33
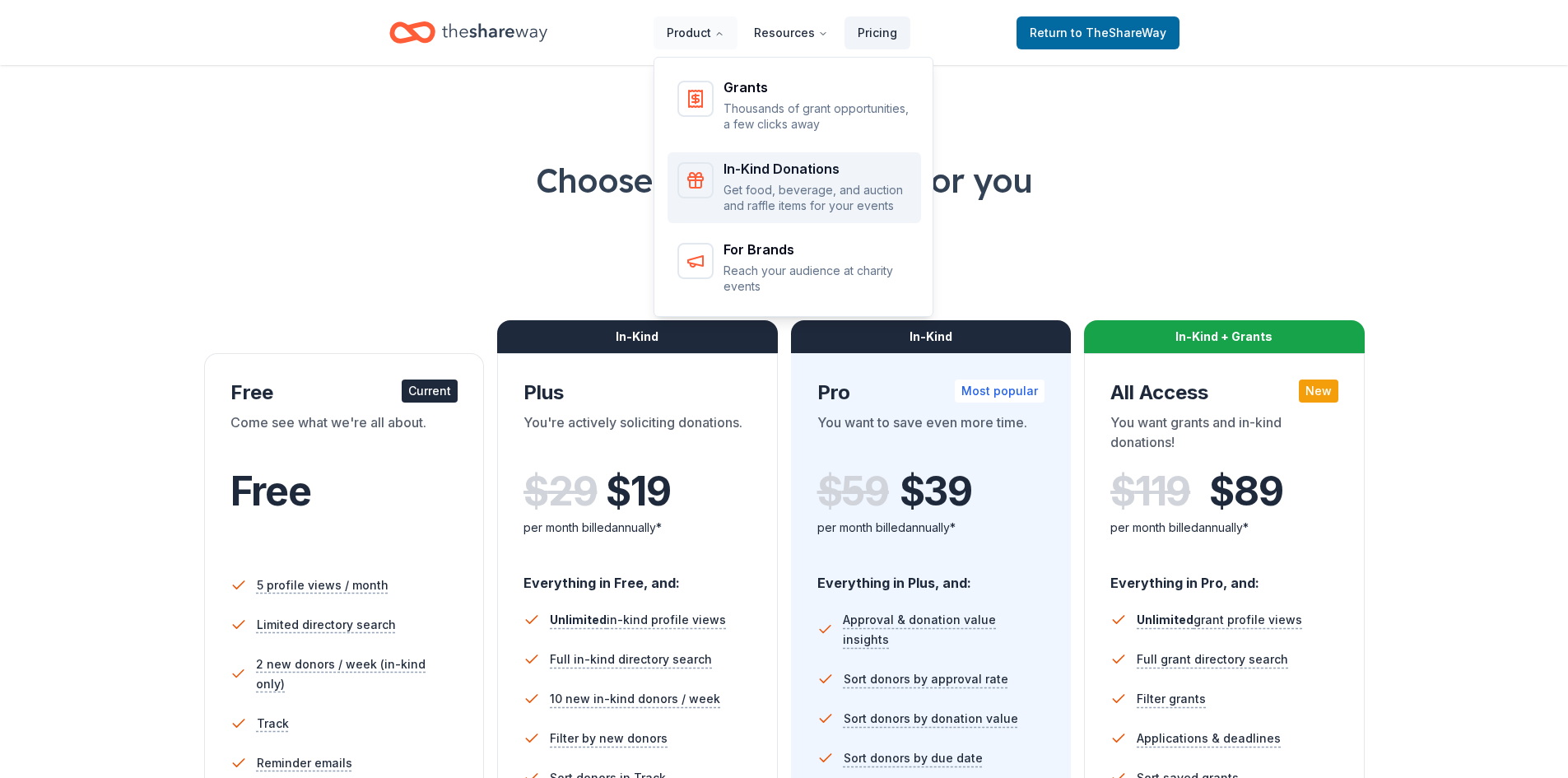
click at [793, 184] on p "Get food, beverage, and auction and raffle items for your events" at bounding box center [817, 198] width 187 height 32
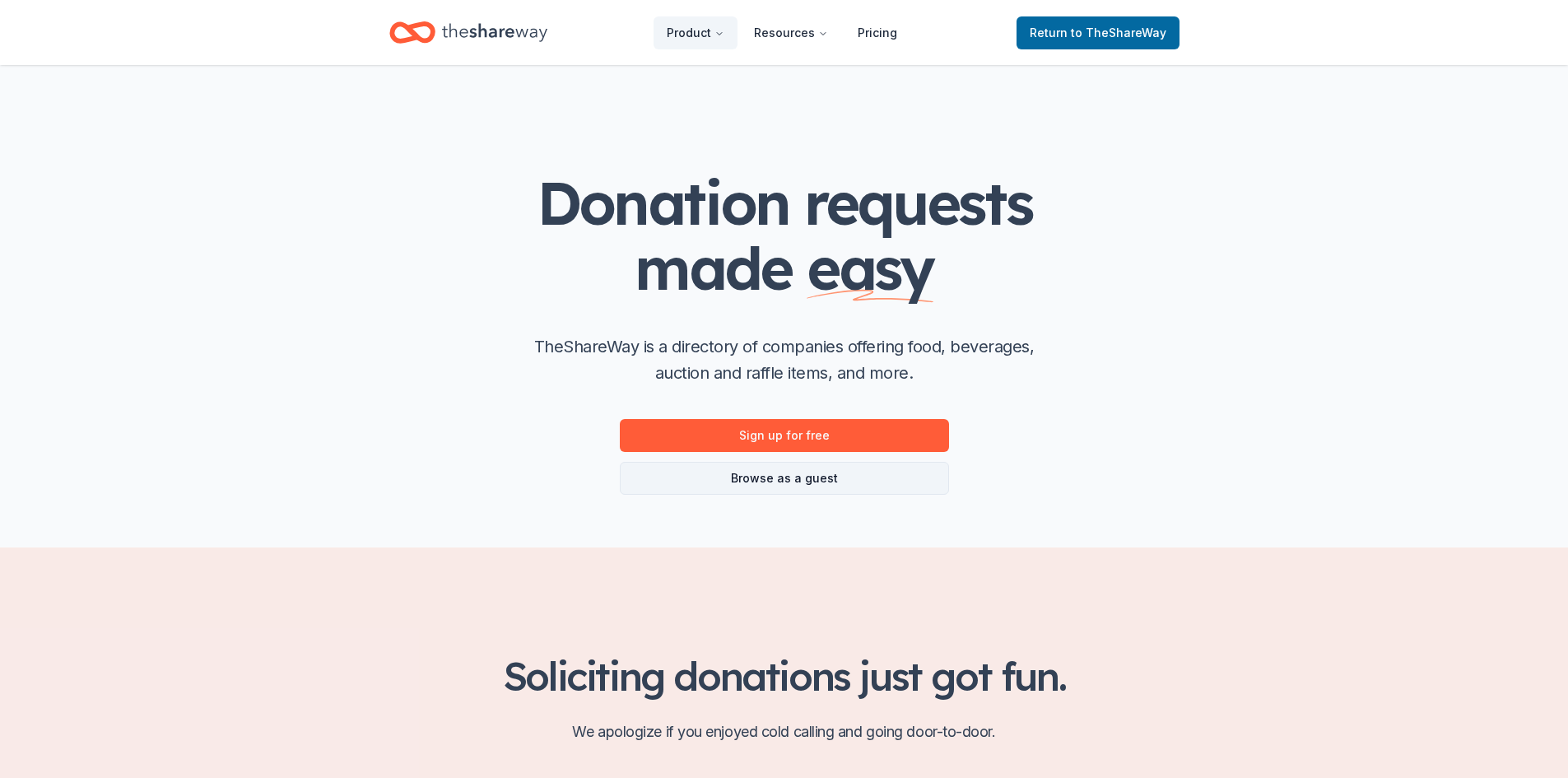
click at [857, 478] on link "Browse as a guest" at bounding box center [784, 478] width 329 height 33
click at [852, 476] on link "Browse as a guest" at bounding box center [784, 478] width 329 height 33
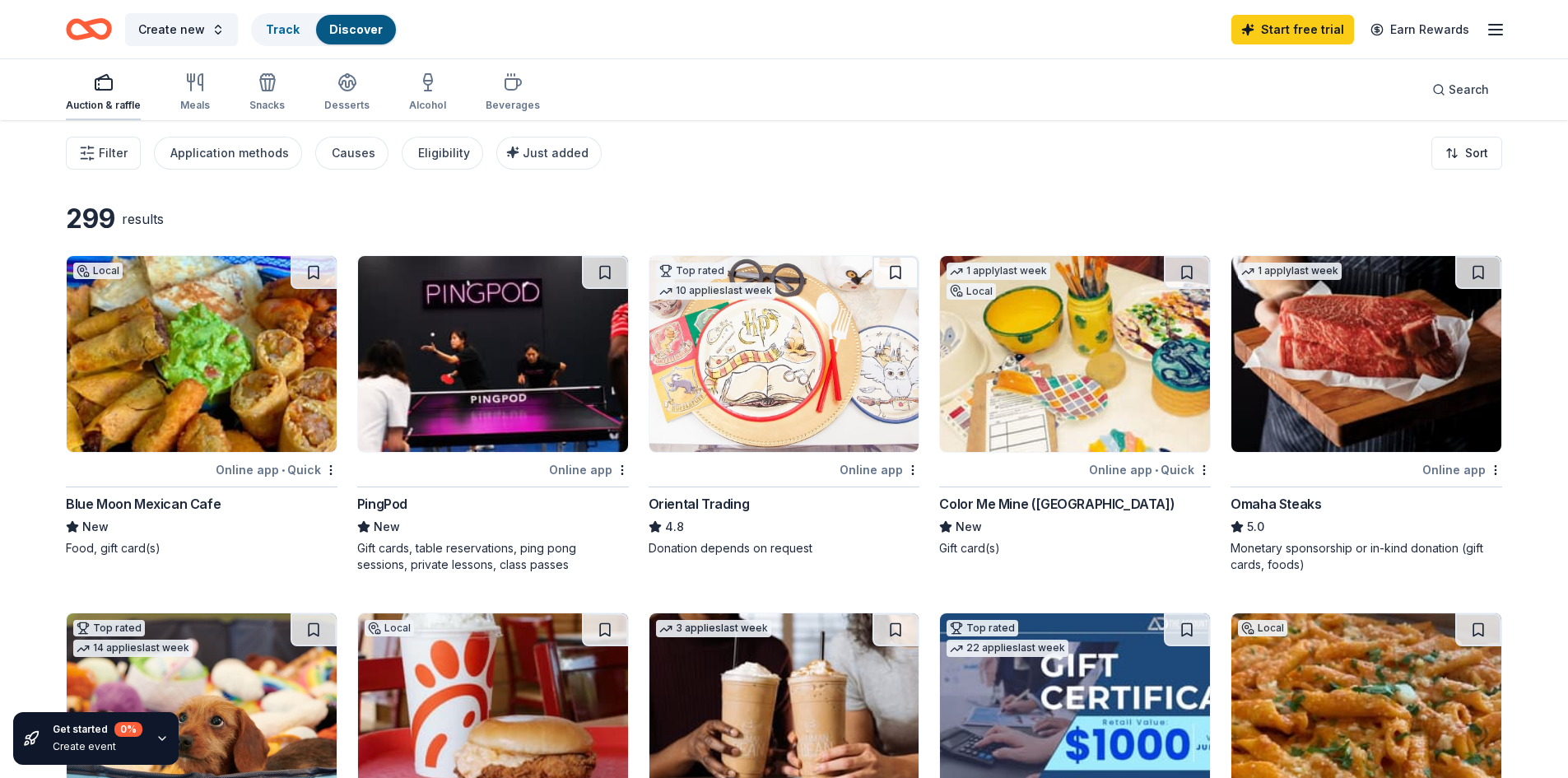
click at [107, 102] on div "Auction & raffle" at bounding box center [103, 105] width 75 height 13
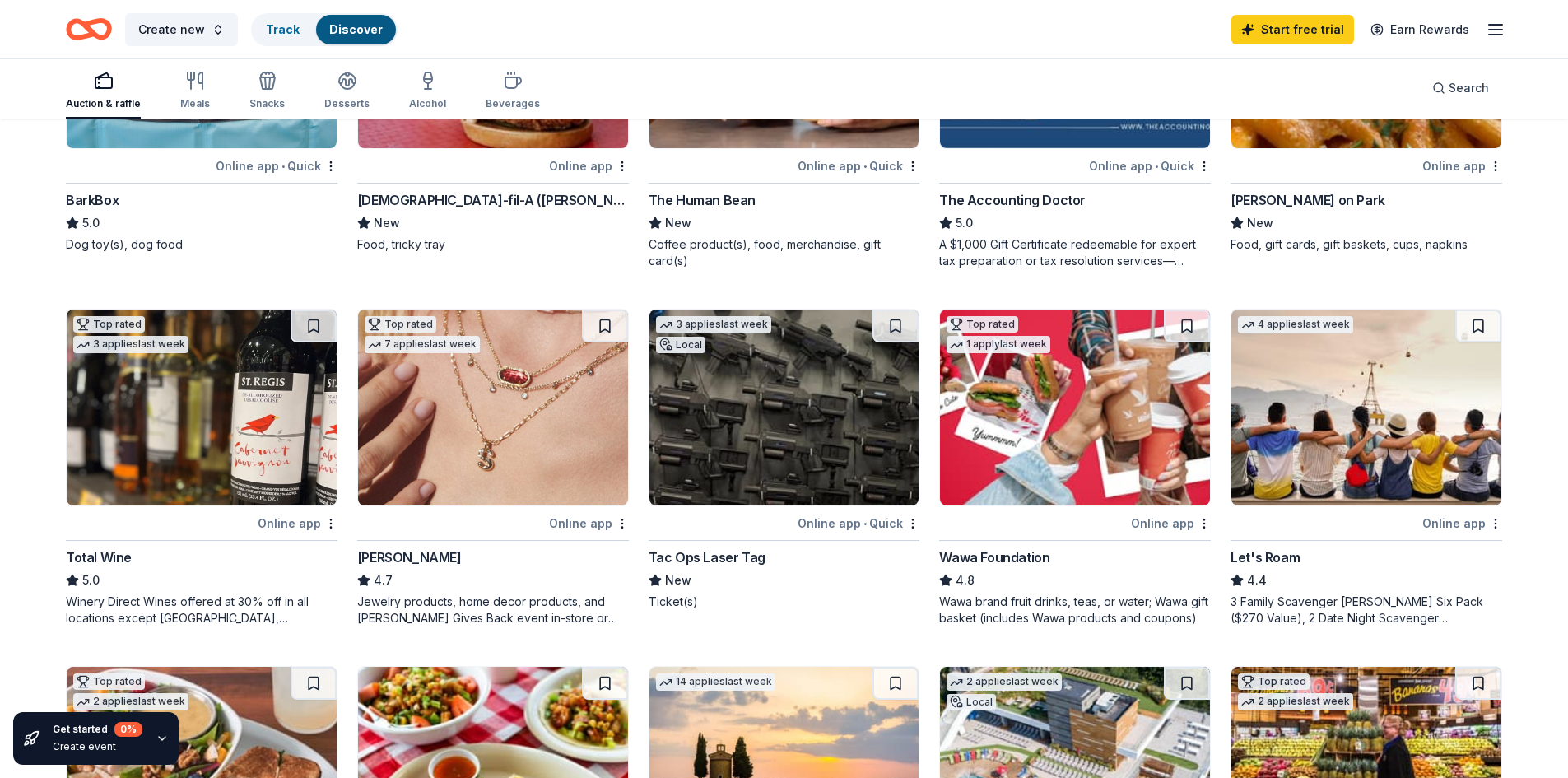
scroll to position [909, 0]
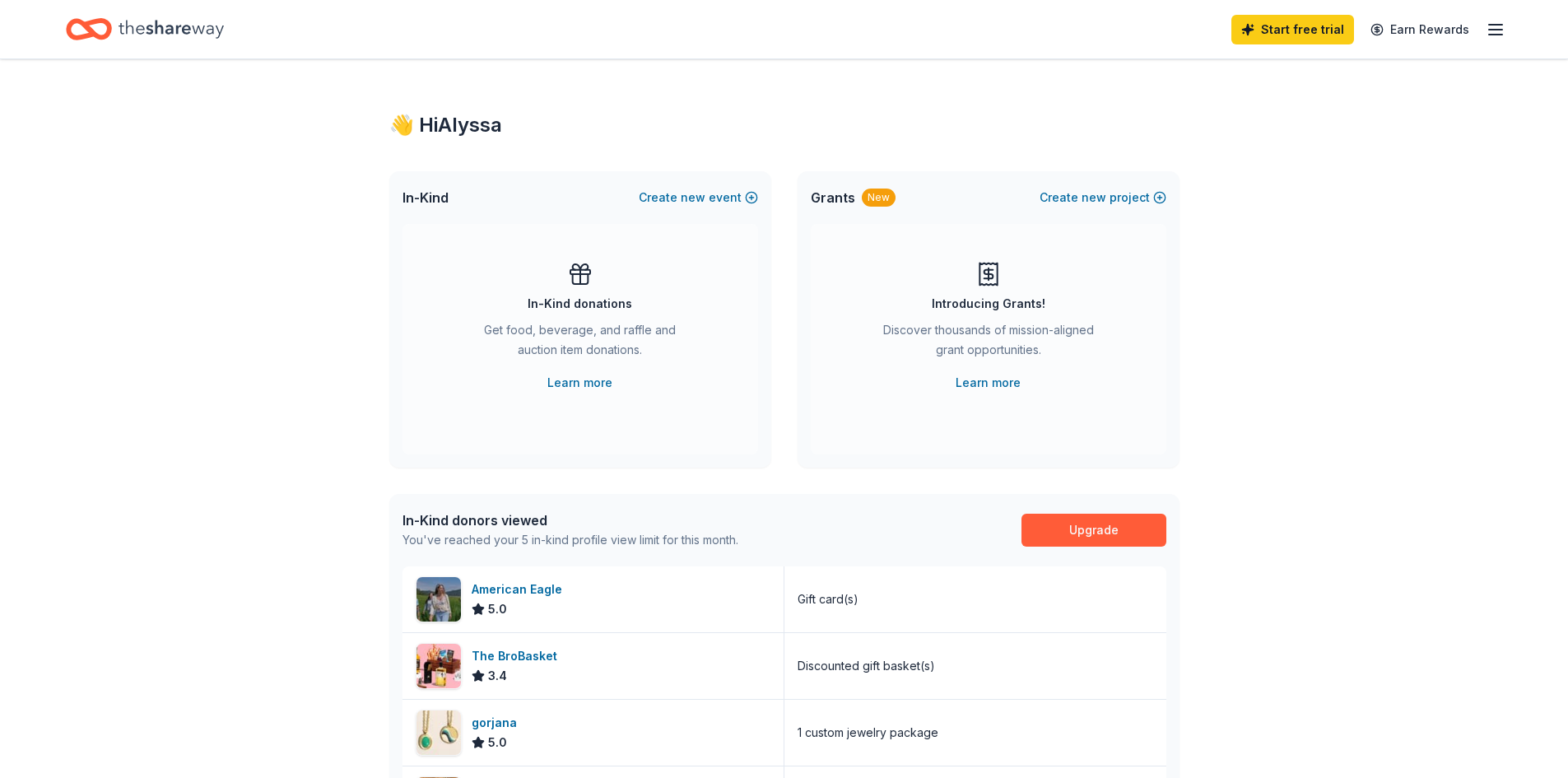
click at [1500, 32] on icon "button" at bounding box center [1496, 29] width 20 height 20
click at [180, 24] on icon "Home" at bounding box center [171, 29] width 106 height 34
click at [184, 24] on icon "Home" at bounding box center [171, 29] width 106 height 34
click at [186, 39] on icon "Home" at bounding box center [171, 29] width 106 height 34
click at [190, 39] on icon "Home" at bounding box center [171, 29] width 106 height 34
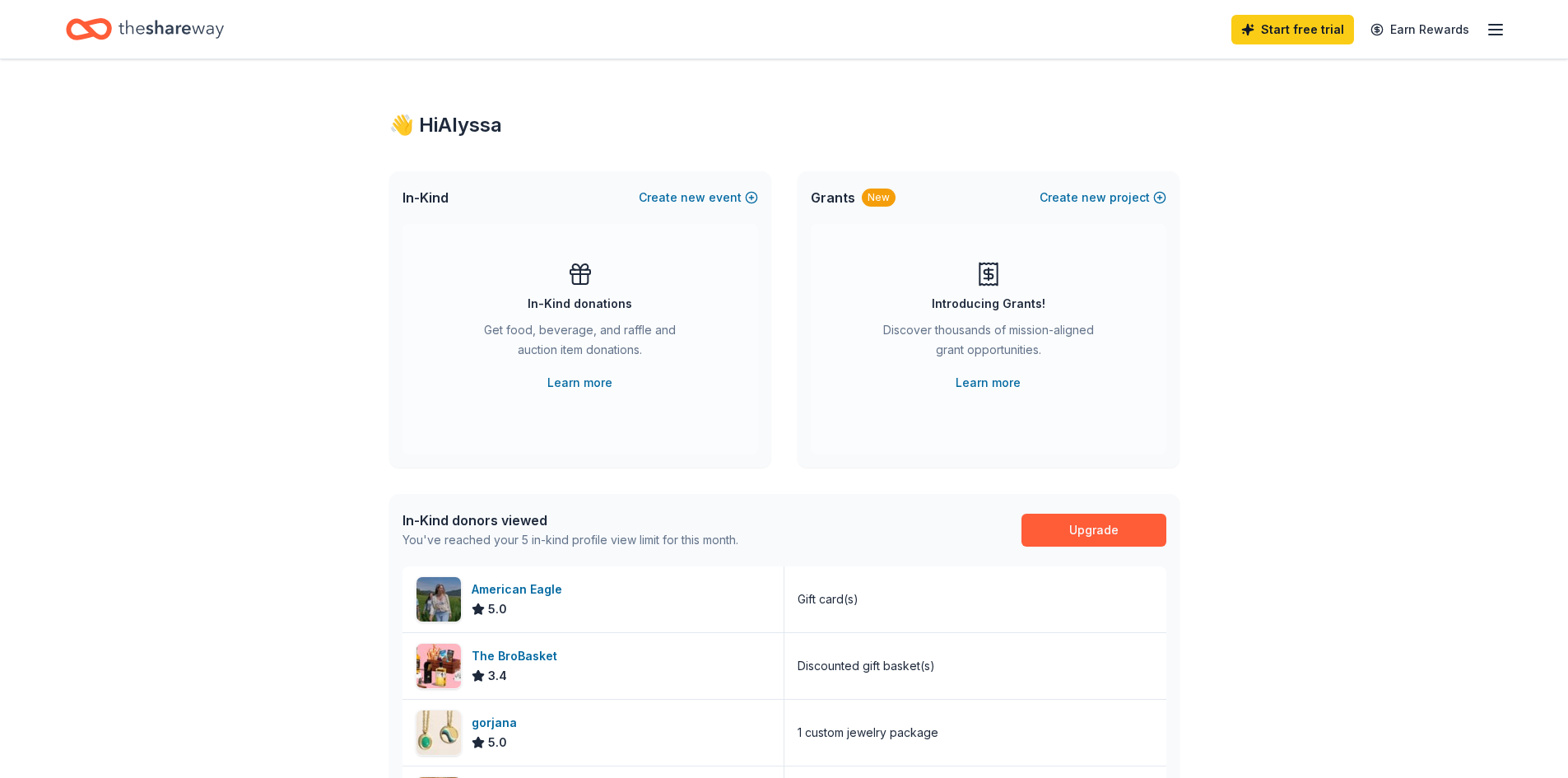
drag, startPoint x: 190, startPoint y: 39, endPoint x: 181, endPoint y: 39, distance: 9.0
click at [188, 39] on icon "Home" at bounding box center [171, 29] width 106 height 34
click at [80, 17] on icon "Home" at bounding box center [89, 29] width 46 height 39
click at [84, 15] on icon "Home" at bounding box center [89, 29] width 46 height 39
click at [90, 13] on icon "Home" at bounding box center [89, 29] width 46 height 39
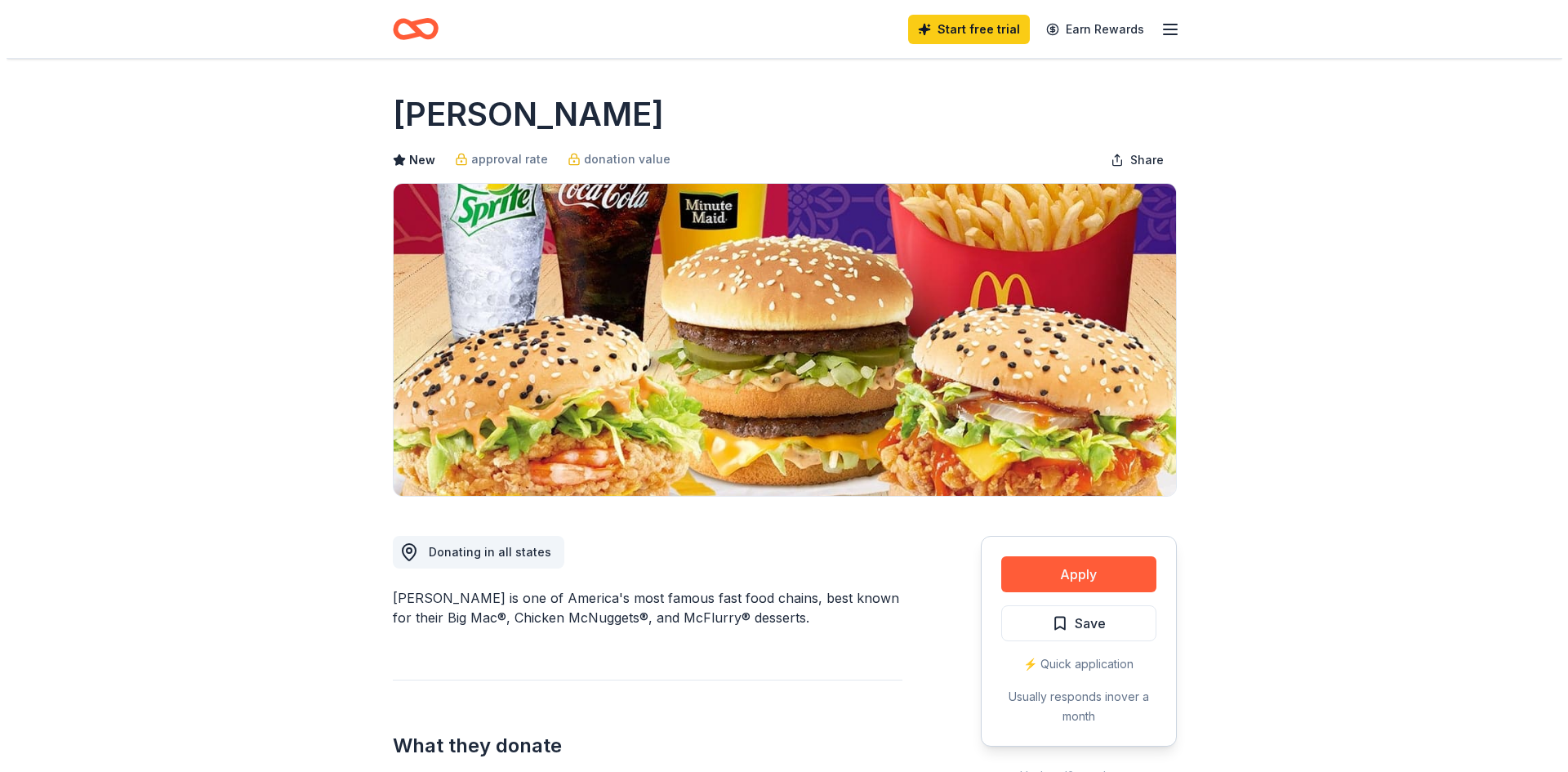
scroll to position [82, 0]
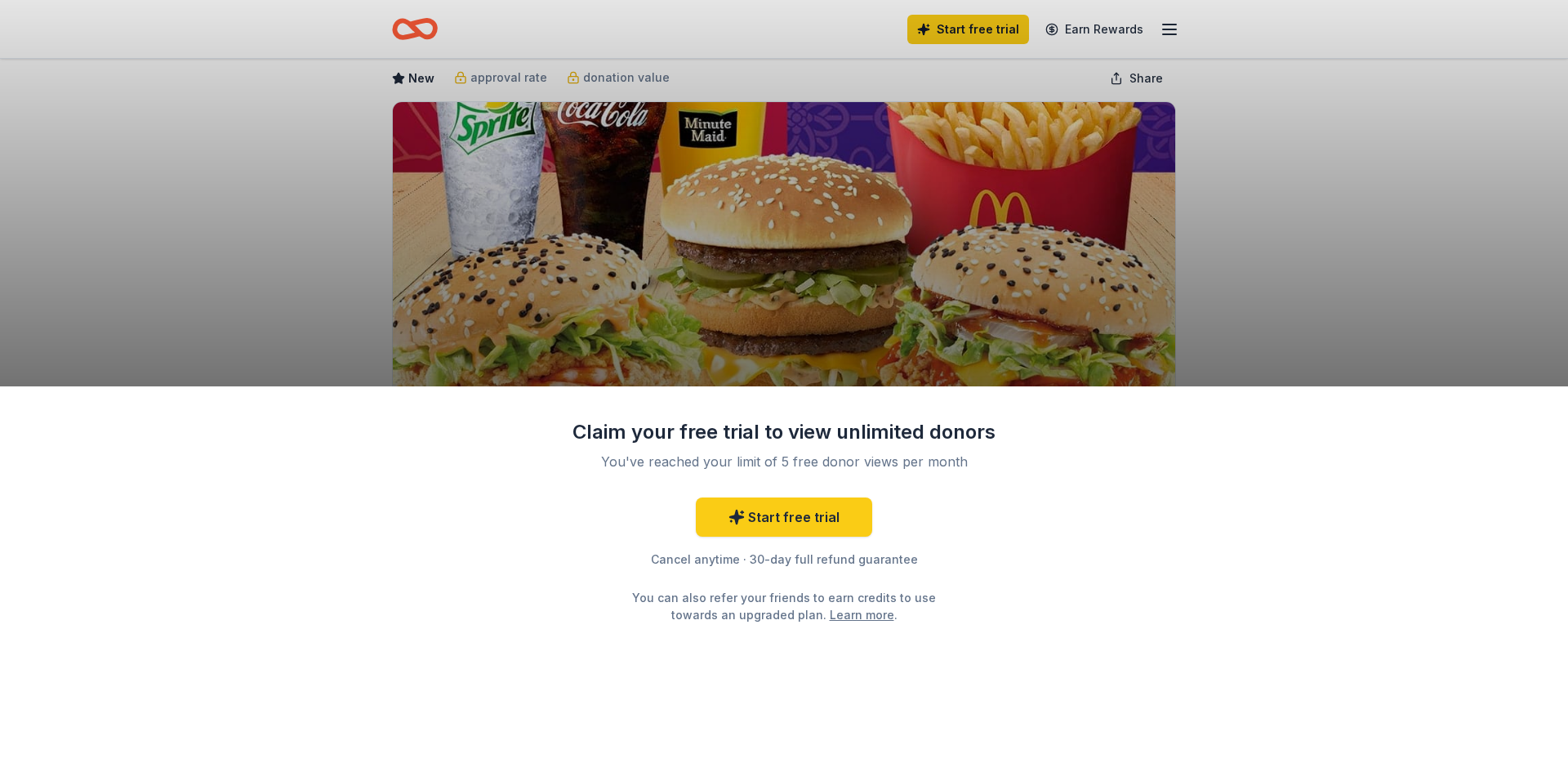
click at [860, 279] on div "Claim your free trial to view unlimited donors You've reached your limit of 5 f…" at bounding box center [784, 386] width 1568 height 772
drag, startPoint x: 916, startPoint y: 272, endPoint x: 936, endPoint y: 272, distance: 20.0
click at [921, 272] on div "Claim your free trial to view unlimited donors You've reached your limit of 5 f…" at bounding box center [784, 386] width 1568 height 772
click at [1195, 263] on div "Claim your free trial to view unlimited donors You've reached your limit of 5 f…" at bounding box center [784, 386] width 1568 height 772
